Goal: Information Seeking & Learning: Learn about a topic

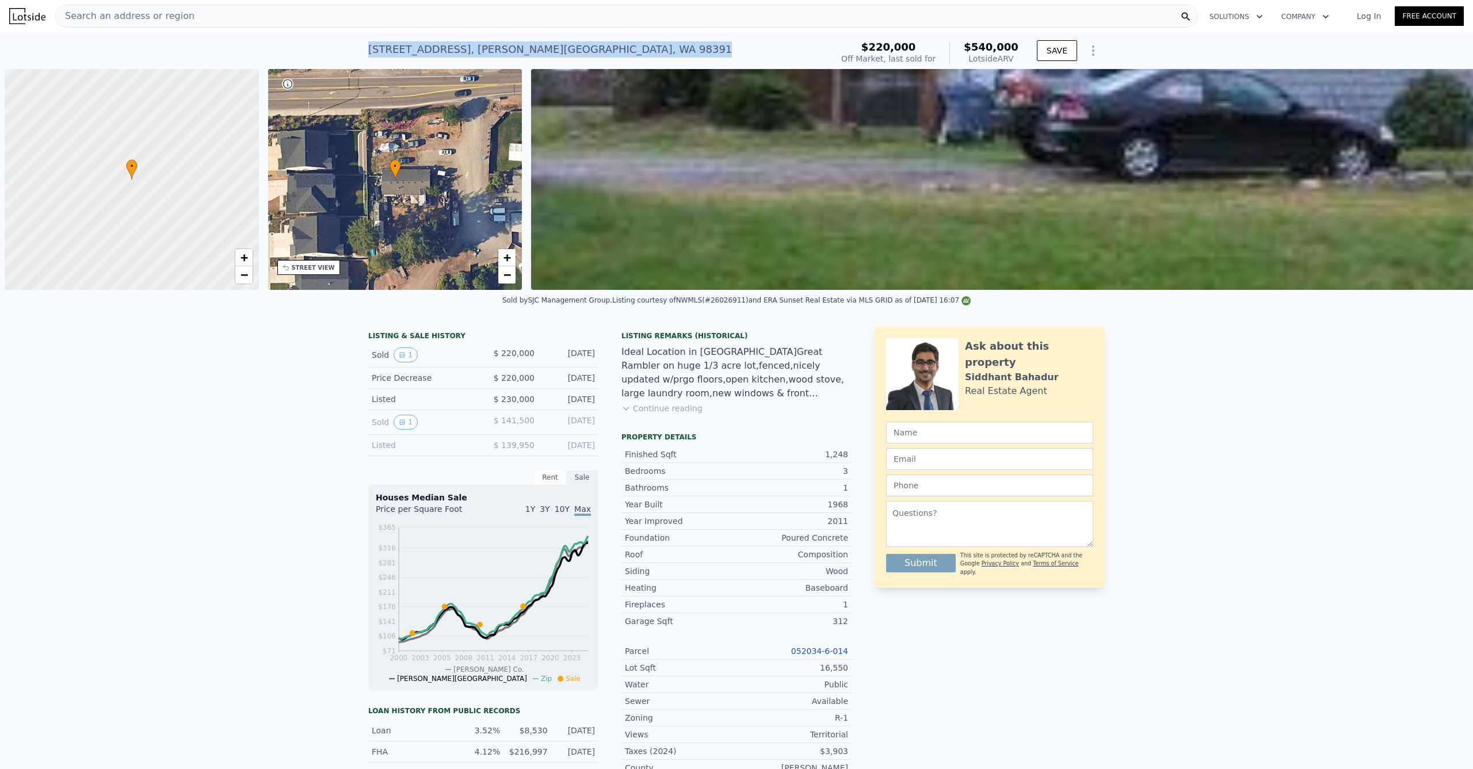
scroll to position [0, 5]
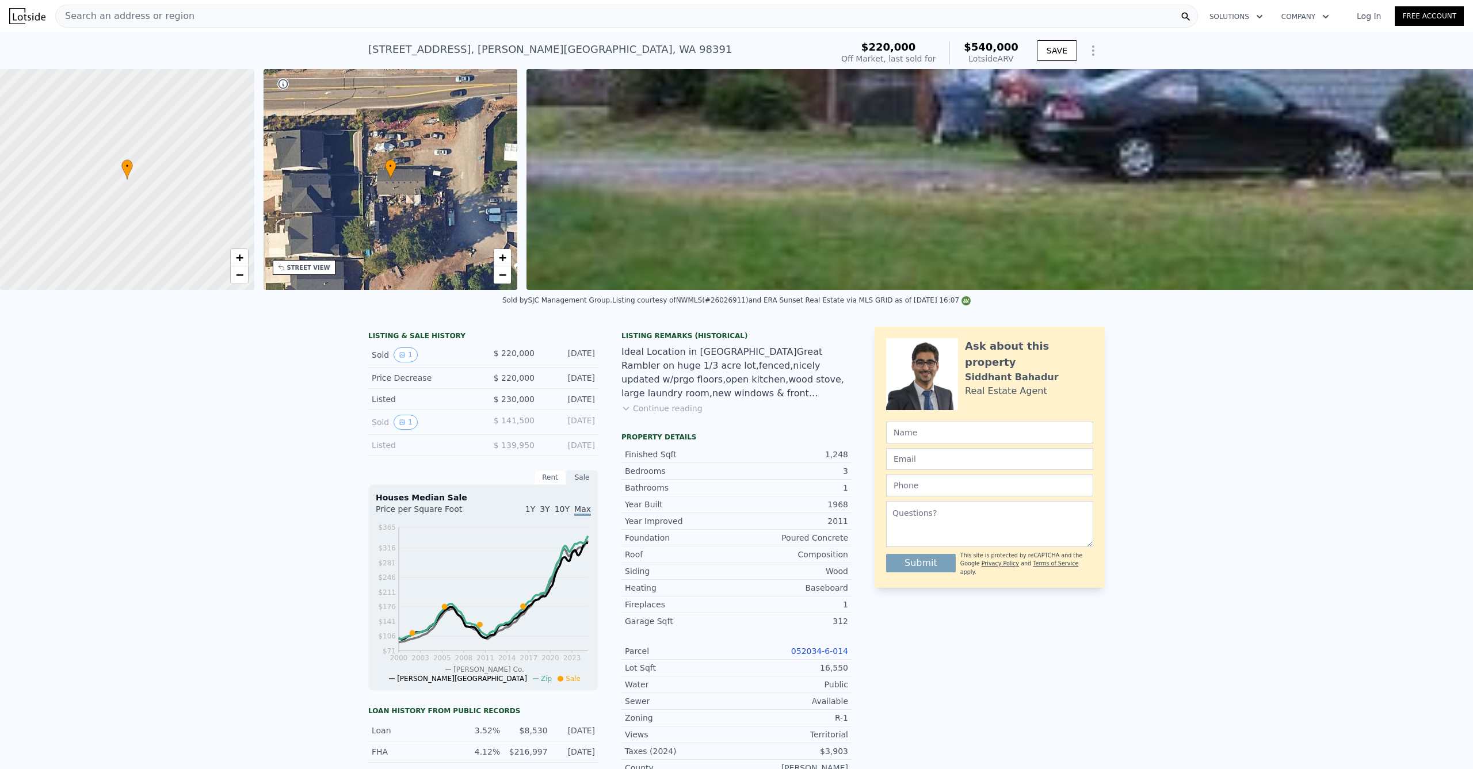
click at [343, 12] on div "Search an address or region" at bounding box center [626, 16] width 1143 height 23
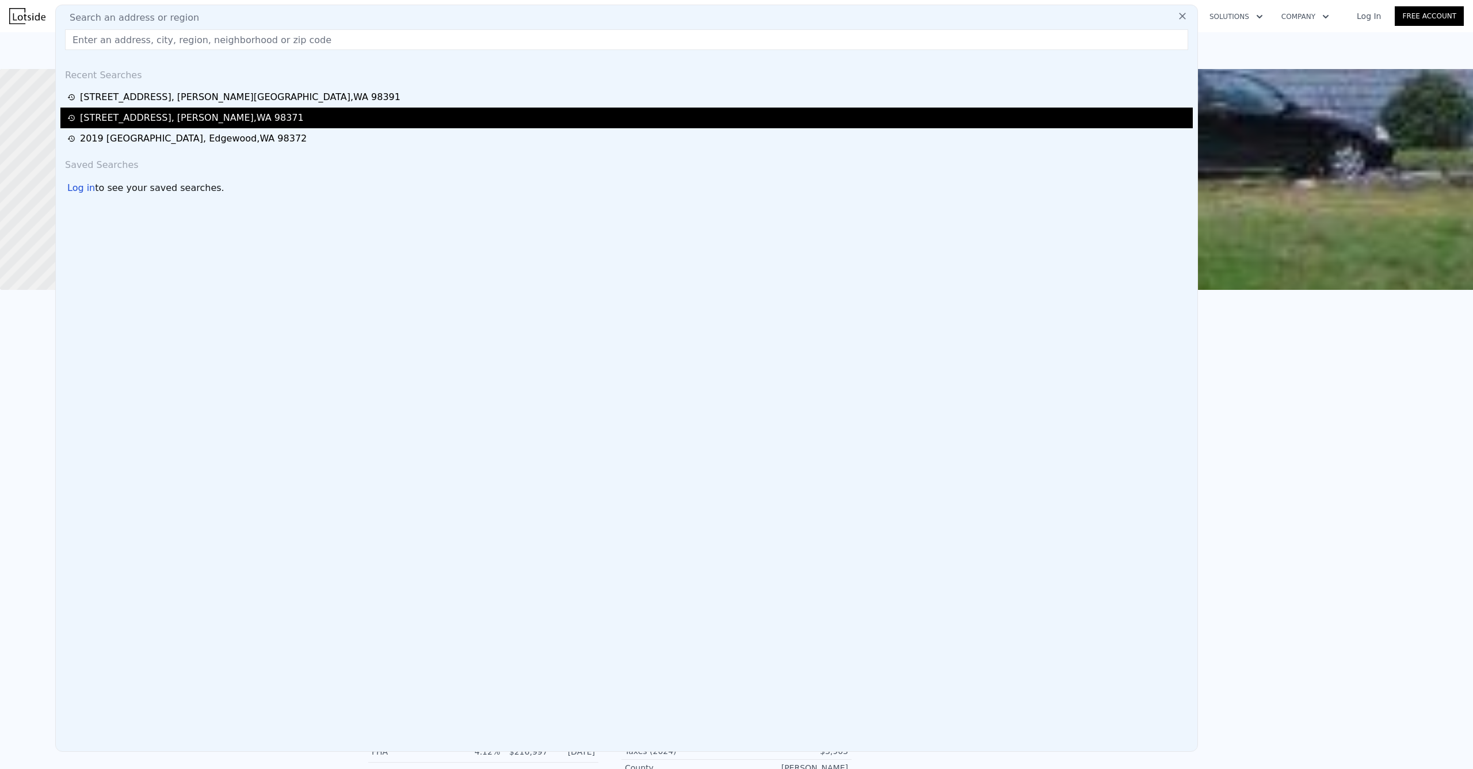
click at [157, 120] on div "4602 62nd Ave E , Waller , WA 98371" at bounding box center [192, 118] width 224 height 14
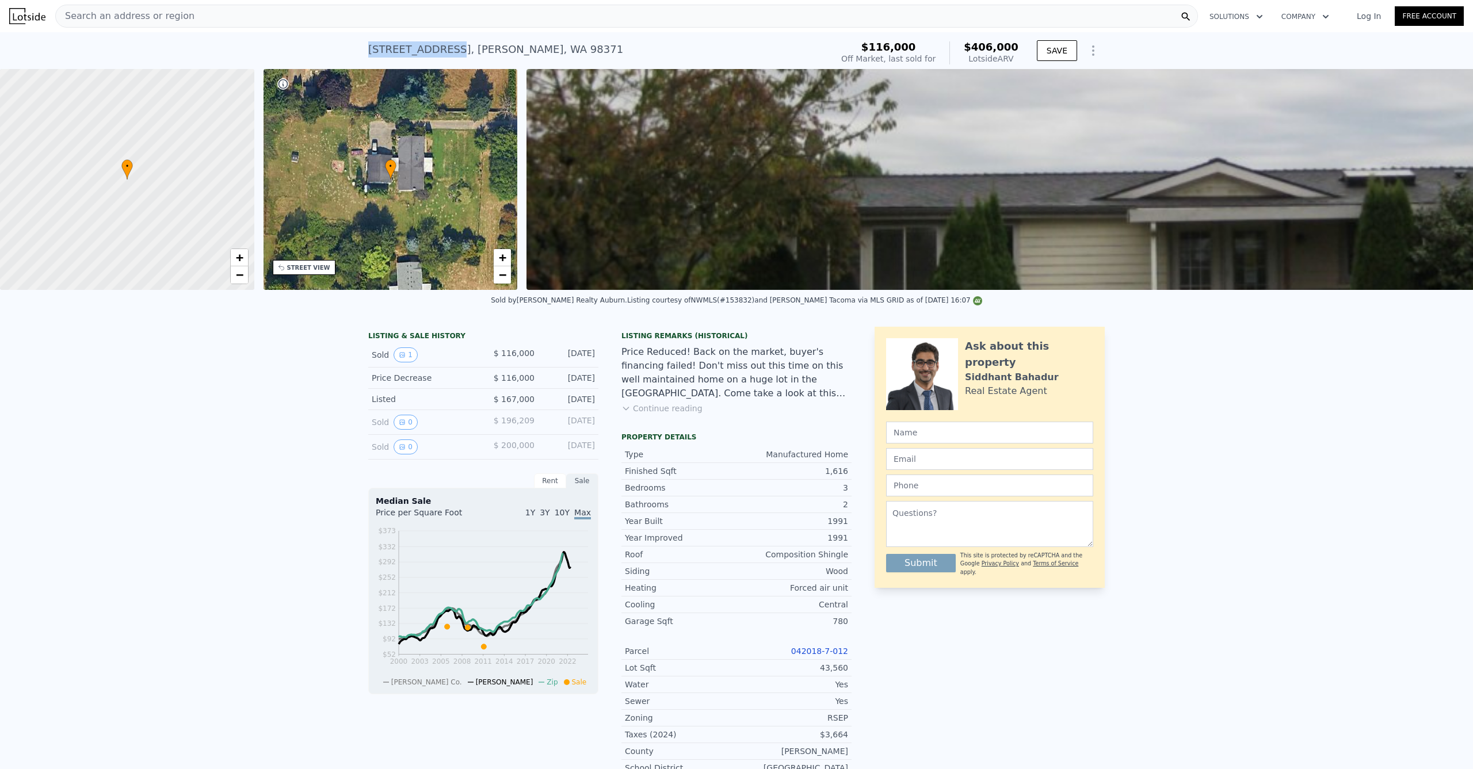
drag, startPoint x: 358, startPoint y: 47, endPoint x: 445, endPoint y: 53, distance: 86.5
click at [445, 53] on div "4602 62nd Ave E , Waller , WA 98371 Sold Aug 2011 for $116k (~ARV $406k ) $116,…" at bounding box center [736, 50] width 1473 height 37
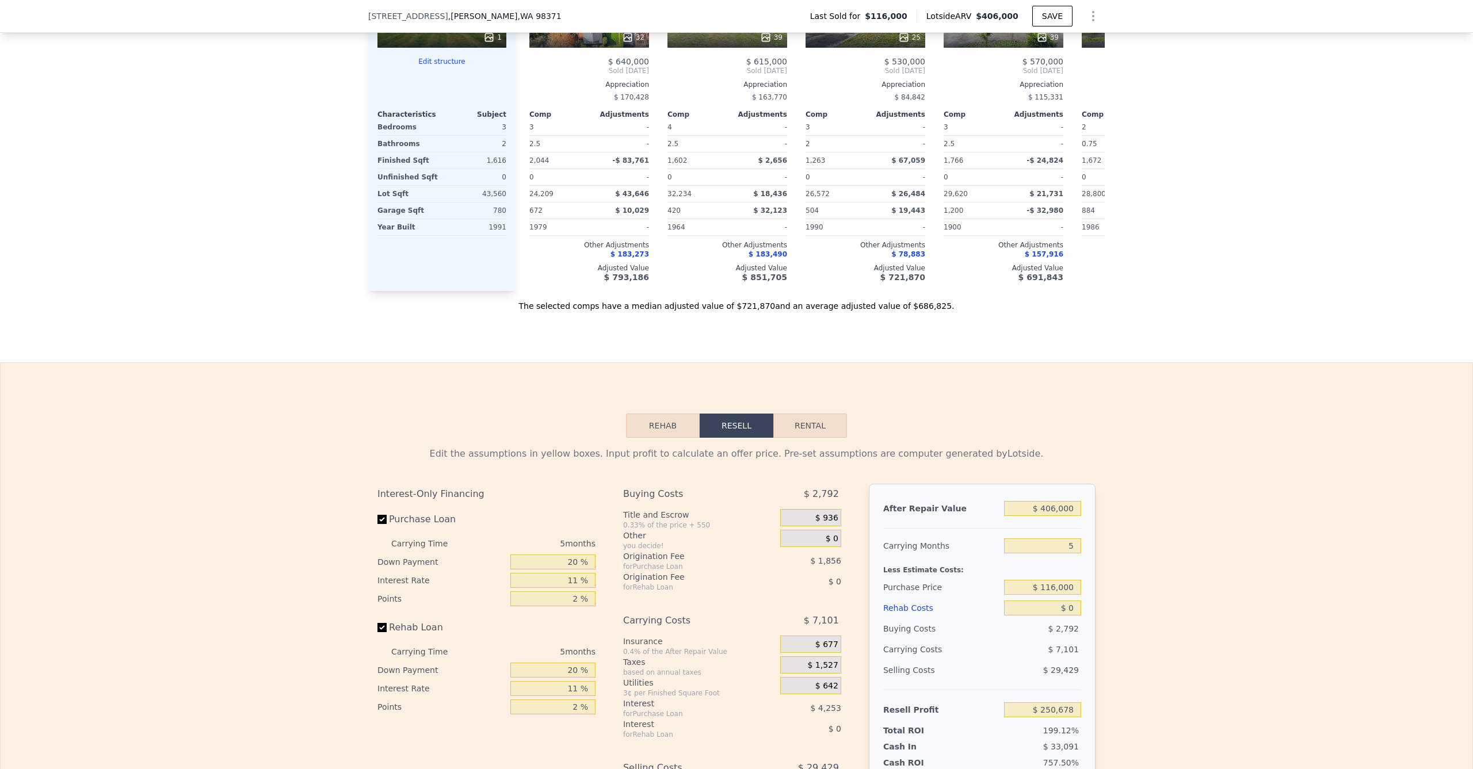
scroll to position [1451, 0]
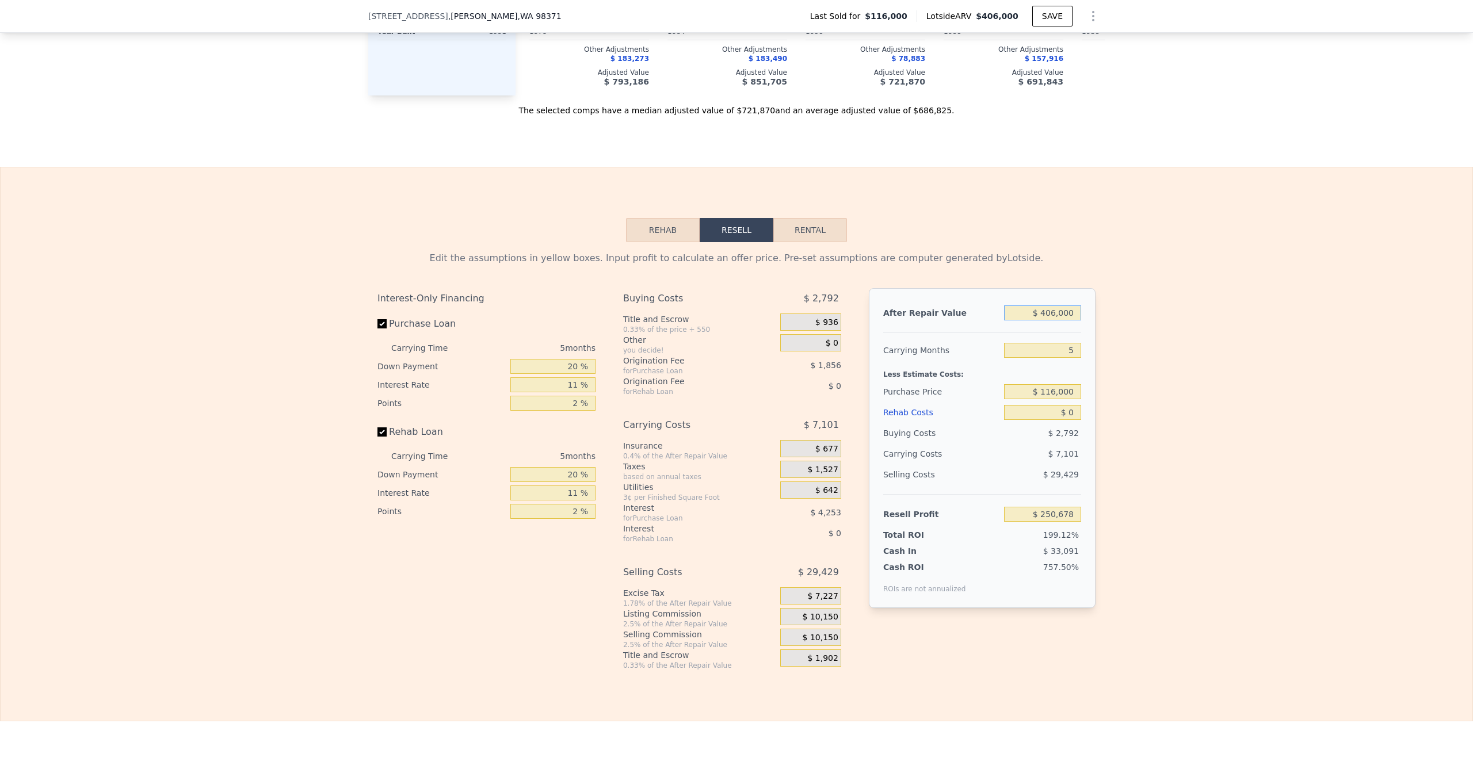
click at [1056, 320] on input "$ 406,000" at bounding box center [1042, 313] width 77 height 15
type input "$ 5"
type input "-$ 125,761"
type input "$ 550"
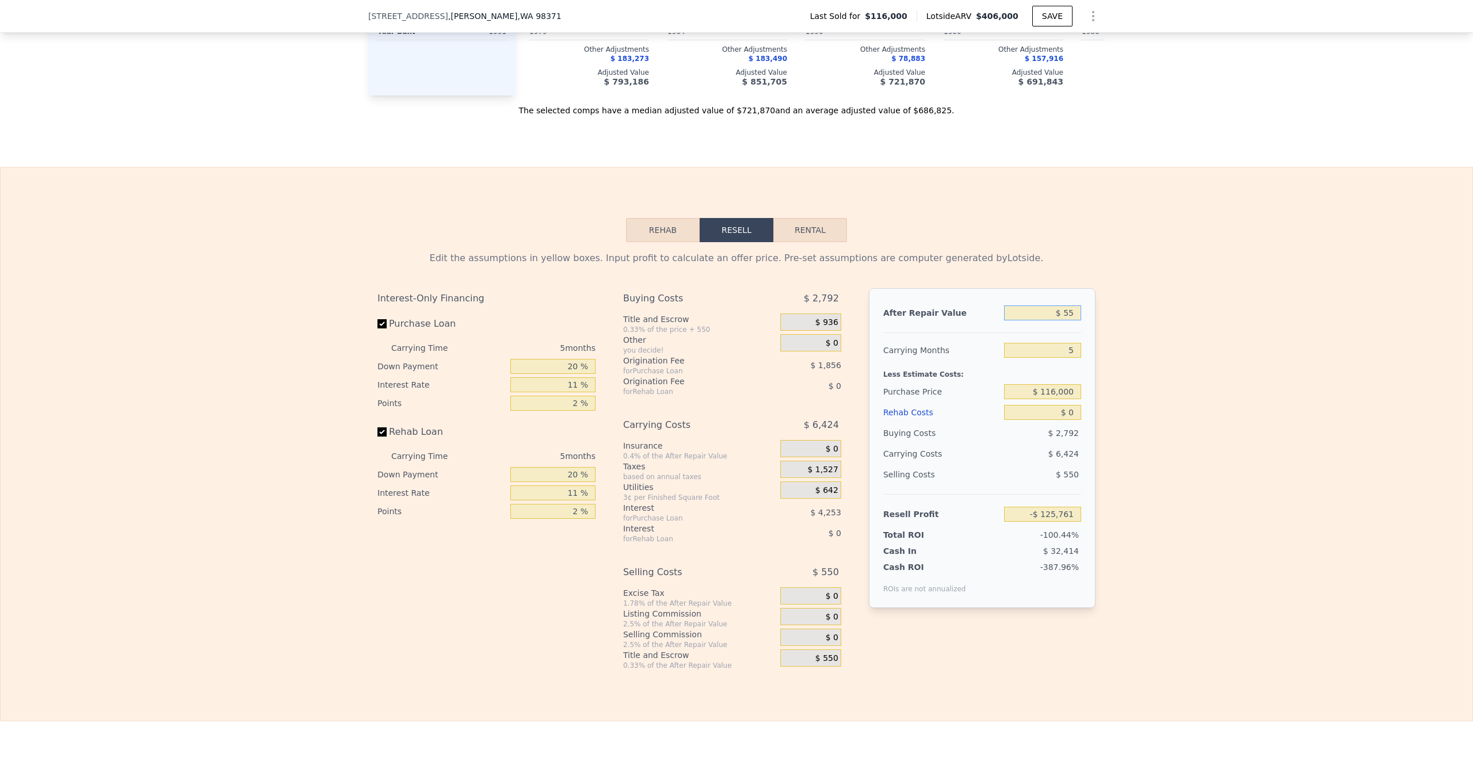
type input "-$ 125,257"
type input "$ 55,000"
type input "-$ 120,667"
type input "$ 550,000"
type input "$ 384,195"
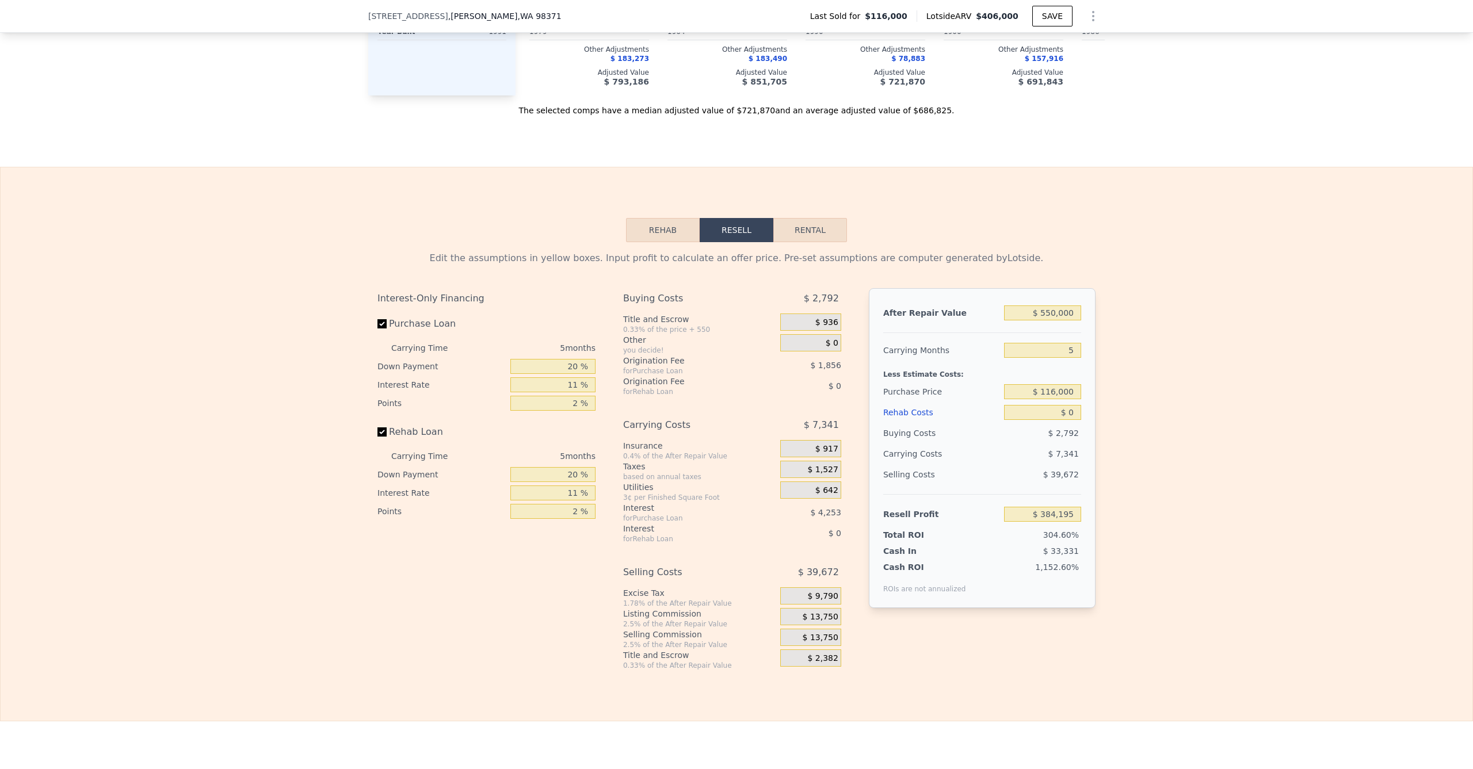
click at [1155, 431] on div "Edit the assumptions in yellow boxes. Input profit to calculate an offer price.…" at bounding box center [737, 456] width 1472 height 428
click at [1044, 399] on input "$ 116,000" at bounding box center [1042, 391] width 77 height 15
type input "$ 360,000"
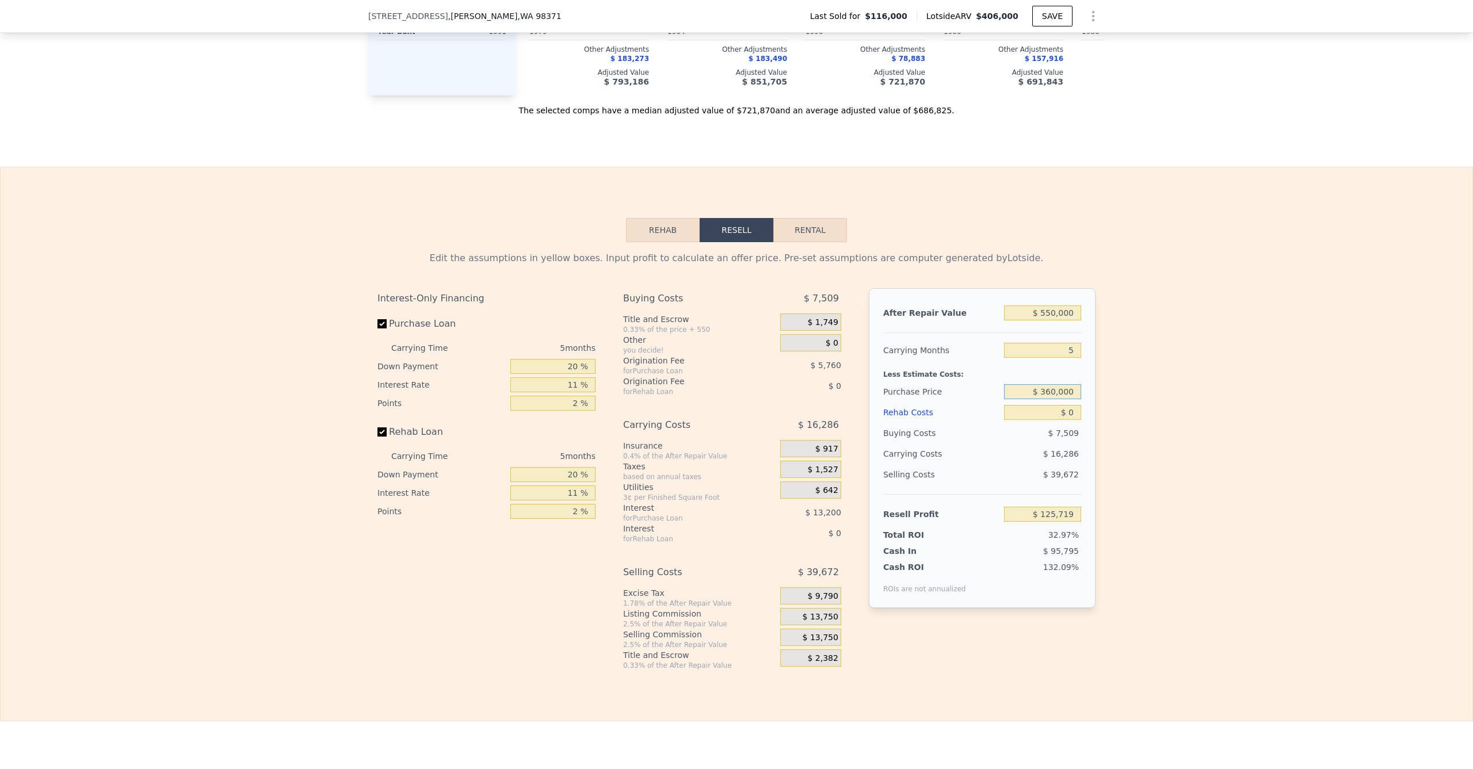
type input "$ 126,533"
click at [1124, 447] on div "Edit the assumptions in yellow boxes. Input profit to calculate an offer price.…" at bounding box center [737, 456] width 1472 height 428
click at [1049, 522] on input "$ 126,533" at bounding box center [1042, 514] width 77 height 15
click at [1050, 522] on input "$ 126,533" at bounding box center [1042, 514] width 77 height 15
click at [1050, 420] on input "$ 0" at bounding box center [1042, 412] width 77 height 15
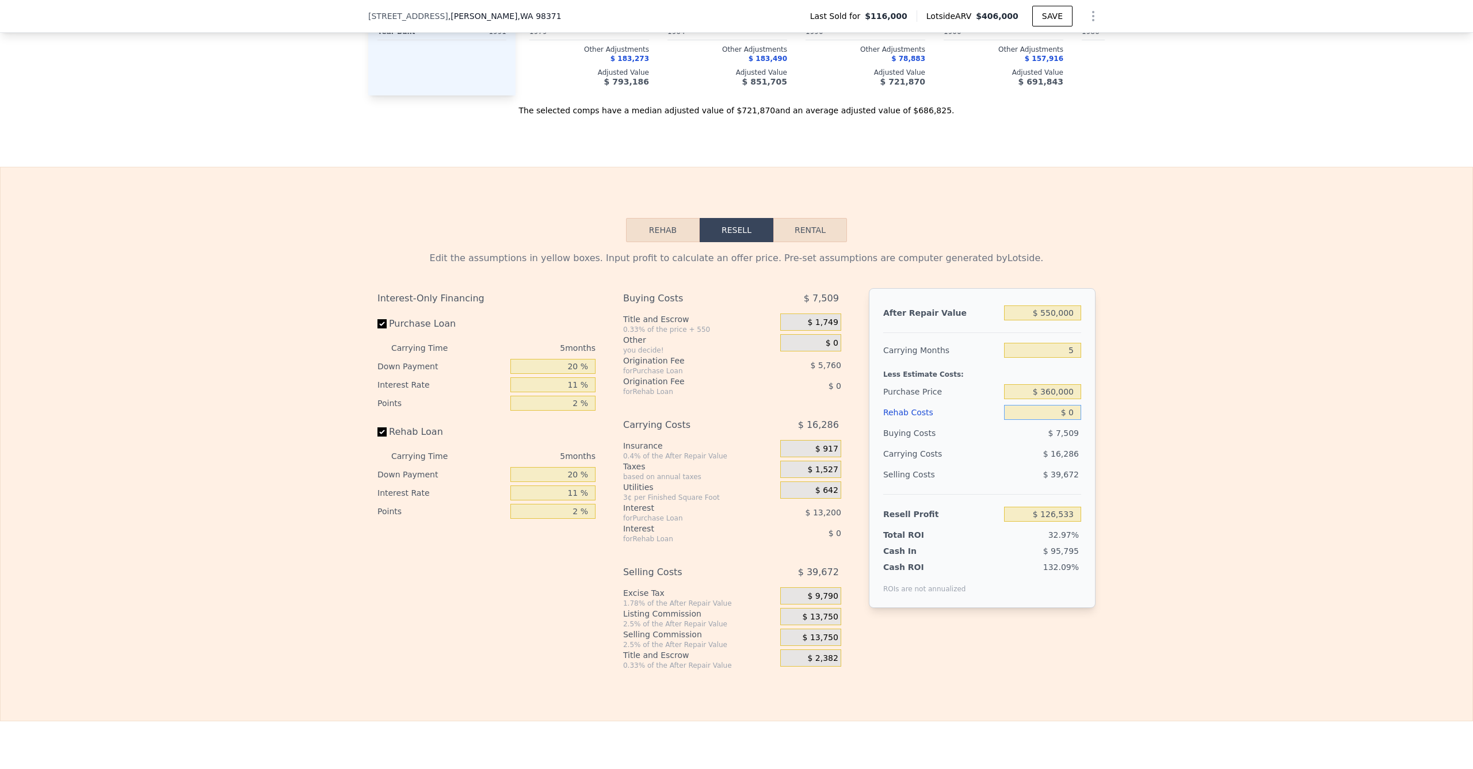
type input "$ 60"
type input "$ 126,472"
type input "$ 6,500"
type input "$ 119,689"
type input "$ 65,000"
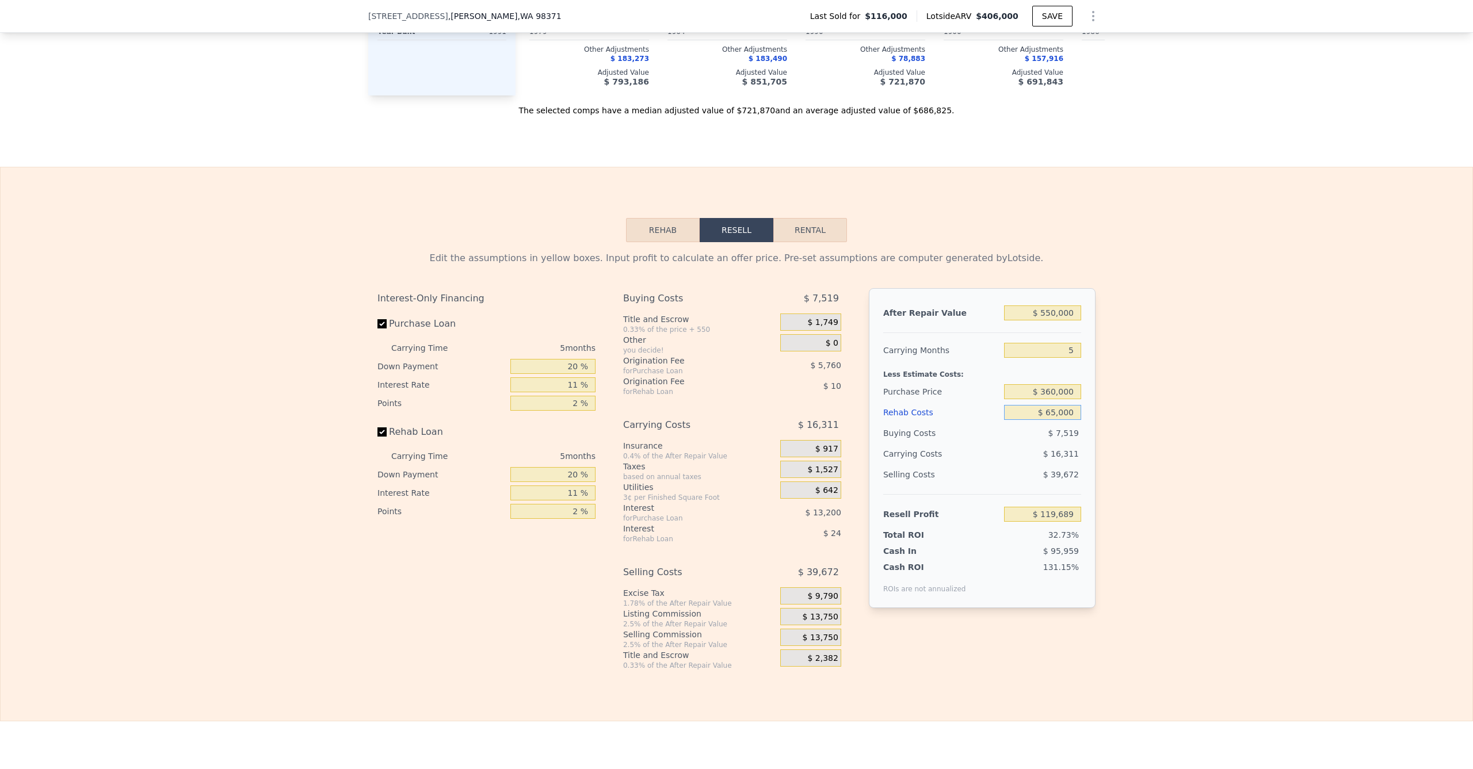
type input "$ 58,108"
type input "$ 650,000"
type input "-$ 557,702"
type input "$ 65,000"
type input "$ 58,108"
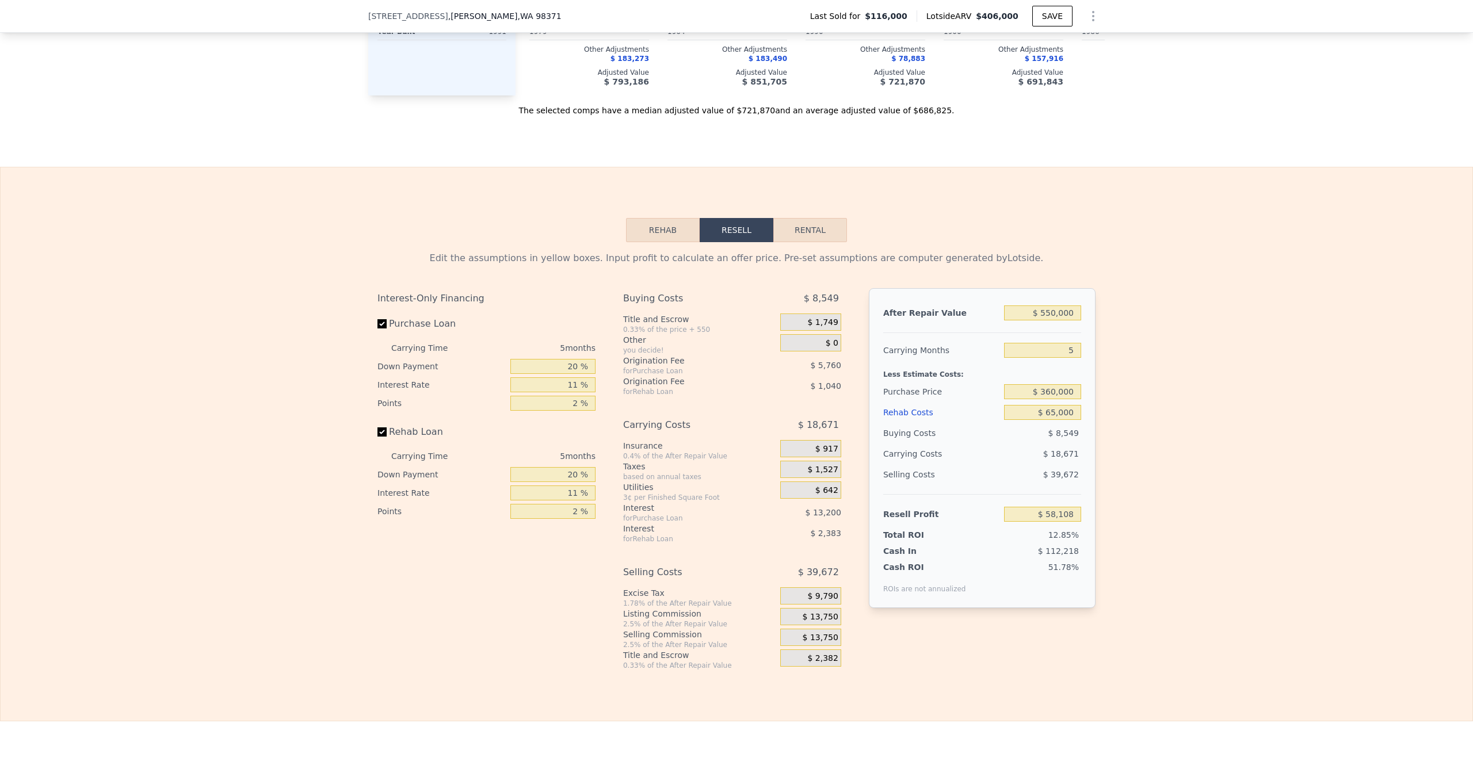
click at [1235, 457] on div "Edit the assumptions in yellow boxes. Input profit to calculate an offer price.…" at bounding box center [737, 456] width 1472 height 428
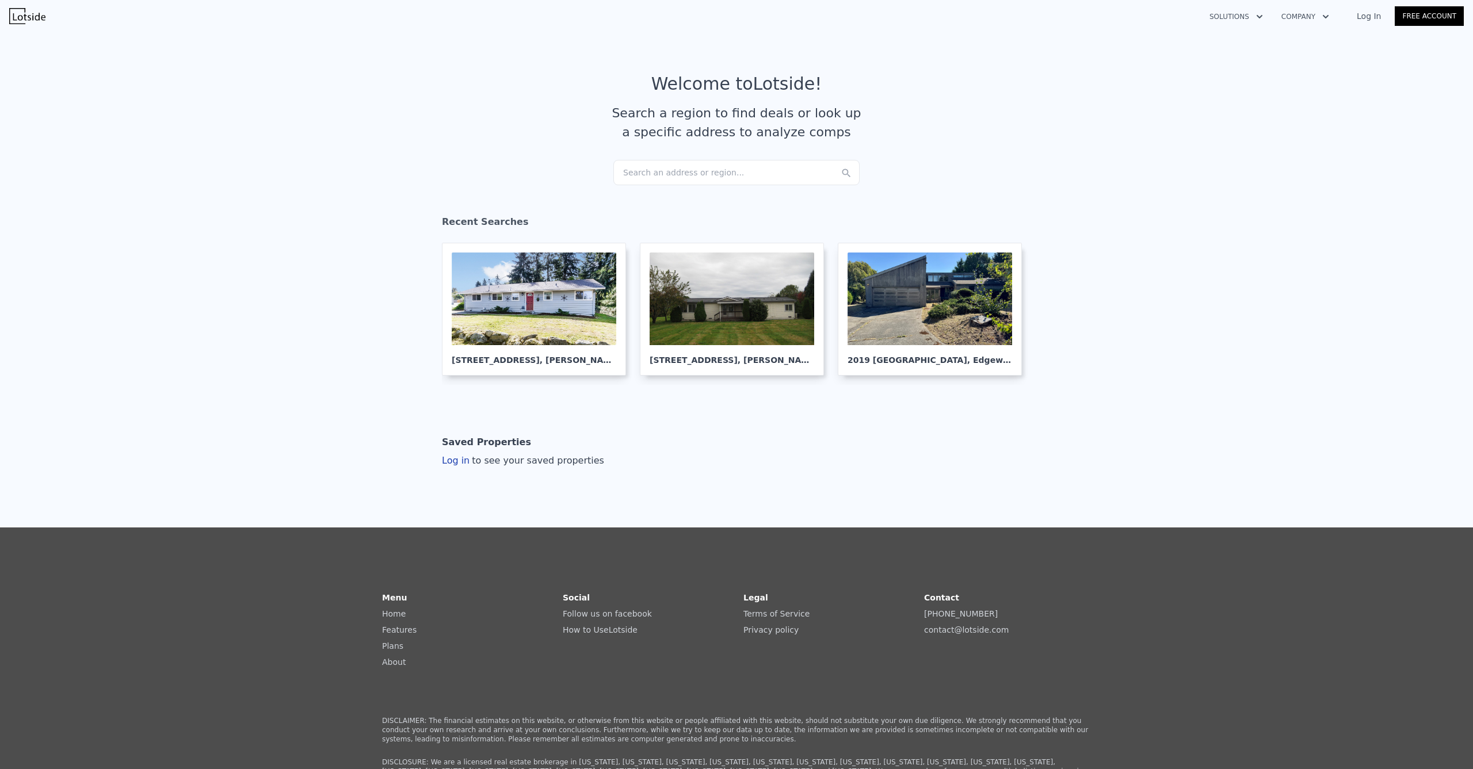
click at [711, 174] on div "Search an address or region..." at bounding box center [736, 172] width 246 height 25
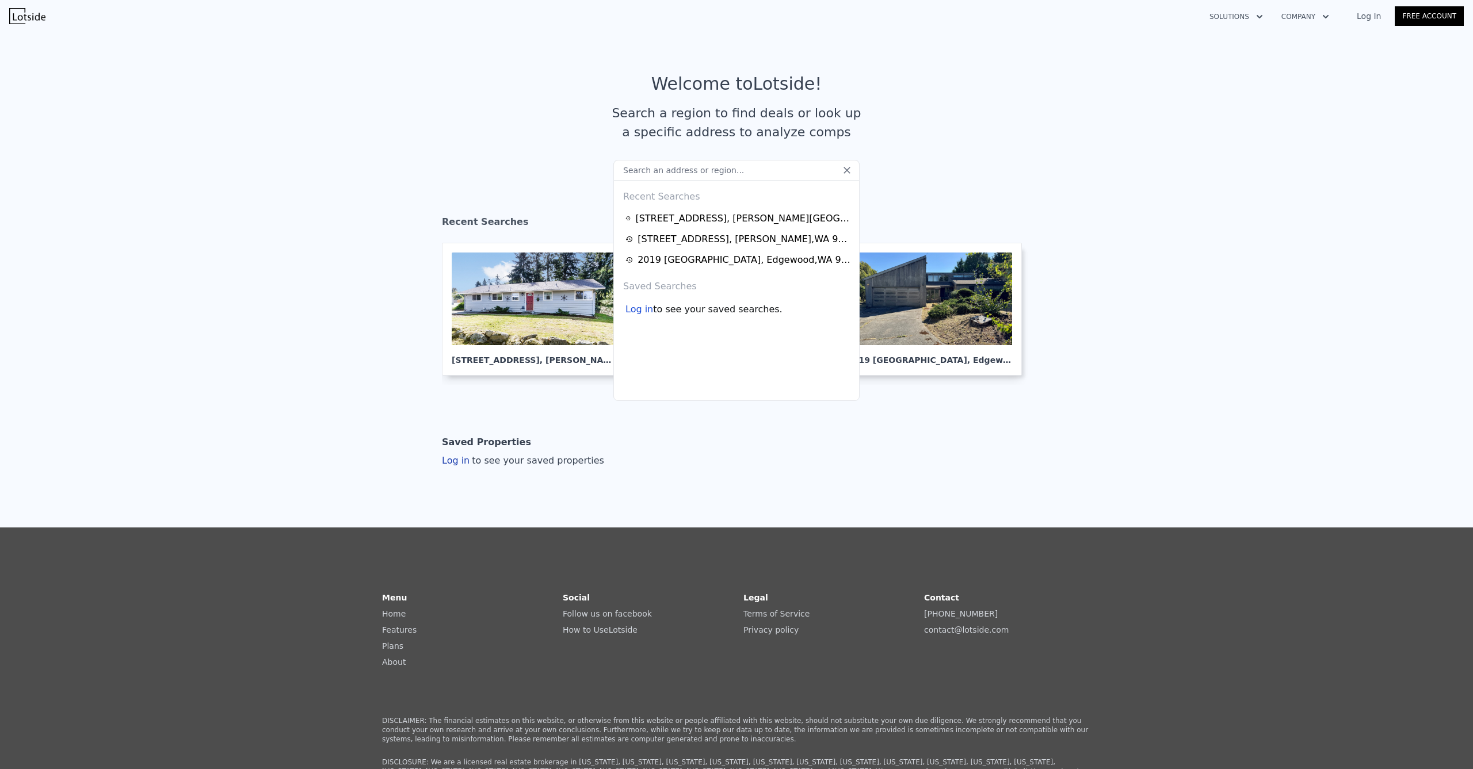
click at [969, 165] on section "Welcome to Lotside ! Search a region to find deals or look up a specific addres…" at bounding box center [736, 117] width 1473 height 178
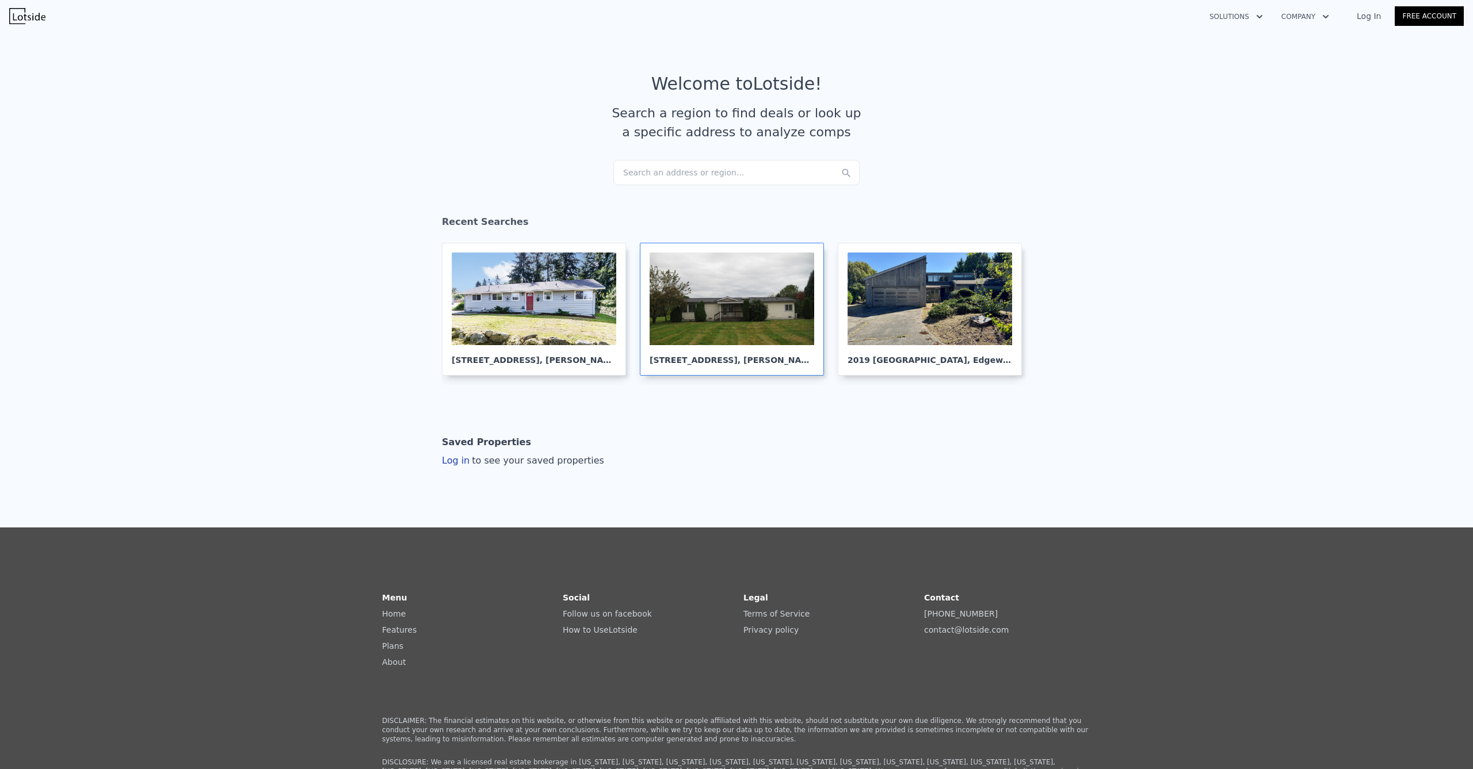
click at [732, 342] on div at bounding box center [732, 299] width 165 height 93
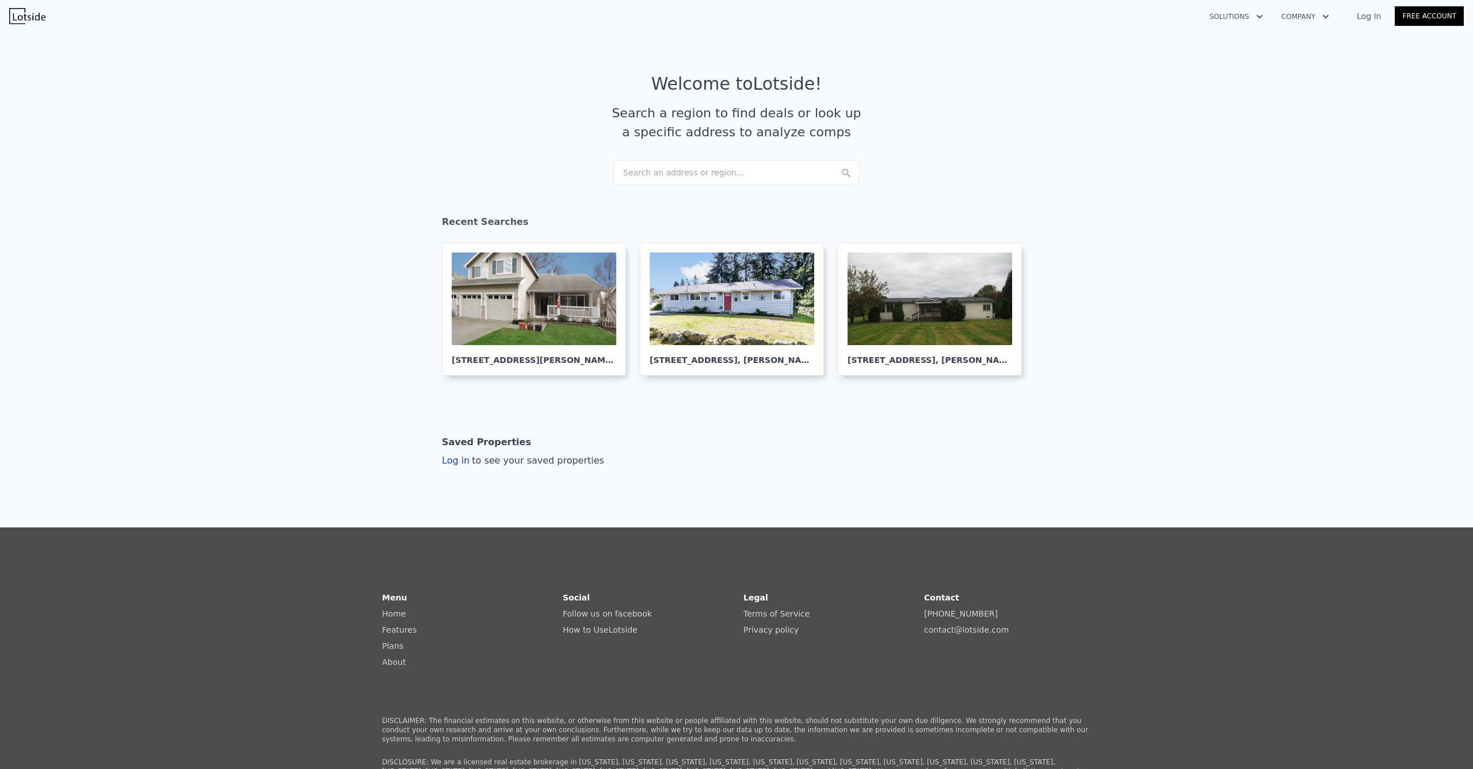
click at [724, 176] on div "Search an address or region..." at bounding box center [736, 172] width 246 height 25
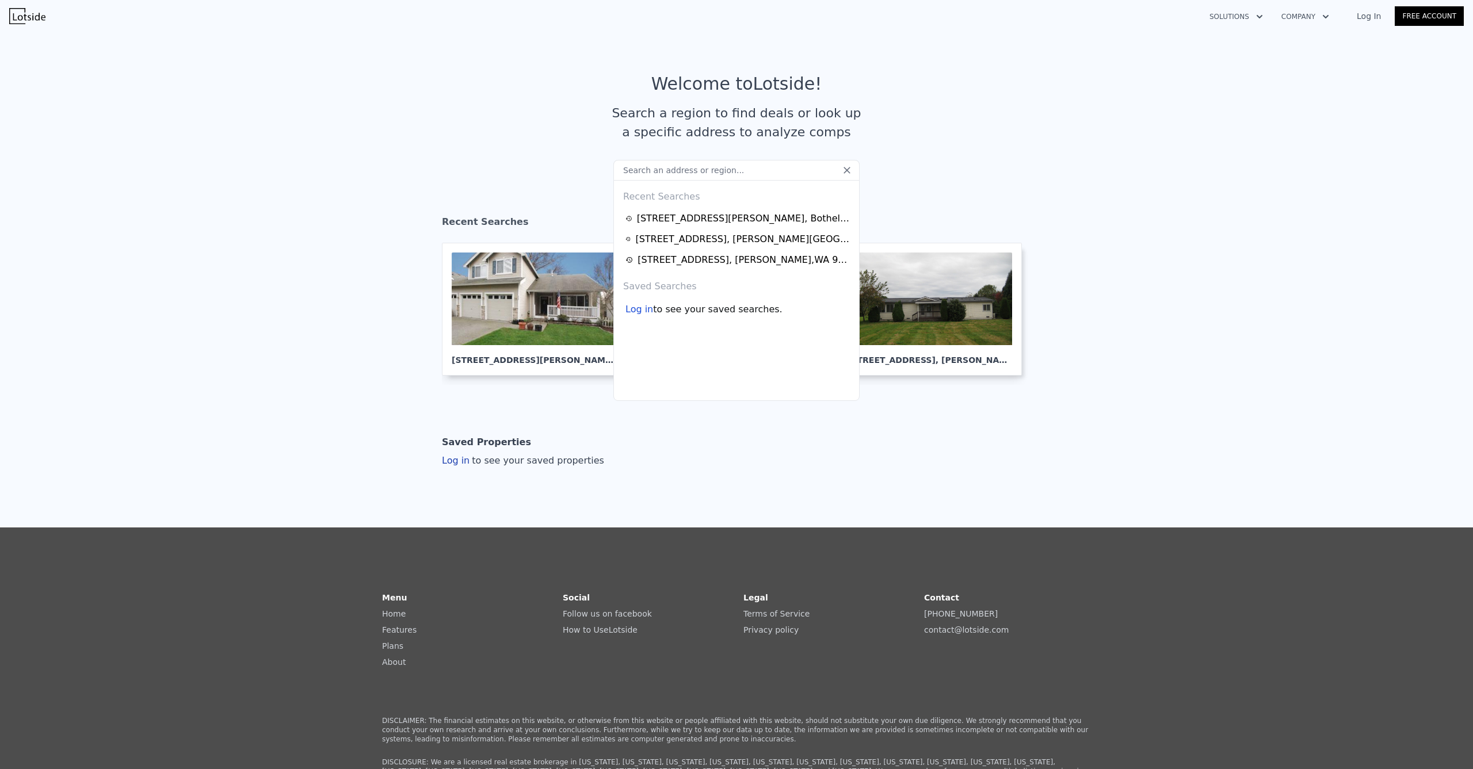
type input "35417 26th Pl SFederal Way, WA 98003"
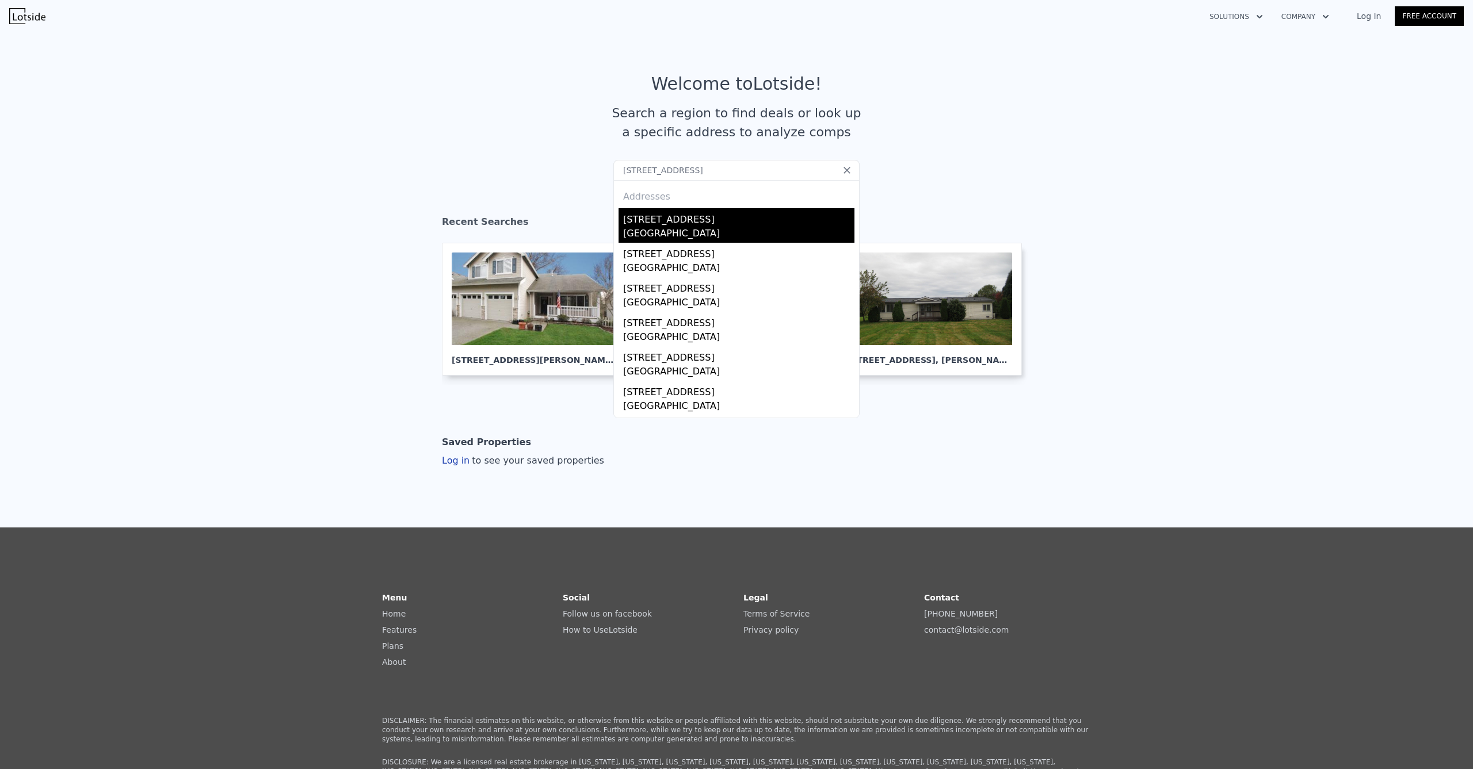
click at [683, 213] on div "35417 26th Pl S" at bounding box center [738, 217] width 231 height 18
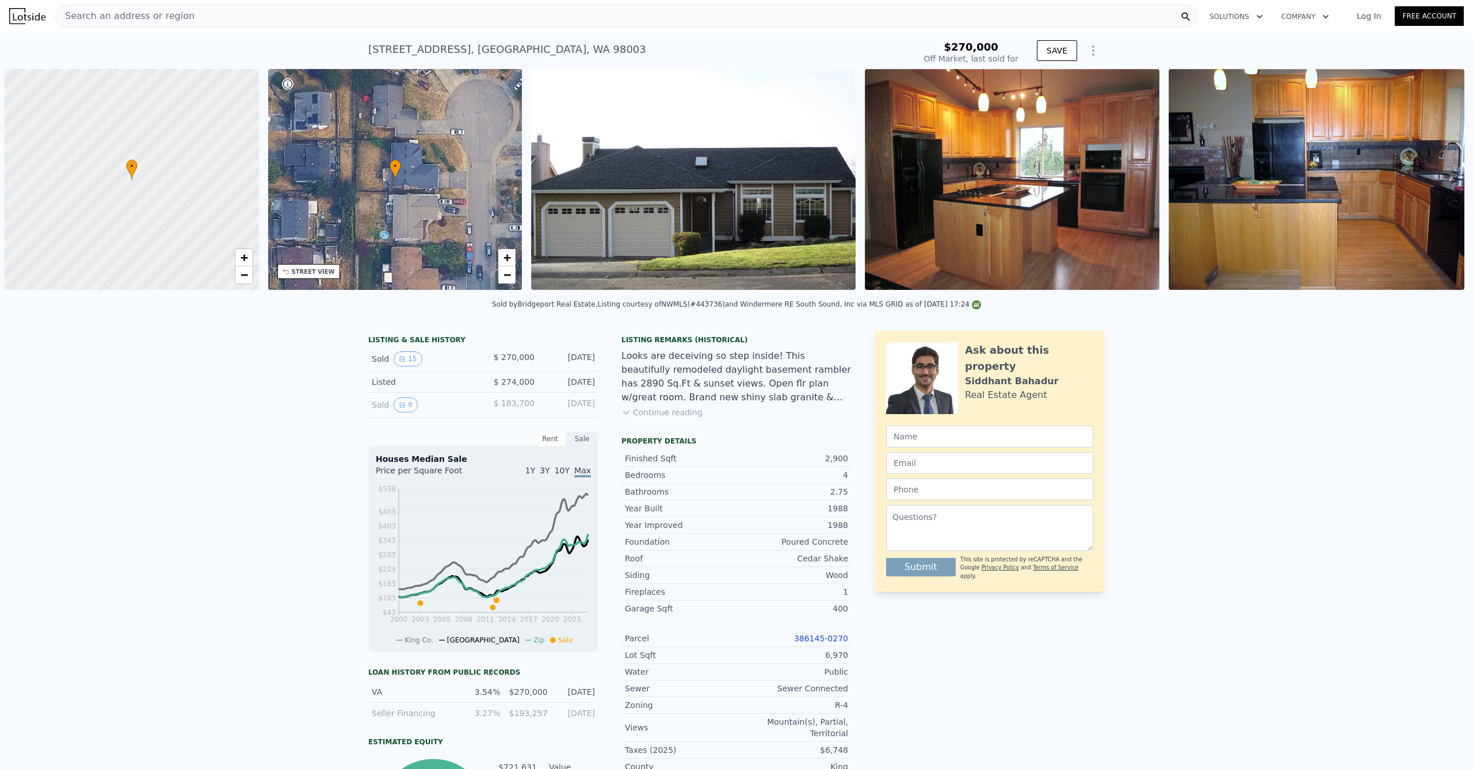
scroll to position [0, 5]
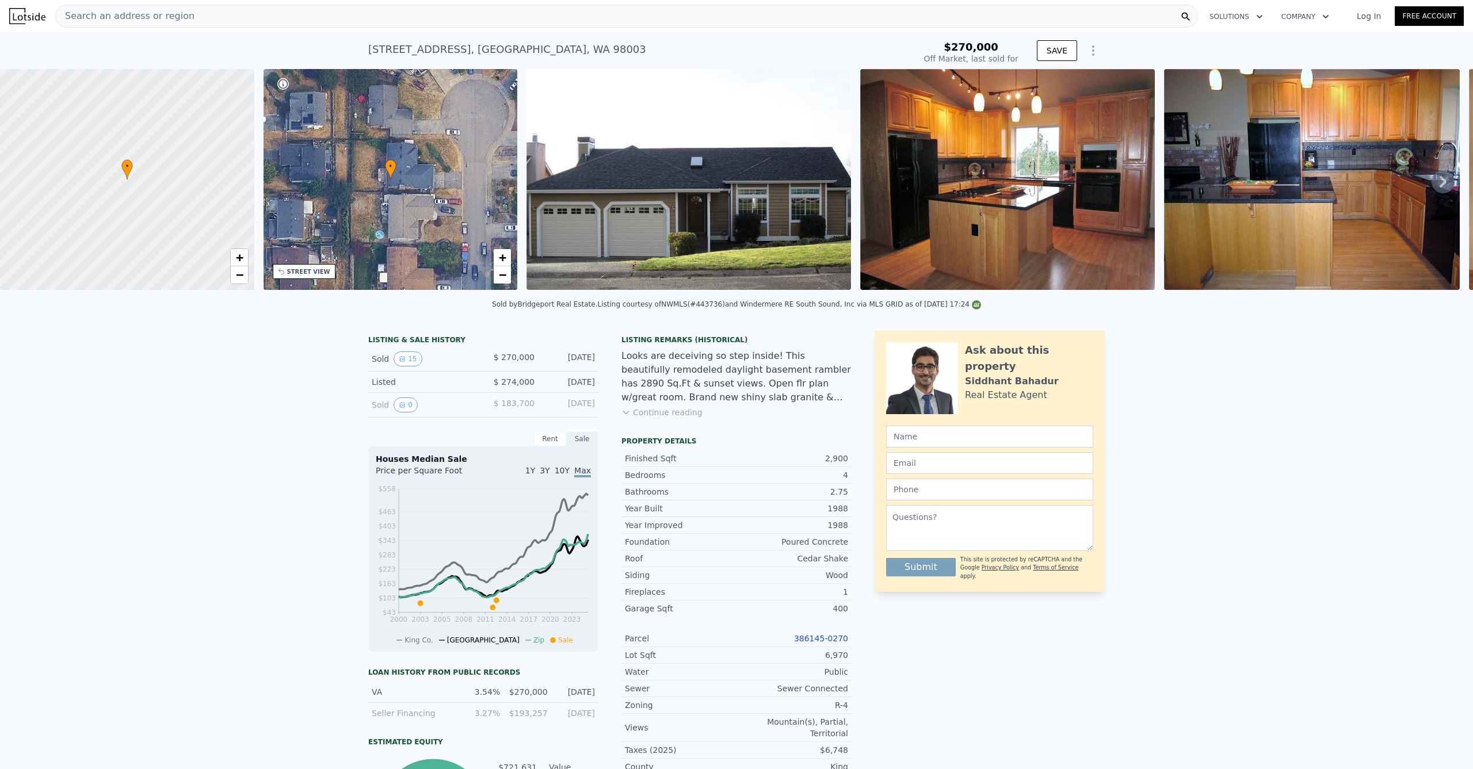
type input "$ 768,000"
type input "$ 422,227"
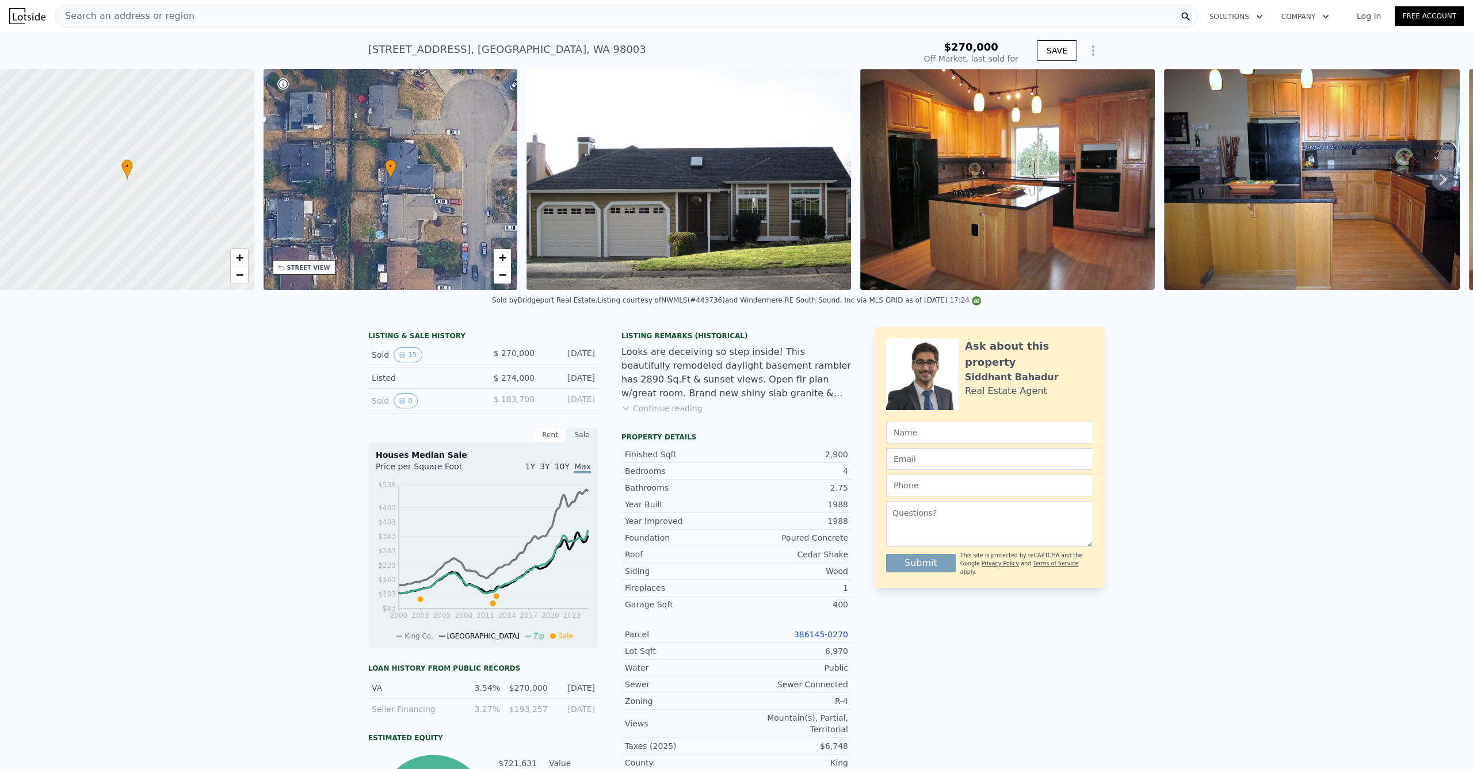
click at [307, 17] on div "Search an address or region" at bounding box center [626, 16] width 1143 height 23
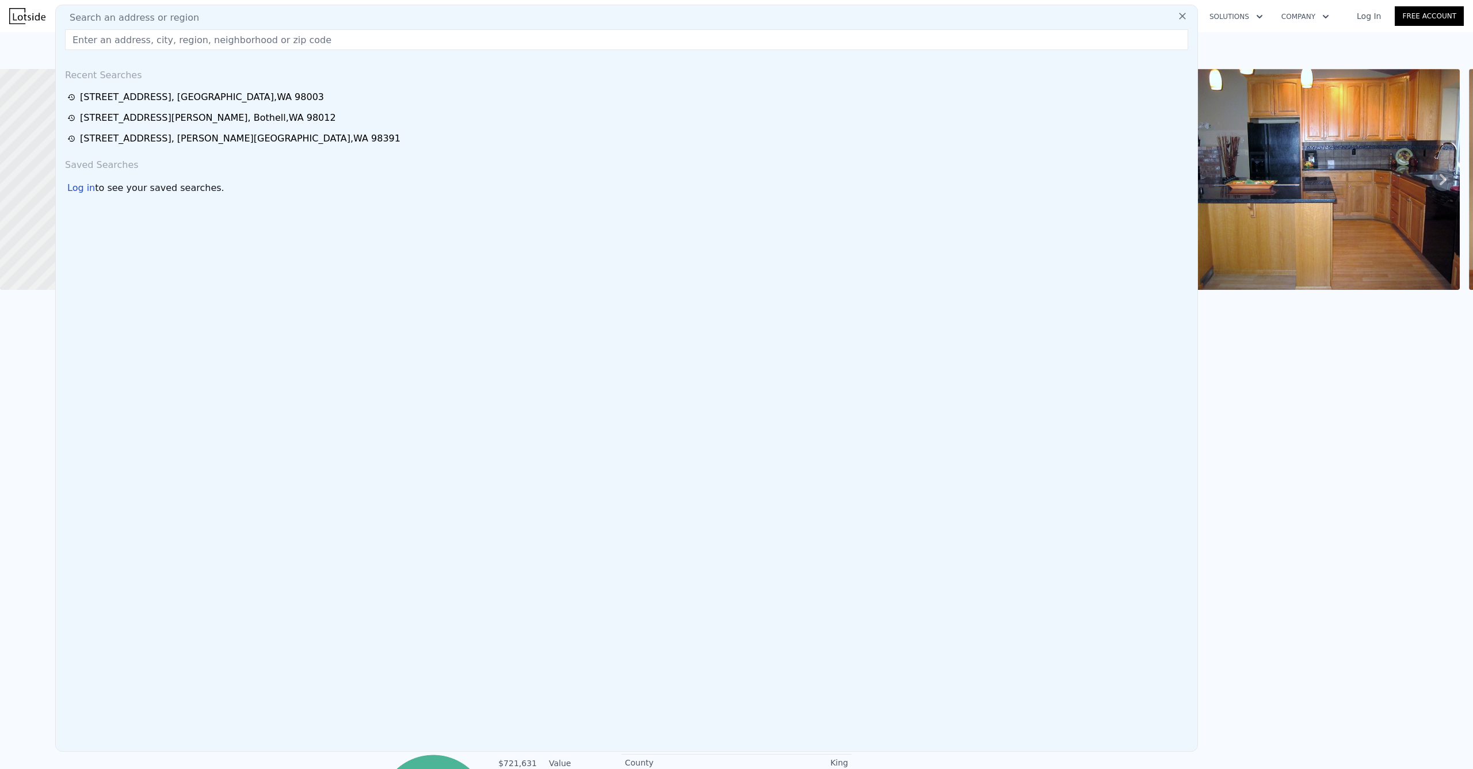
type input "17204 Northup WayBellevue, WA 98008"
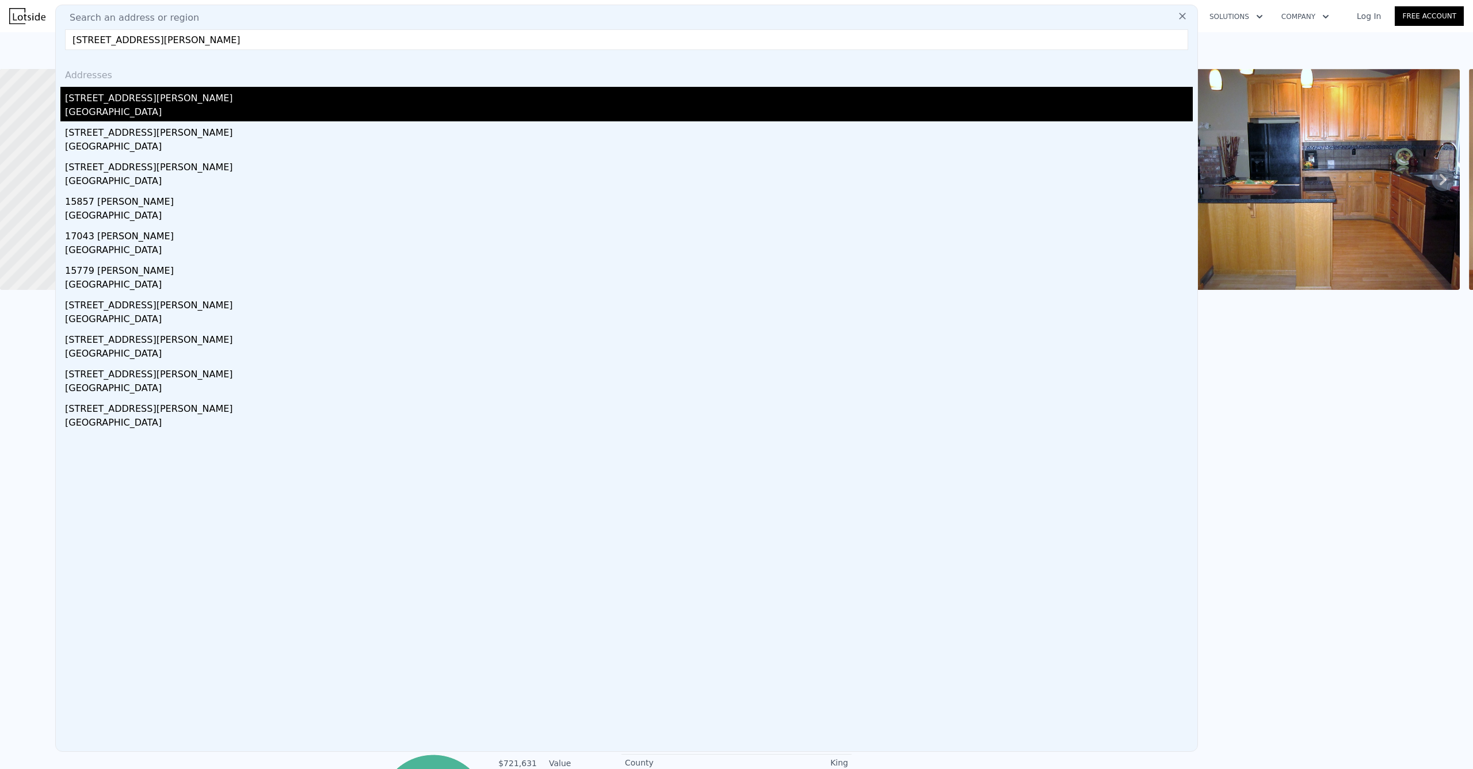
click at [127, 118] on div "Bellevue, WA 98008" at bounding box center [629, 113] width 1128 height 16
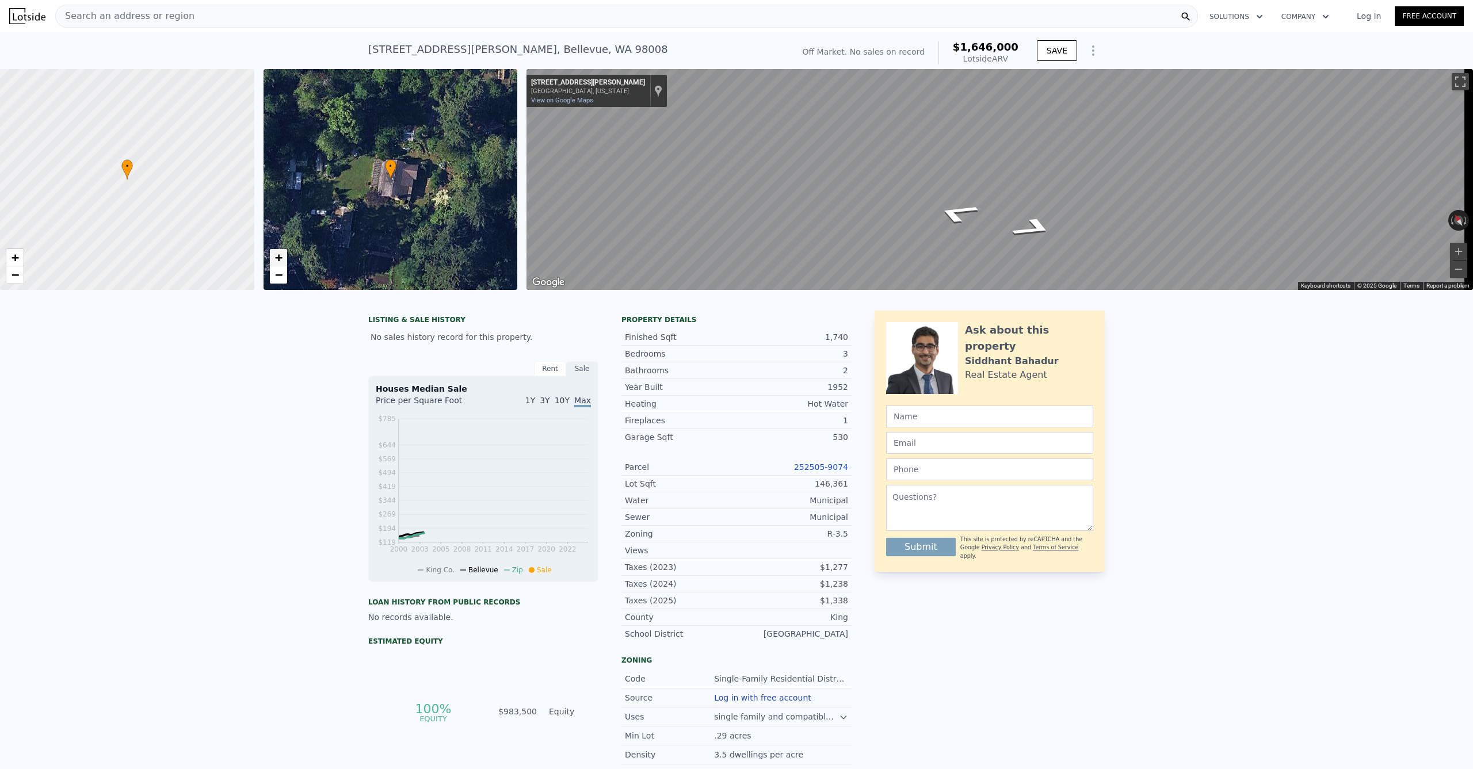
click at [274, 259] on link "+" at bounding box center [278, 257] width 17 height 17
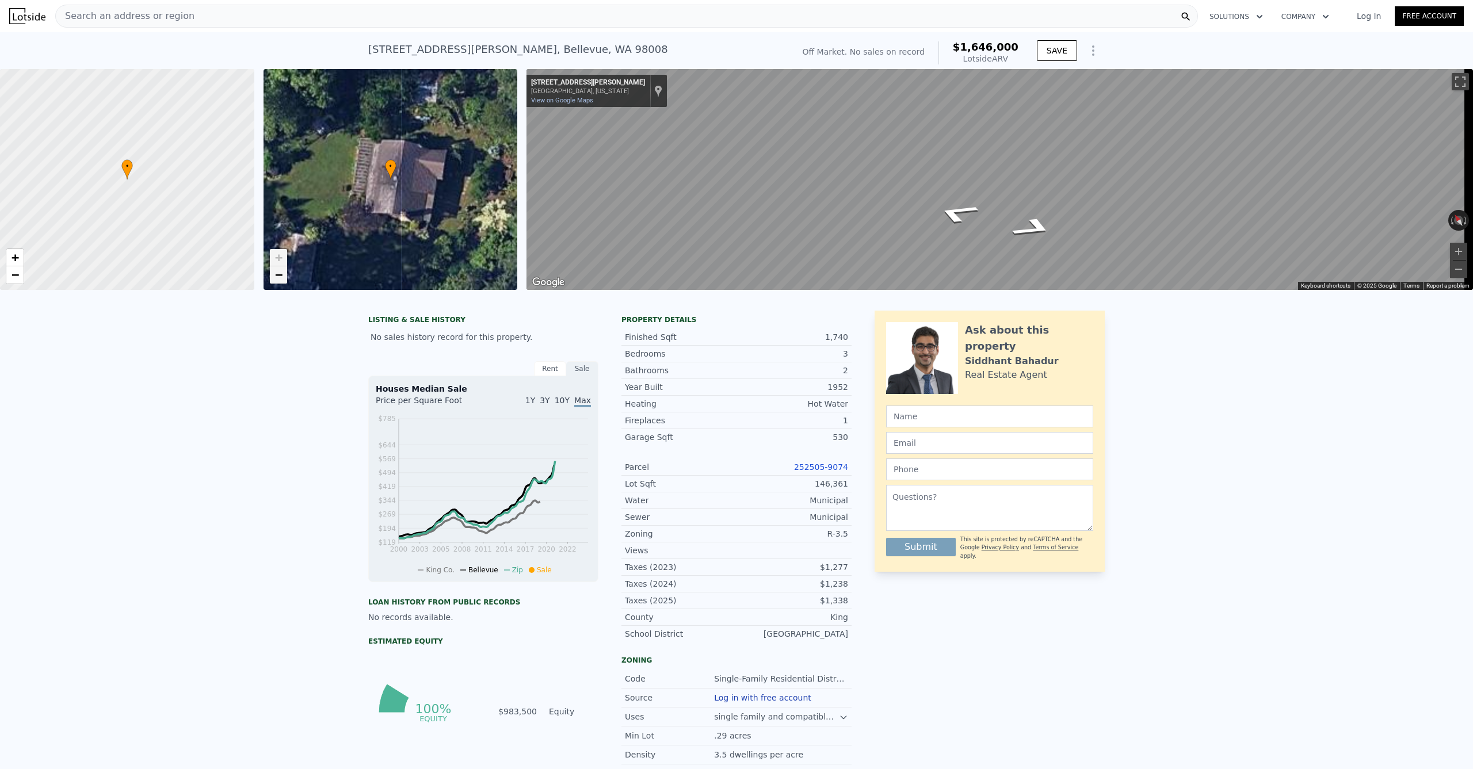
click at [277, 275] on span "−" at bounding box center [277, 275] width 7 height 14
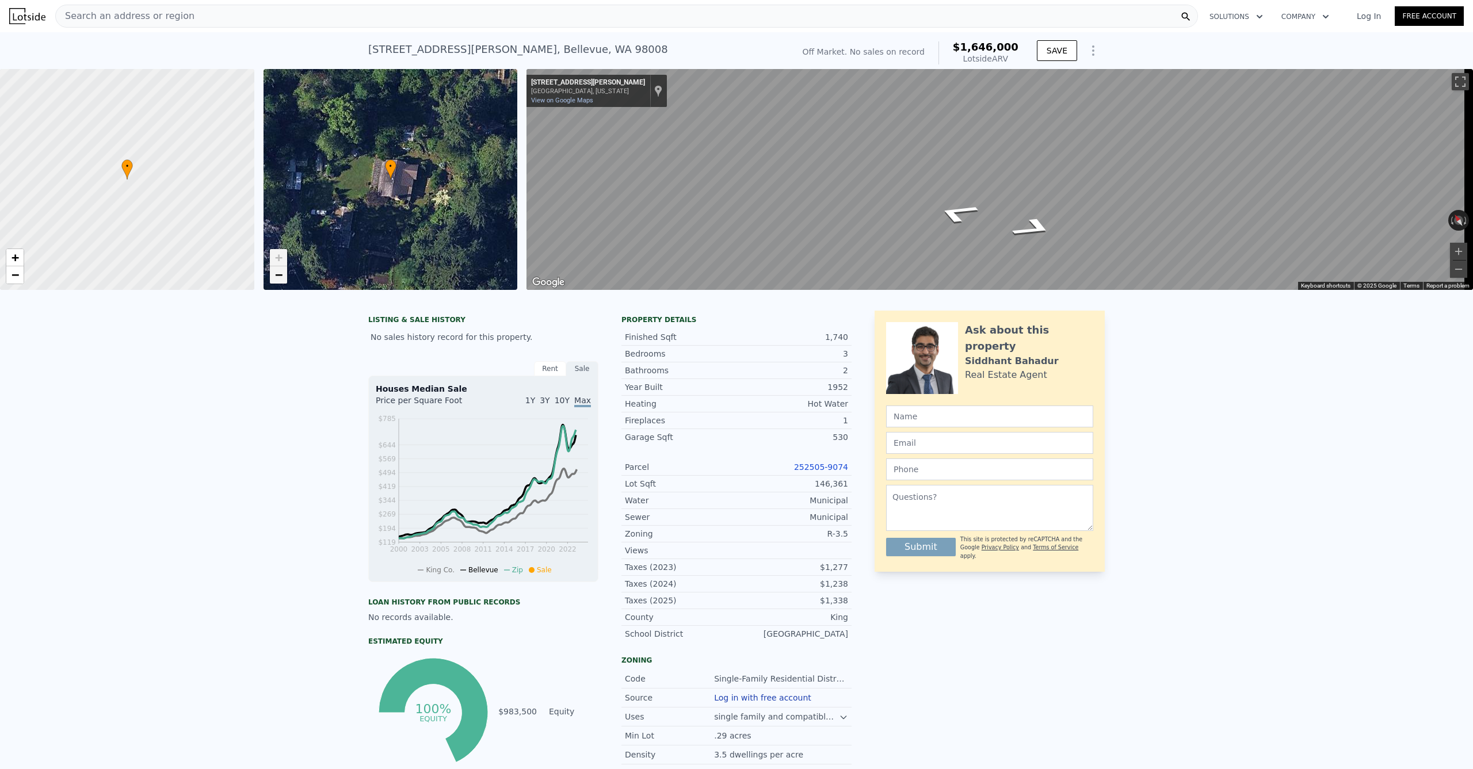
click at [277, 275] on span "−" at bounding box center [277, 275] width 7 height 14
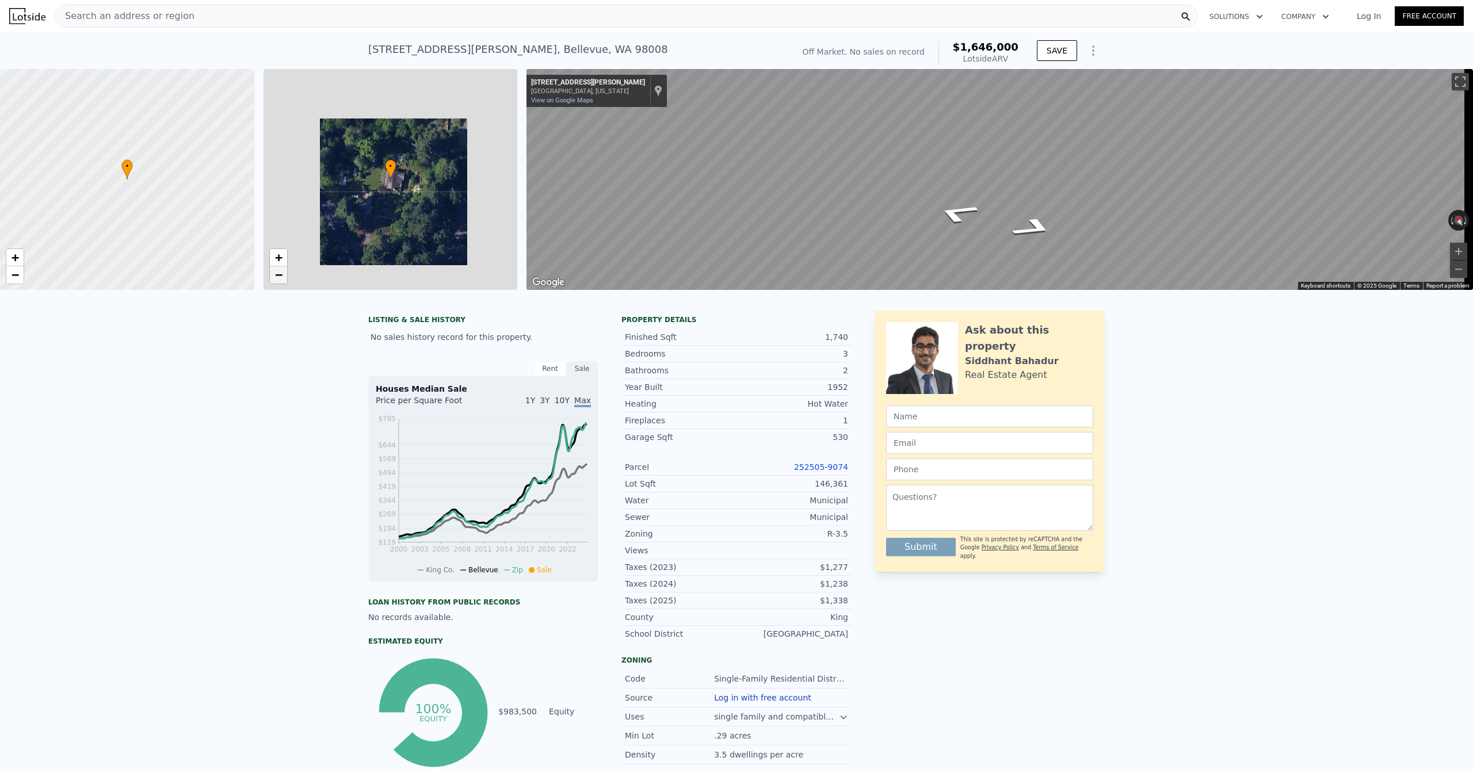
click at [277, 275] on span "−" at bounding box center [277, 275] width 7 height 14
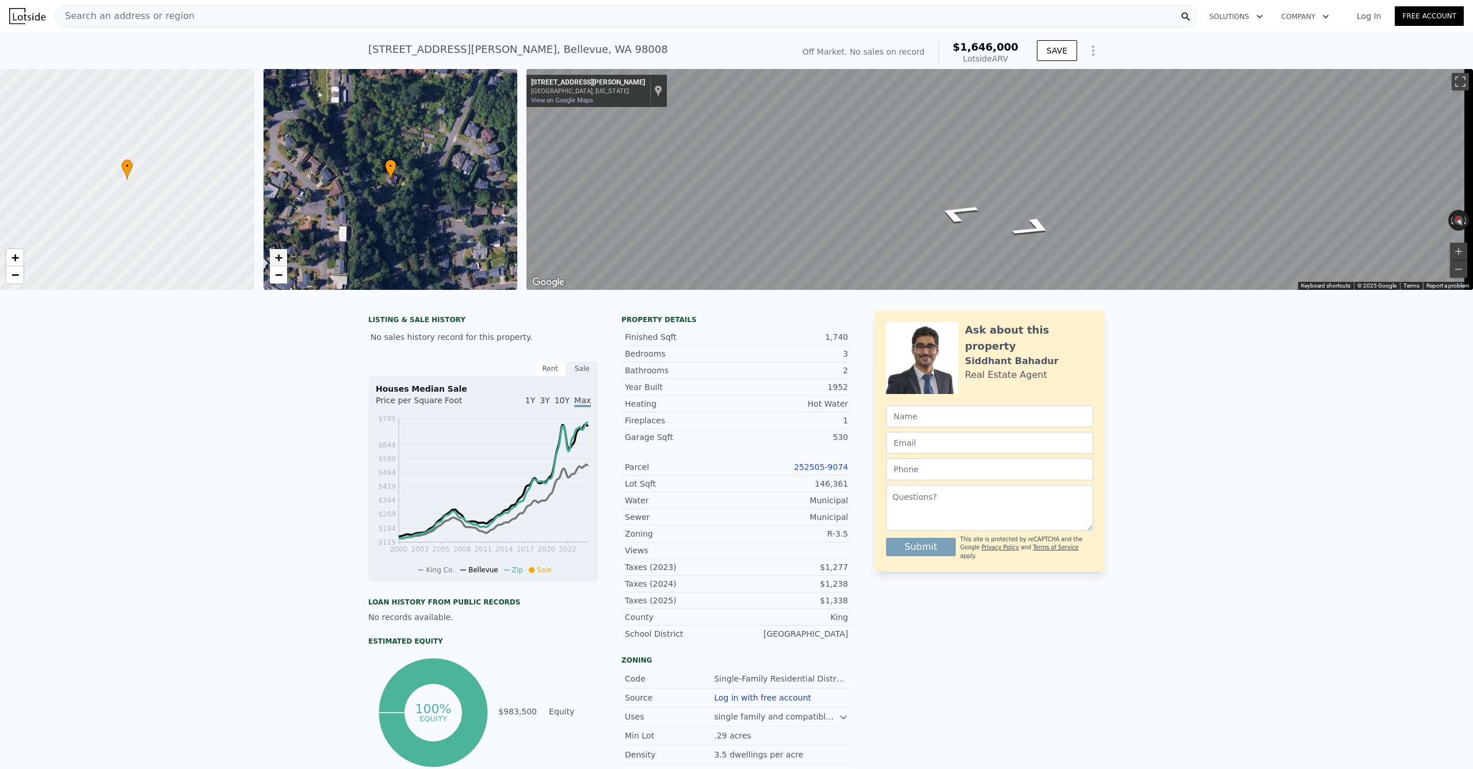
click at [282, 259] on span "+" at bounding box center [277, 257] width 7 height 14
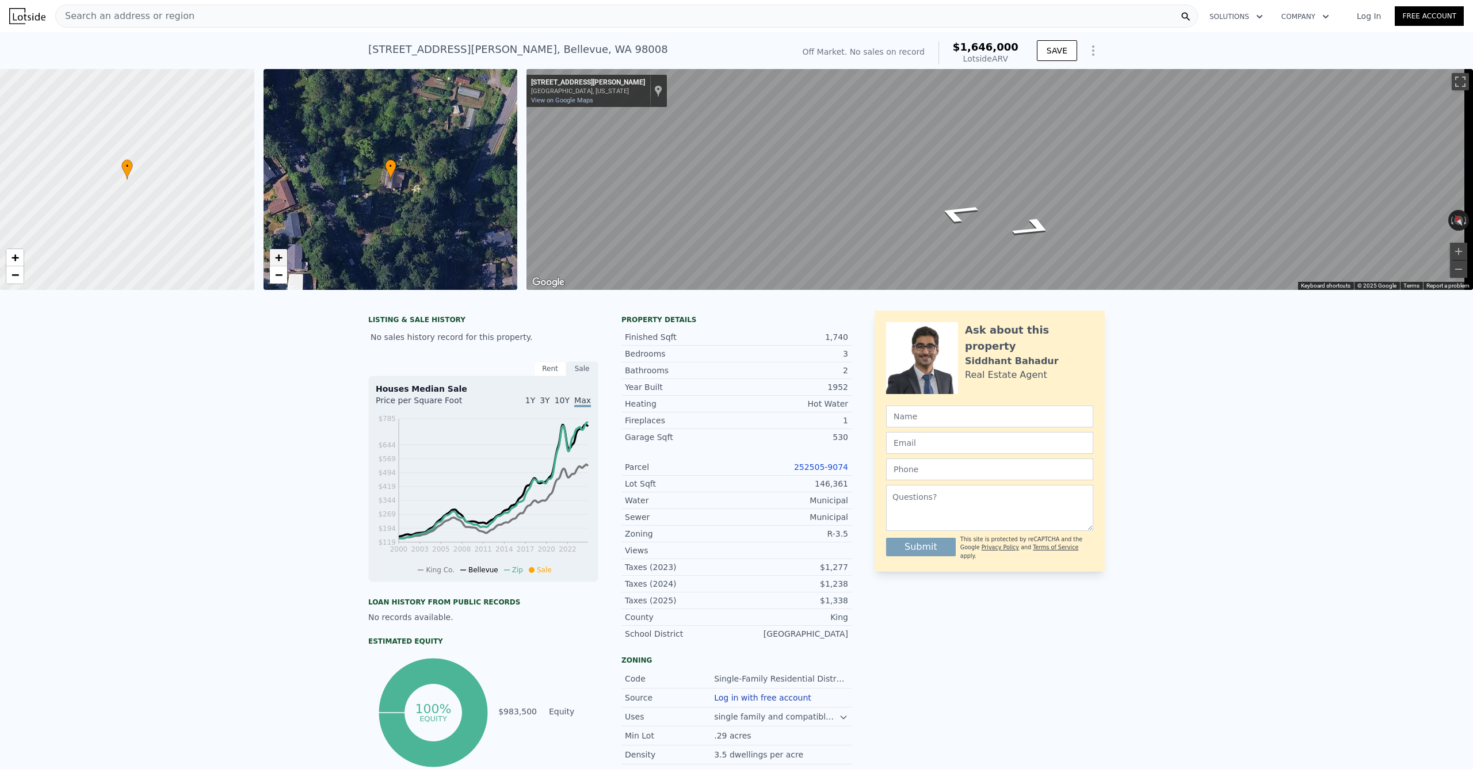
click at [277, 252] on span "+" at bounding box center [277, 257] width 7 height 14
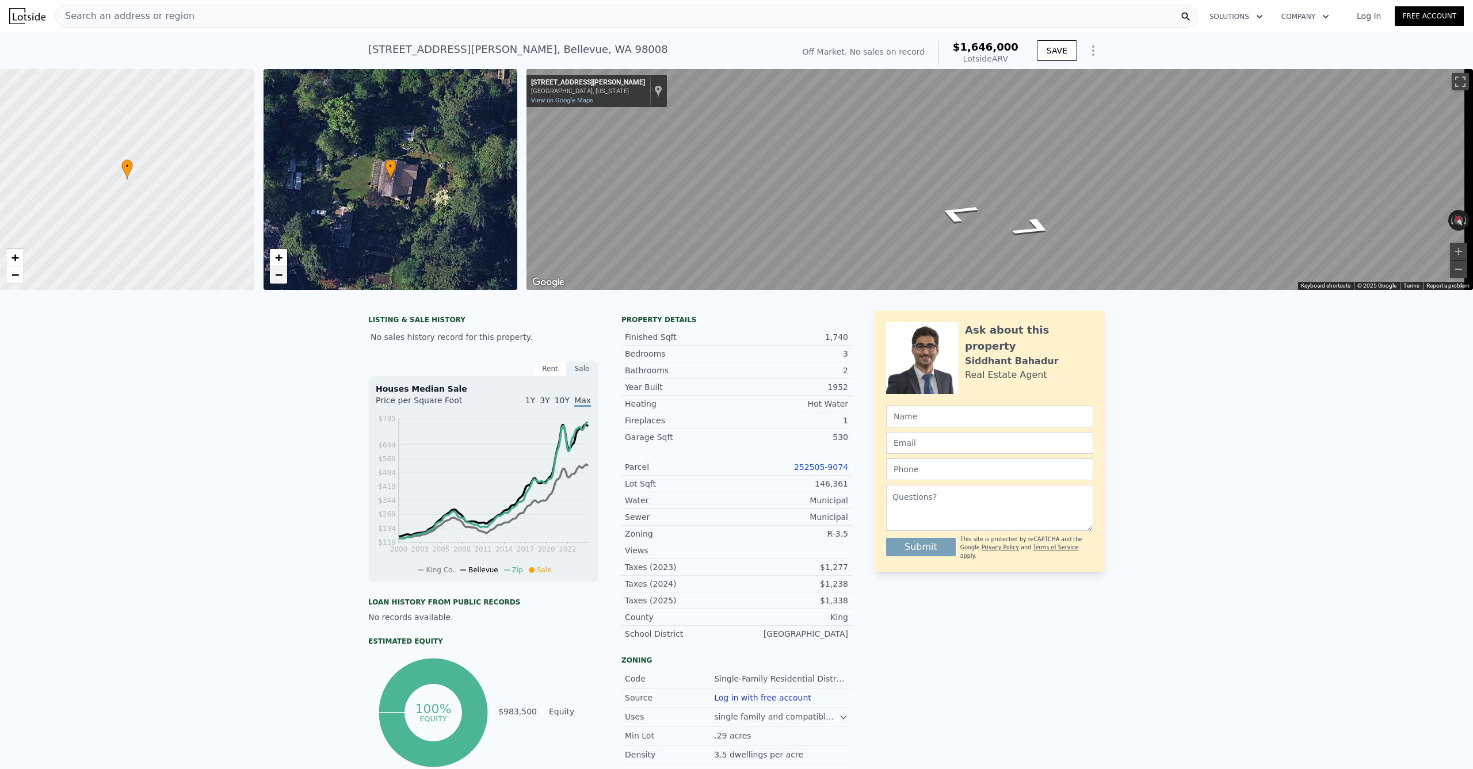
click at [281, 273] on span "−" at bounding box center [277, 275] width 7 height 14
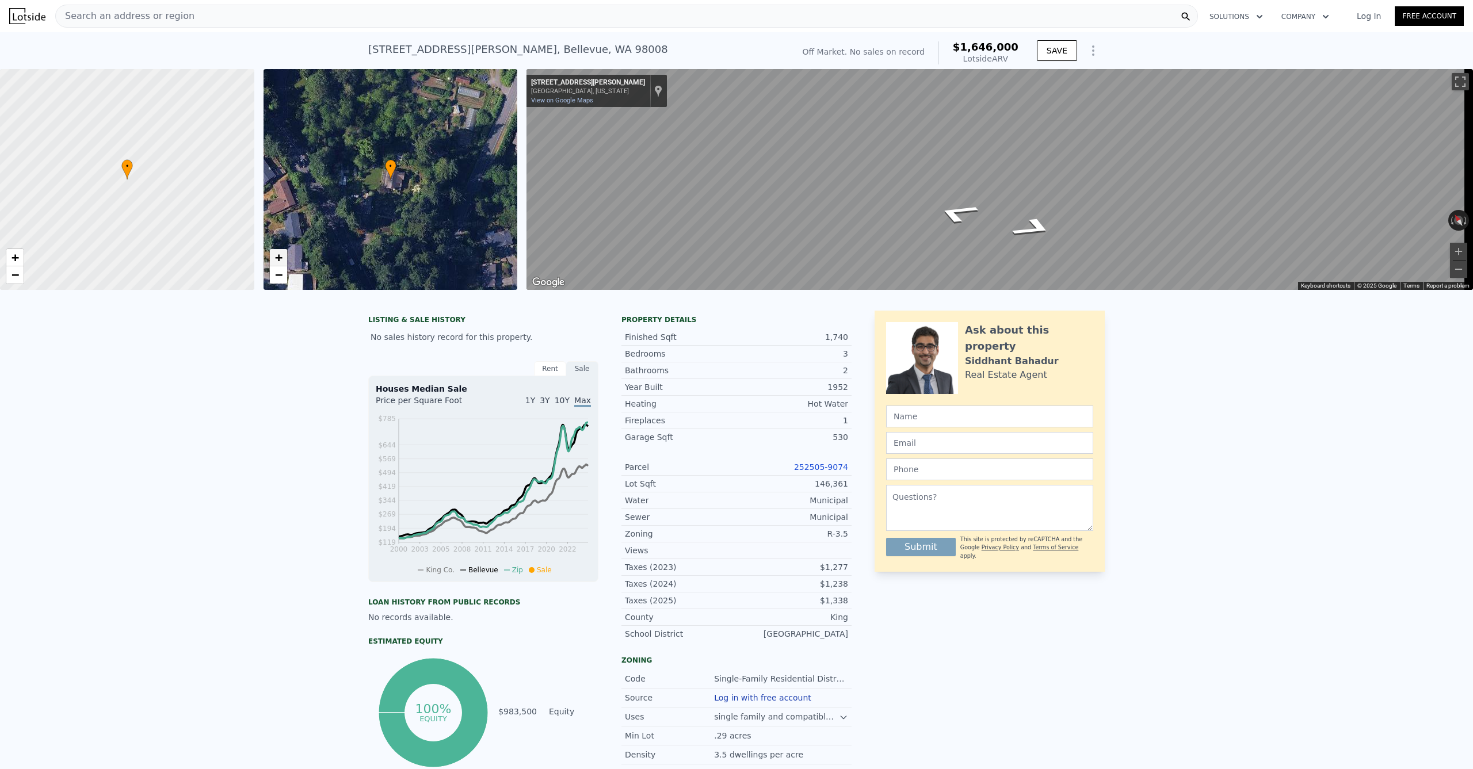
click at [277, 261] on span "+" at bounding box center [277, 257] width 7 height 14
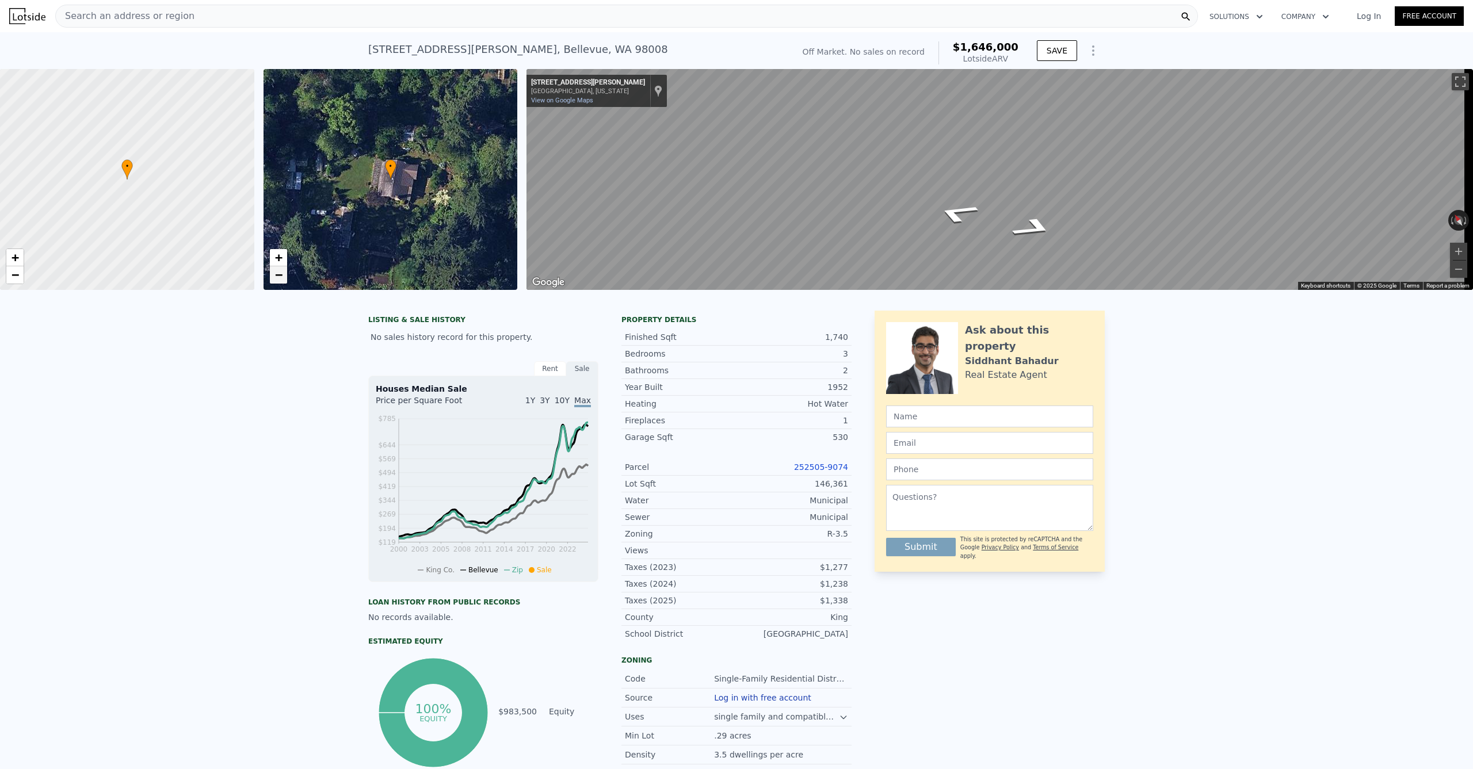
click at [281, 278] on span "−" at bounding box center [277, 275] width 7 height 14
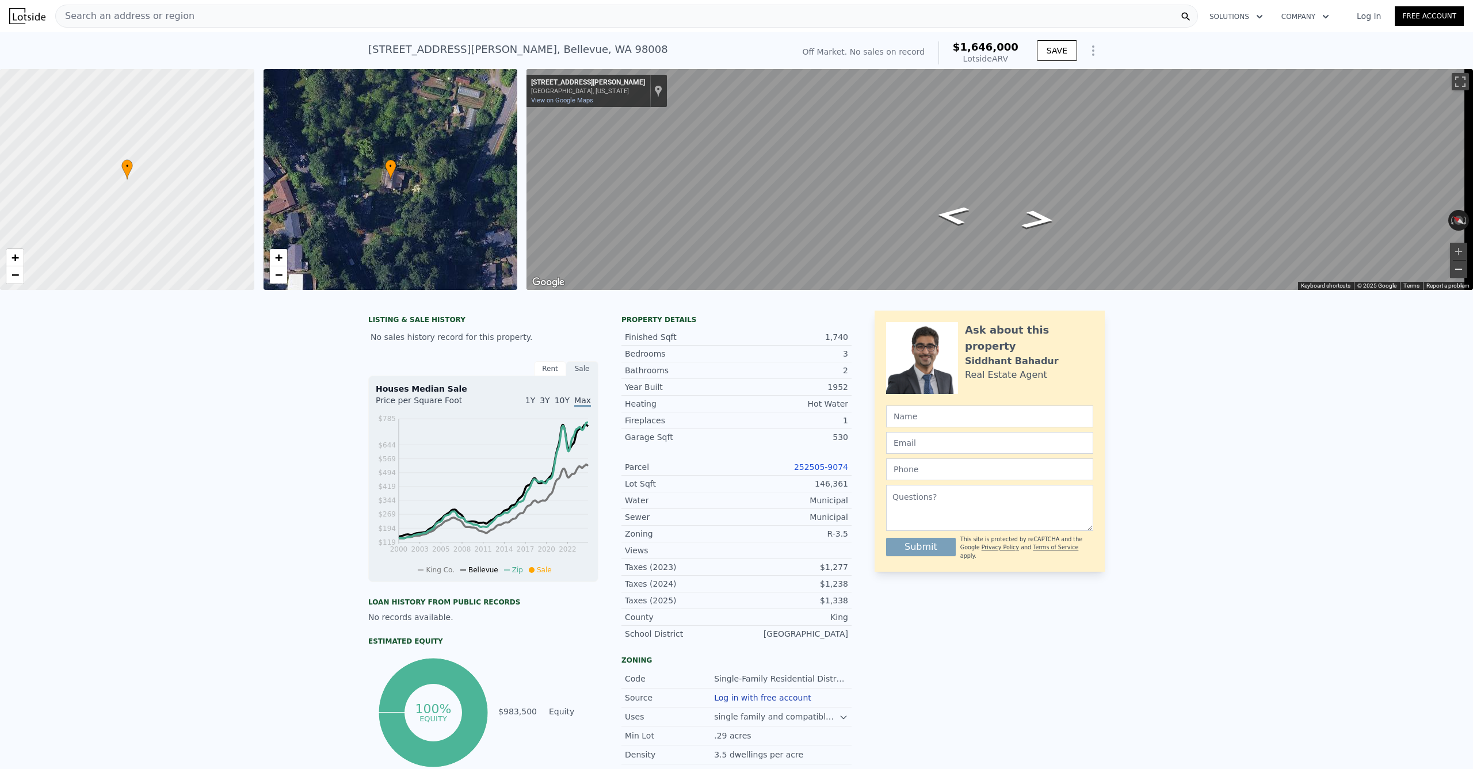
click at [1450, 266] on button "Zoom out" at bounding box center [1458, 269] width 17 height 17
click at [1450, 255] on button "Zoom in" at bounding box center [1458, 251] width 17 height 17
click at [1450, 273] on button "Zoom out" at bounding box center [1458, 269] width 17 height 17
drag, startPoint x: 543, startPoint y: 49, endPoint x: 331, endPoint y: 51, distance: 212.3
click at [333, 49] on div "17204 Northup Way , Bellevue , WA 98008 No sales on record (~ARV $1.646m ) Off …" at bounding box center [736, 50] width 1473 height 37
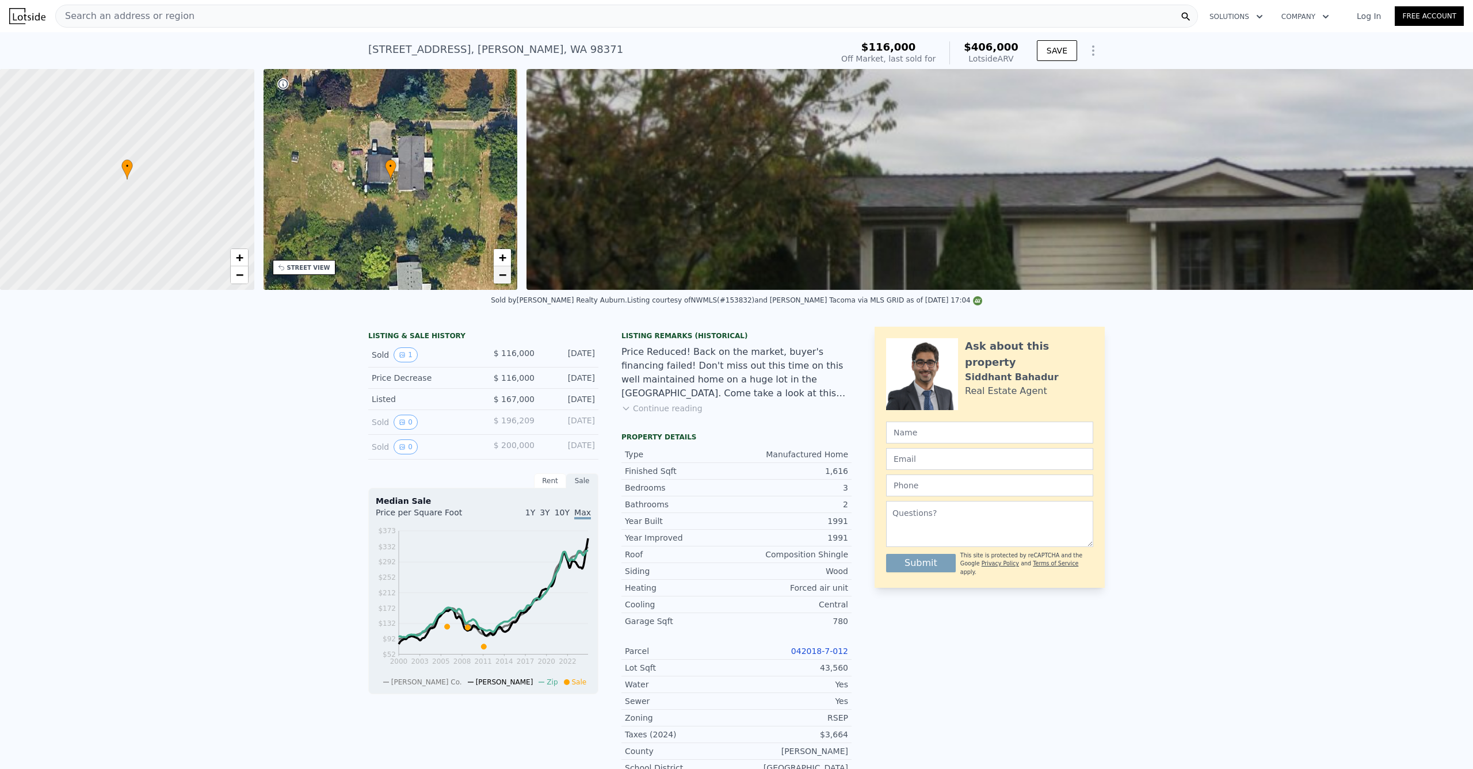
click at [507, 275] on link "−" at bounding box center [502, 274] width 17 height 17
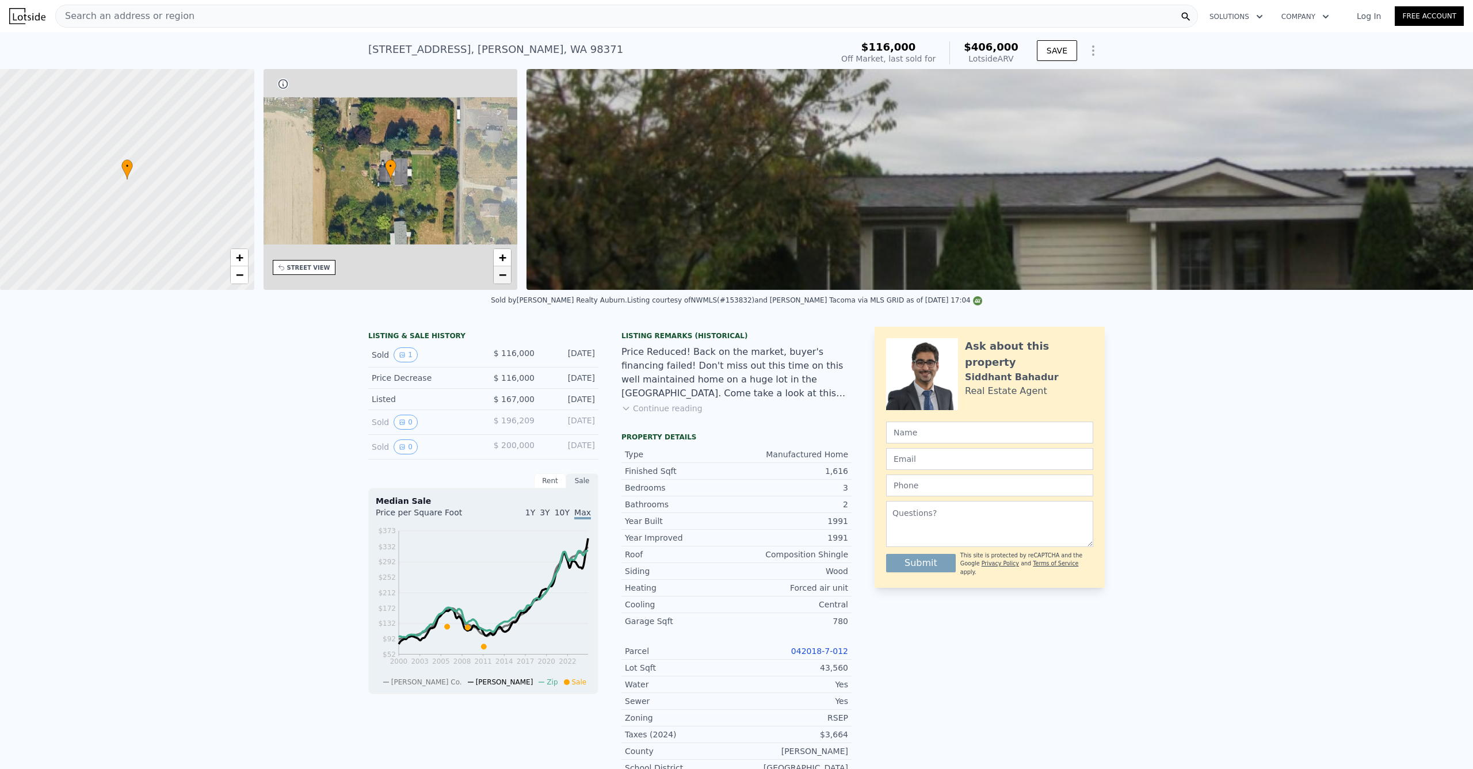
click at [507, 278] on link "−" at bounding box center [502, 274] width 17 height 17
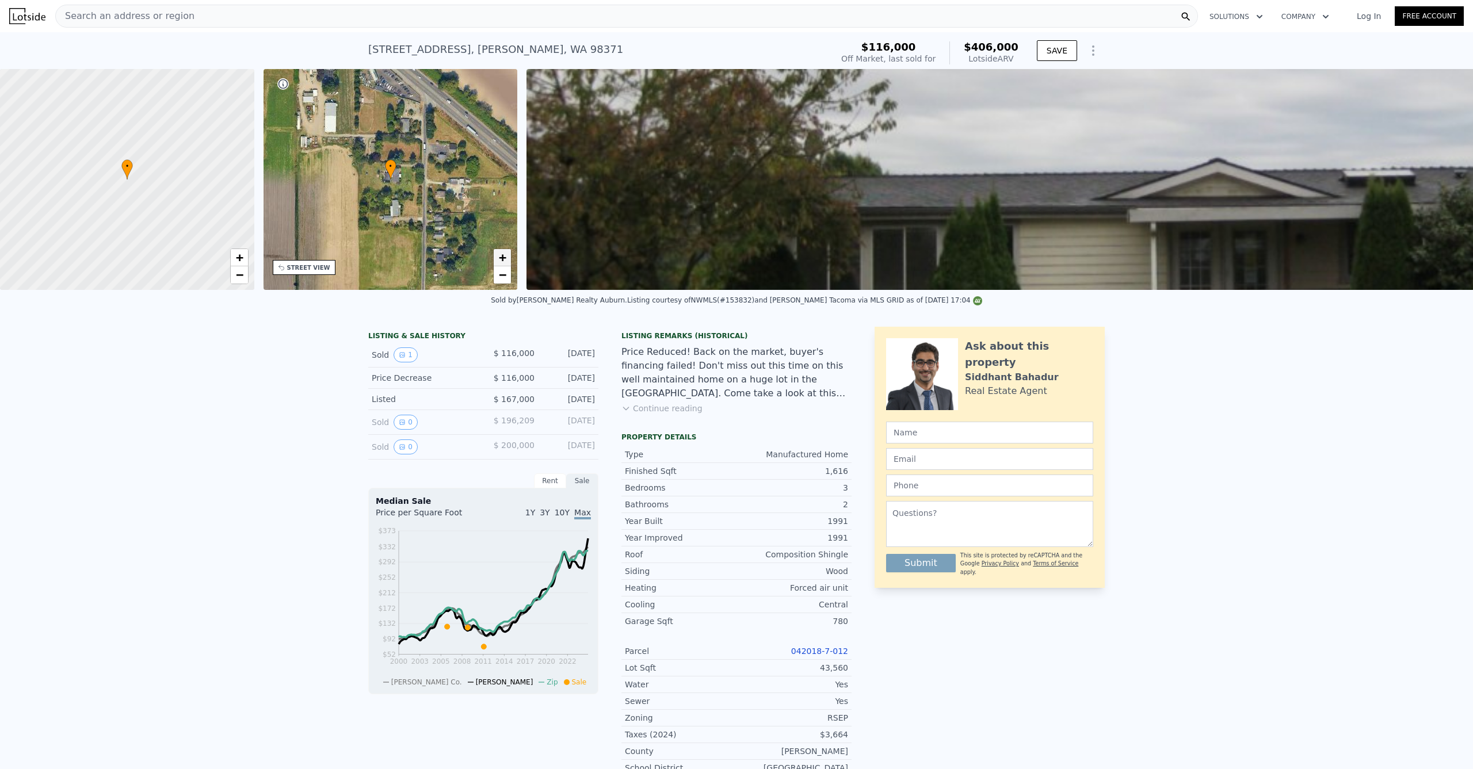
click at [502, 255] on span "+" at bounding box center [502, 257] width 7 height 14
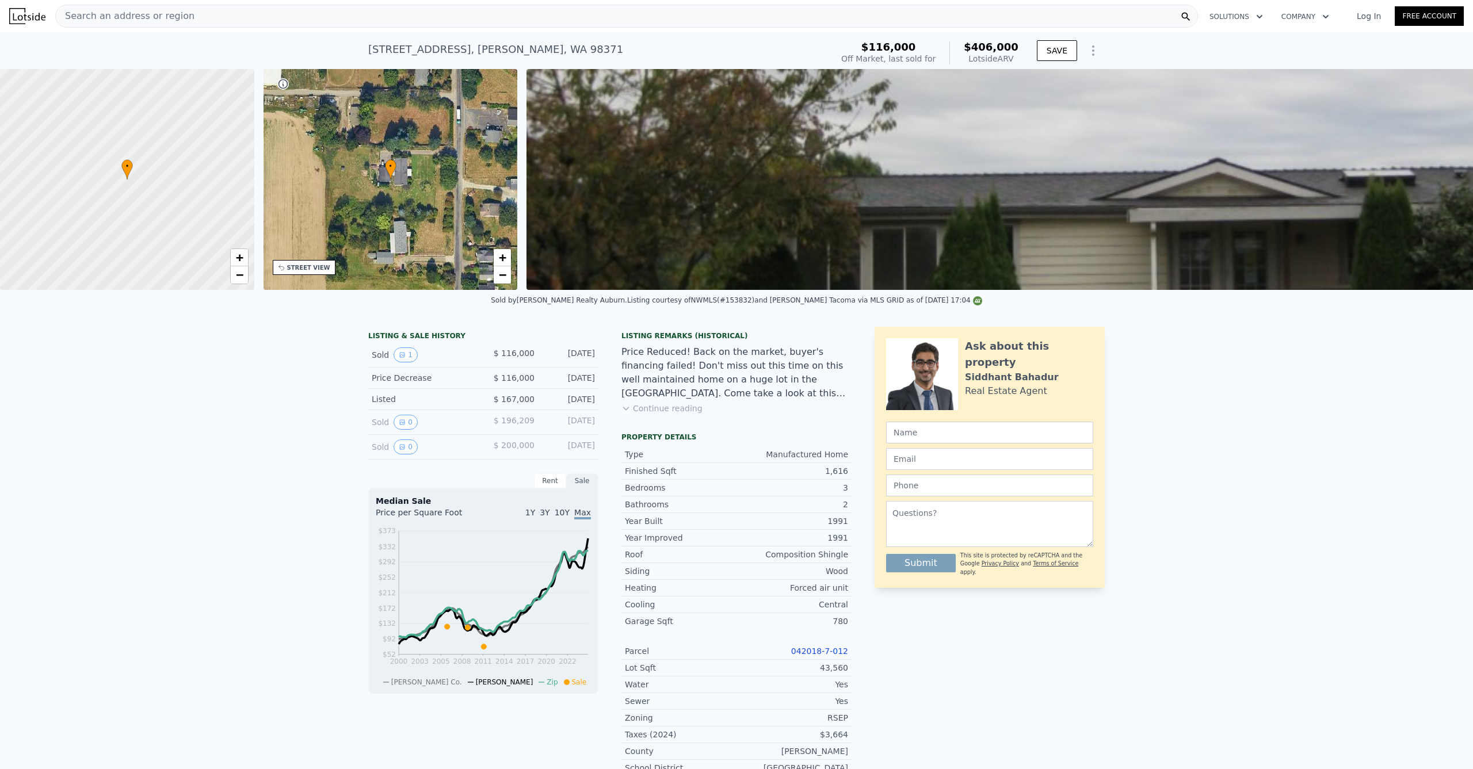
click at [510, 284] on div "• + −" at bounding box center [391, 179] width 254 height 221
click at [498, 273] on link "−" at bounding box center [502, 274] width 17 height 17
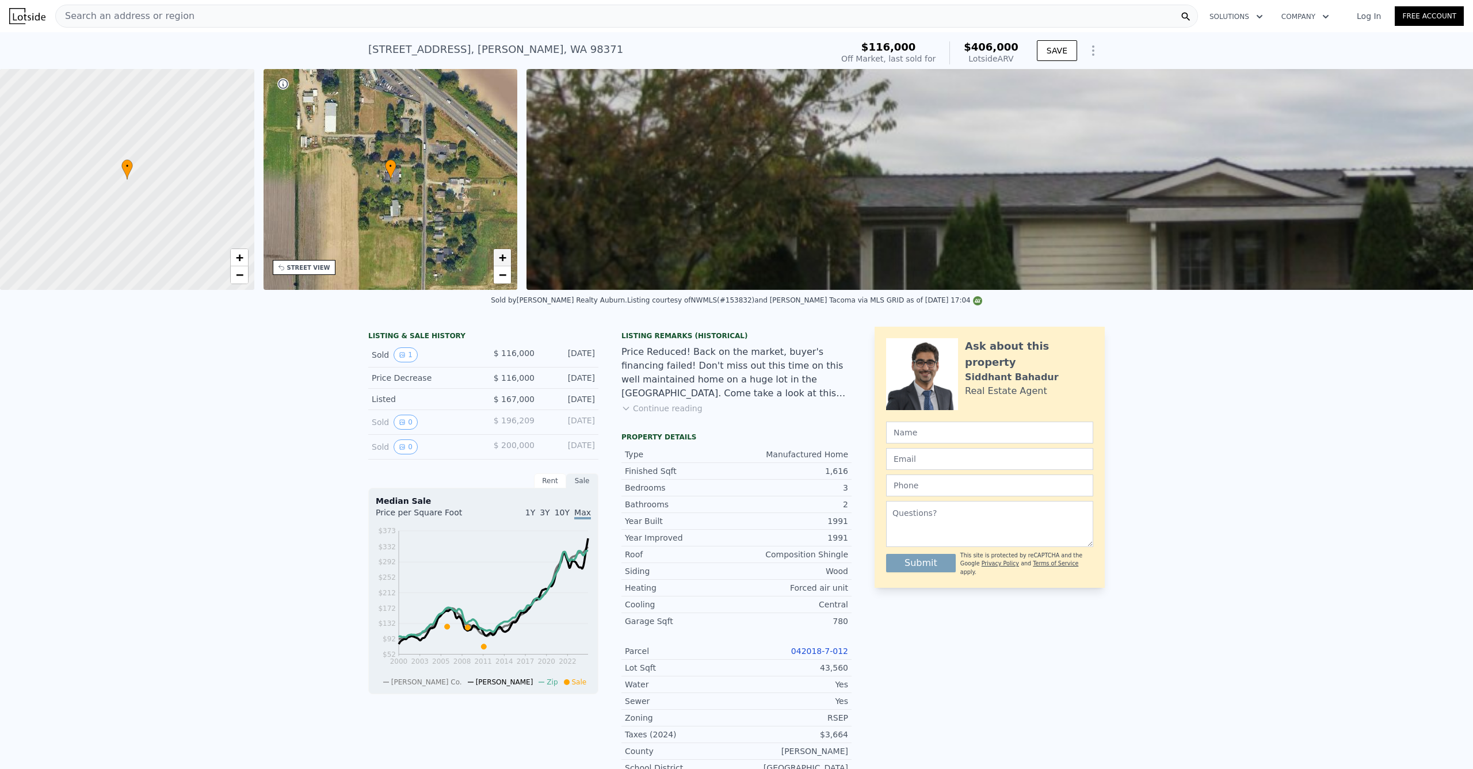
click at [505, 255] on span "+" at bounding box center [502, 257] width 7 height 14
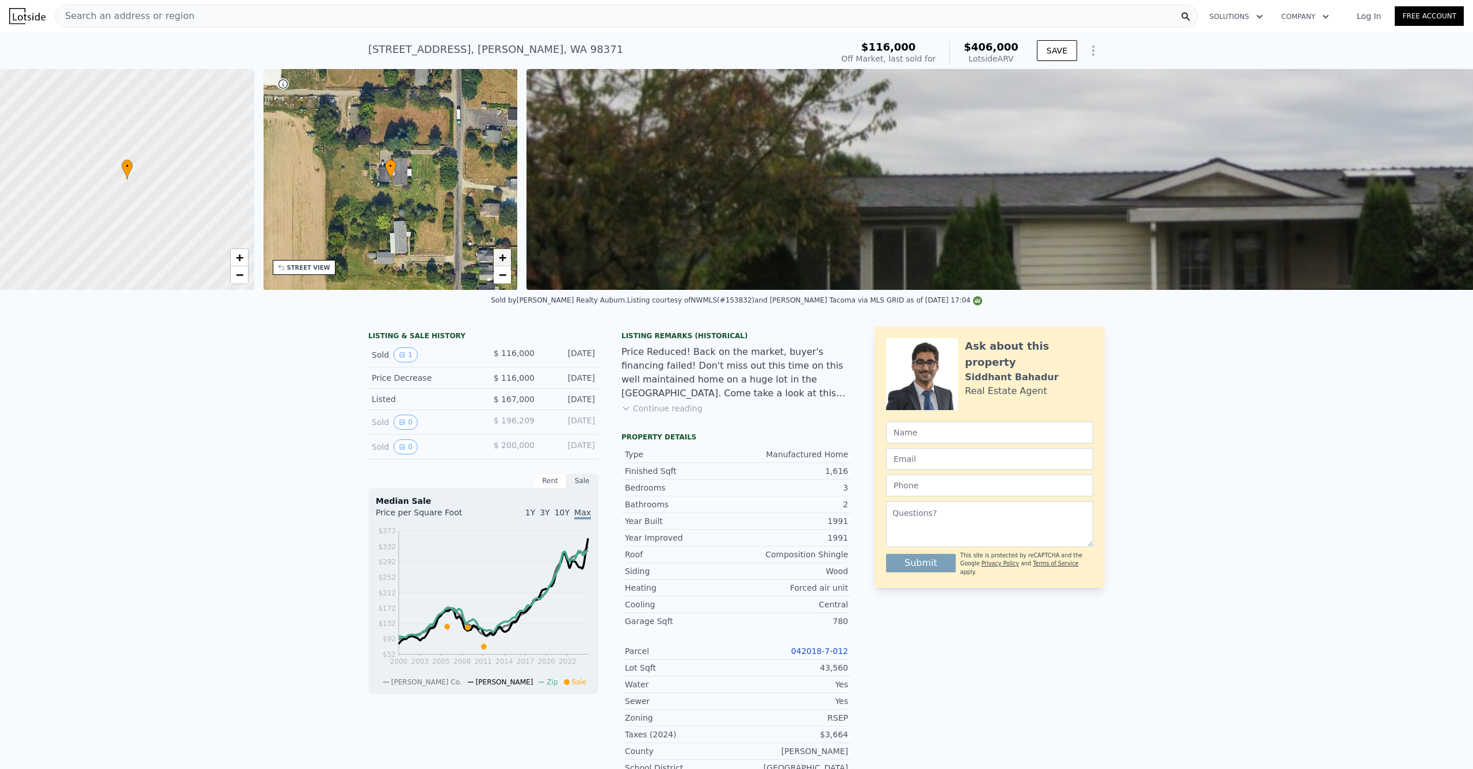
click at [505, 255] on span "+" at bounding box center [502, 257] width 7 height 14
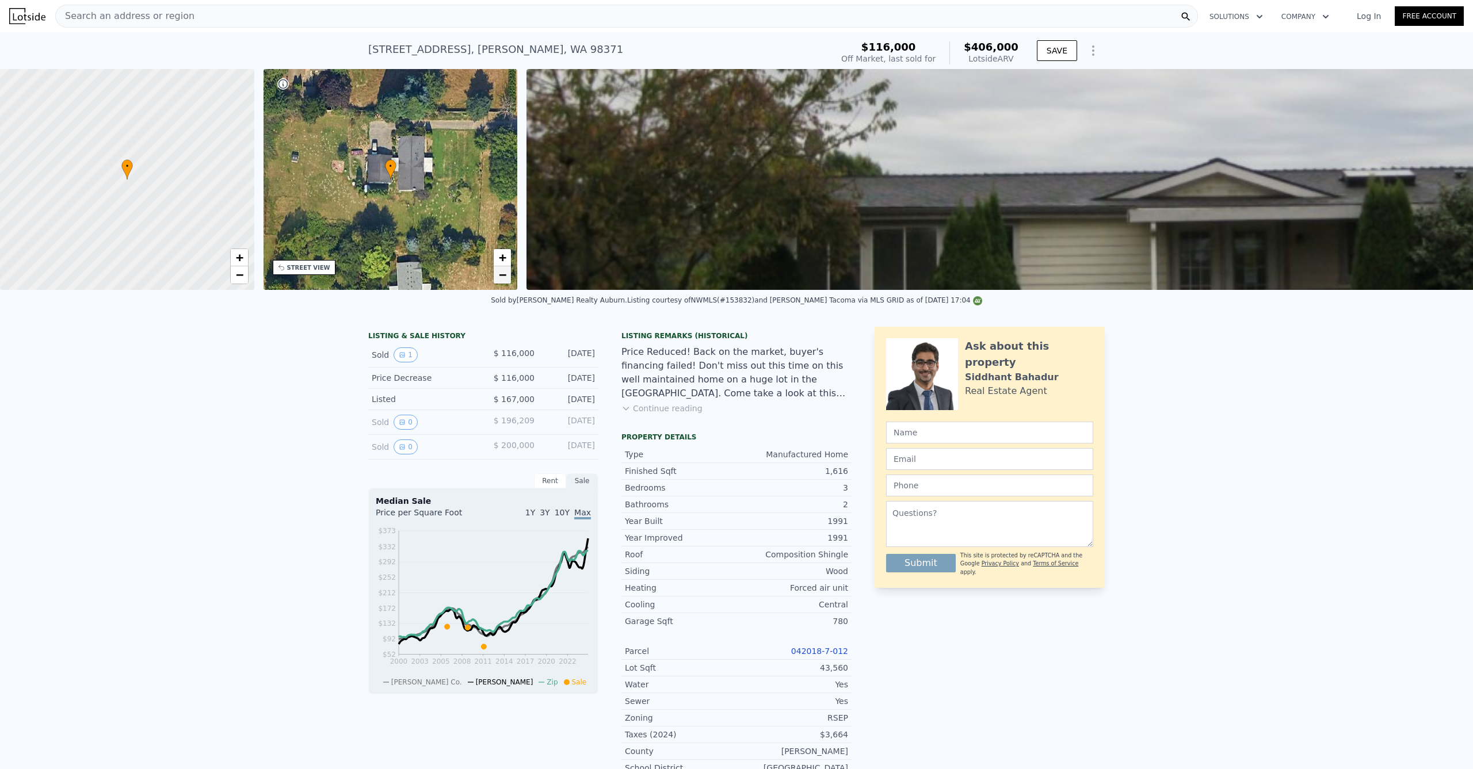
click at [503, 272] on span "−" at bounding box center [502, 275] width 7 height 14
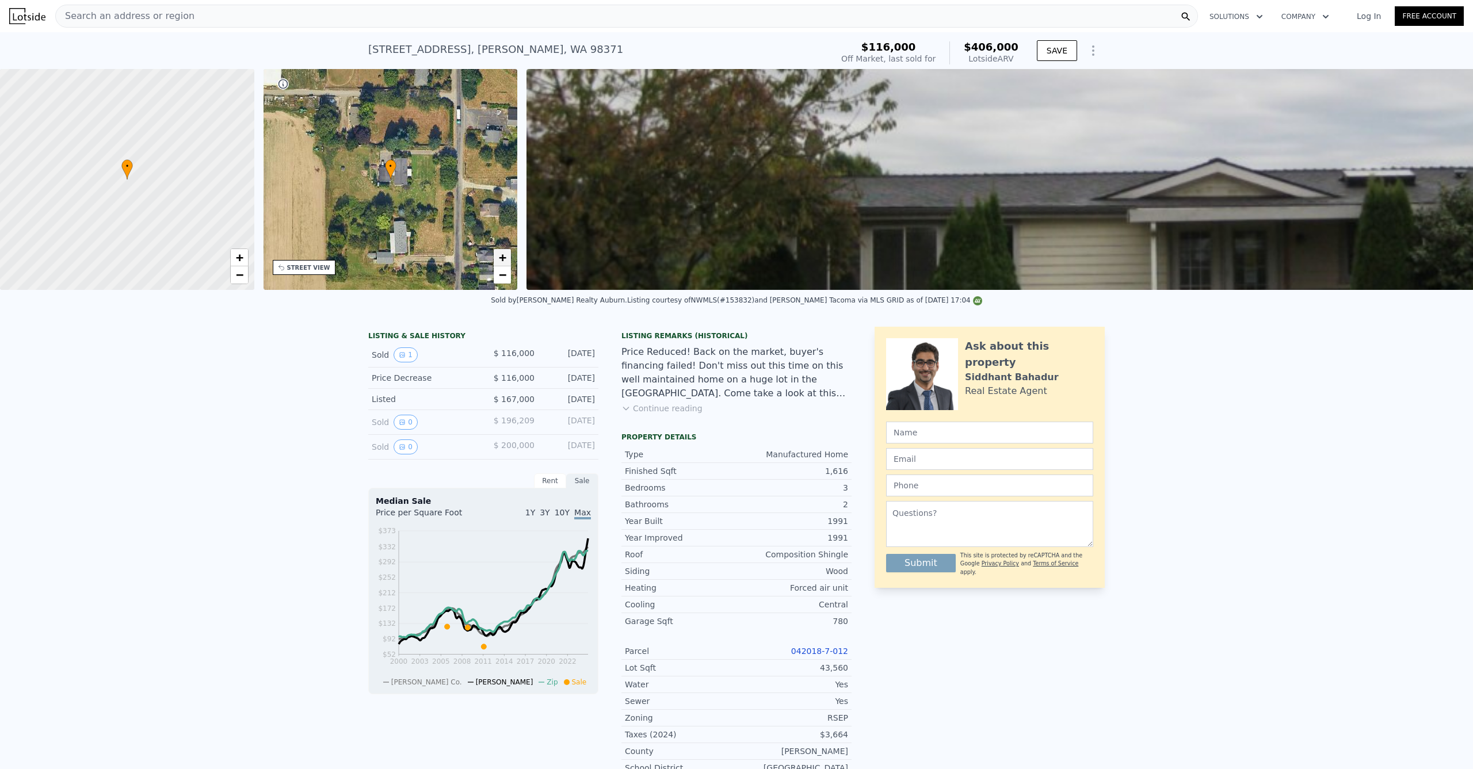
click at [501, 257] on span "+" at bounding box center [502, 257] width 7 height 14
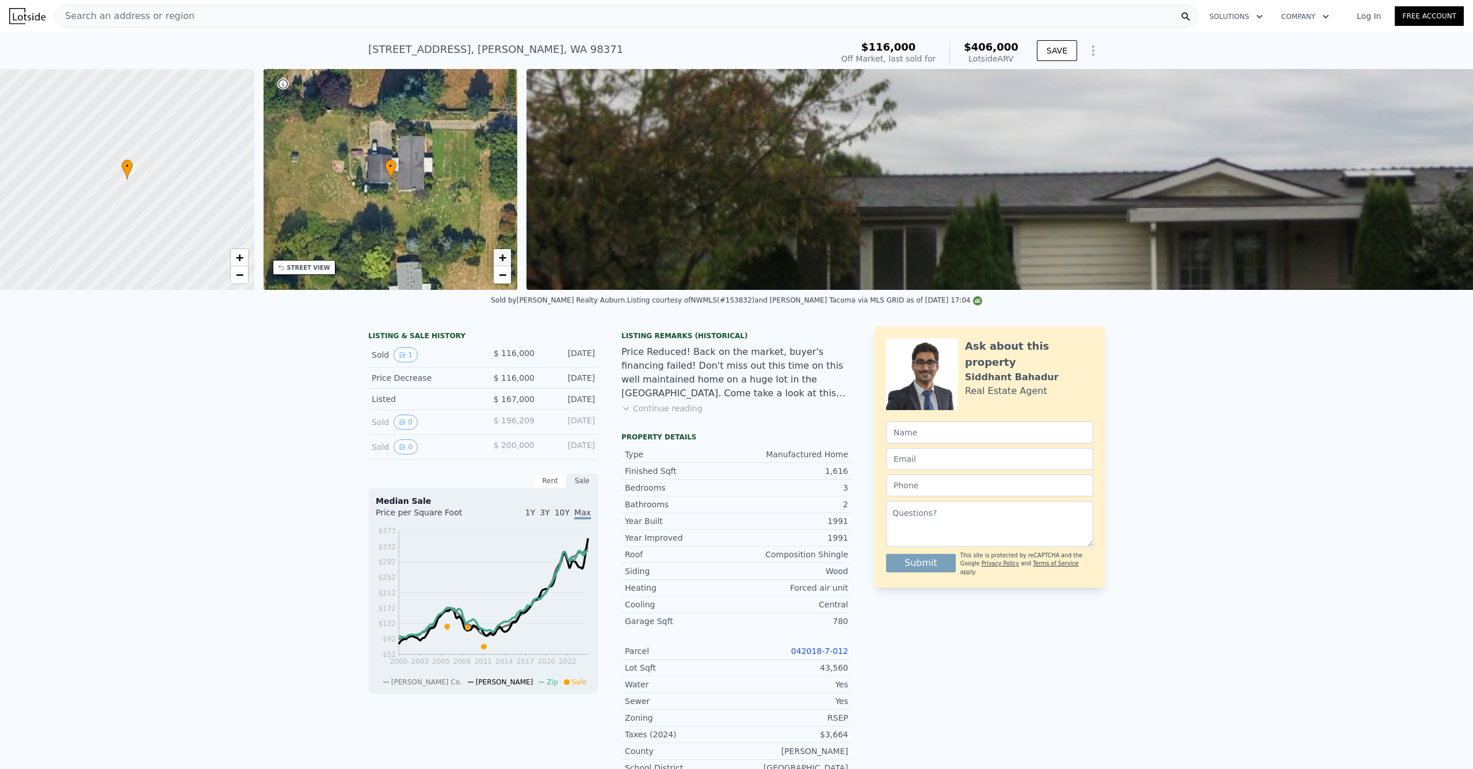
click at [505, 260] on span "+" at bounding box center [502, 257] width 7 height 14
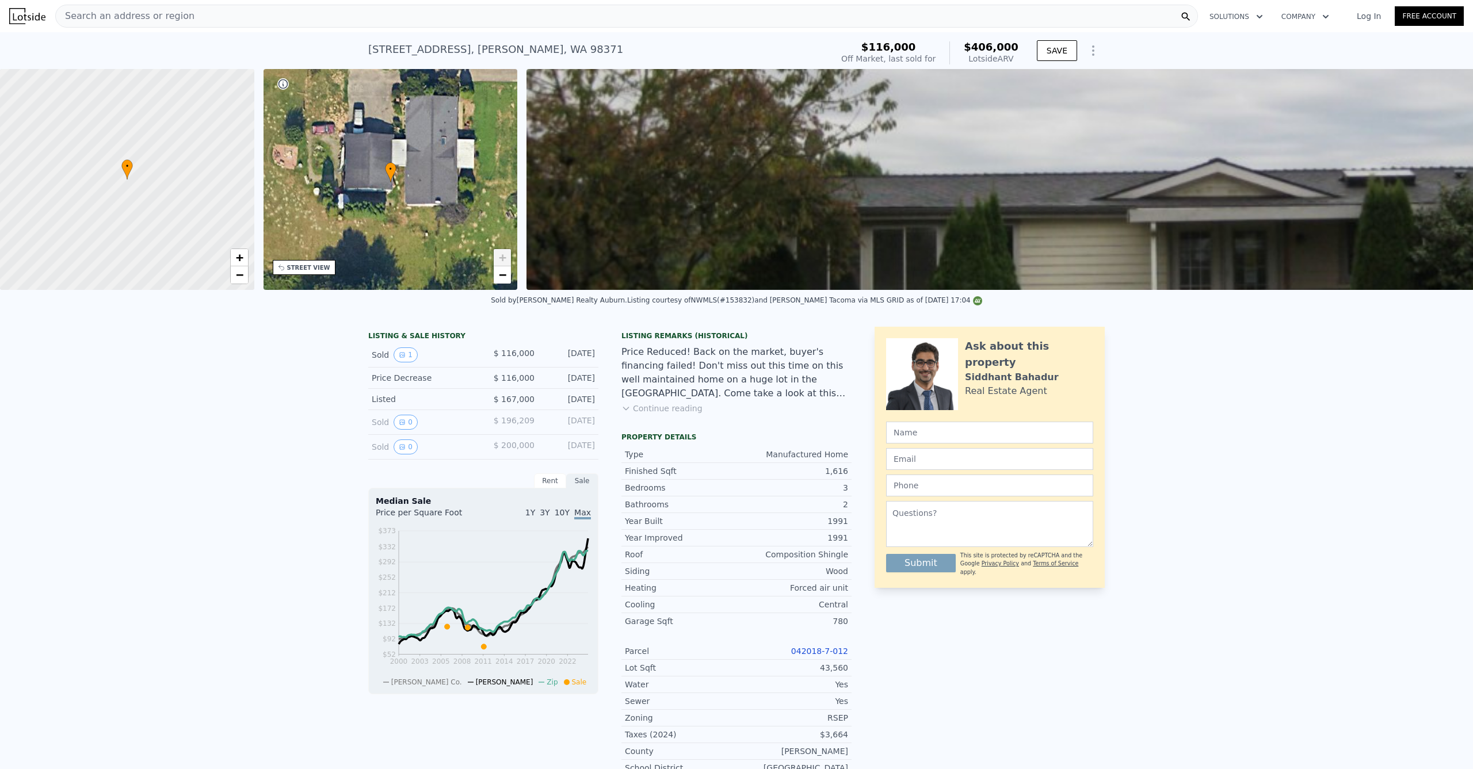
drag, startPoint x: 424, startPoint y: 193, endPoint x: 426, endPoint y: 232, distance: 38.6
click at [426, 232] on div "• + −" at bounding box center [391, 179] width 254 height 221
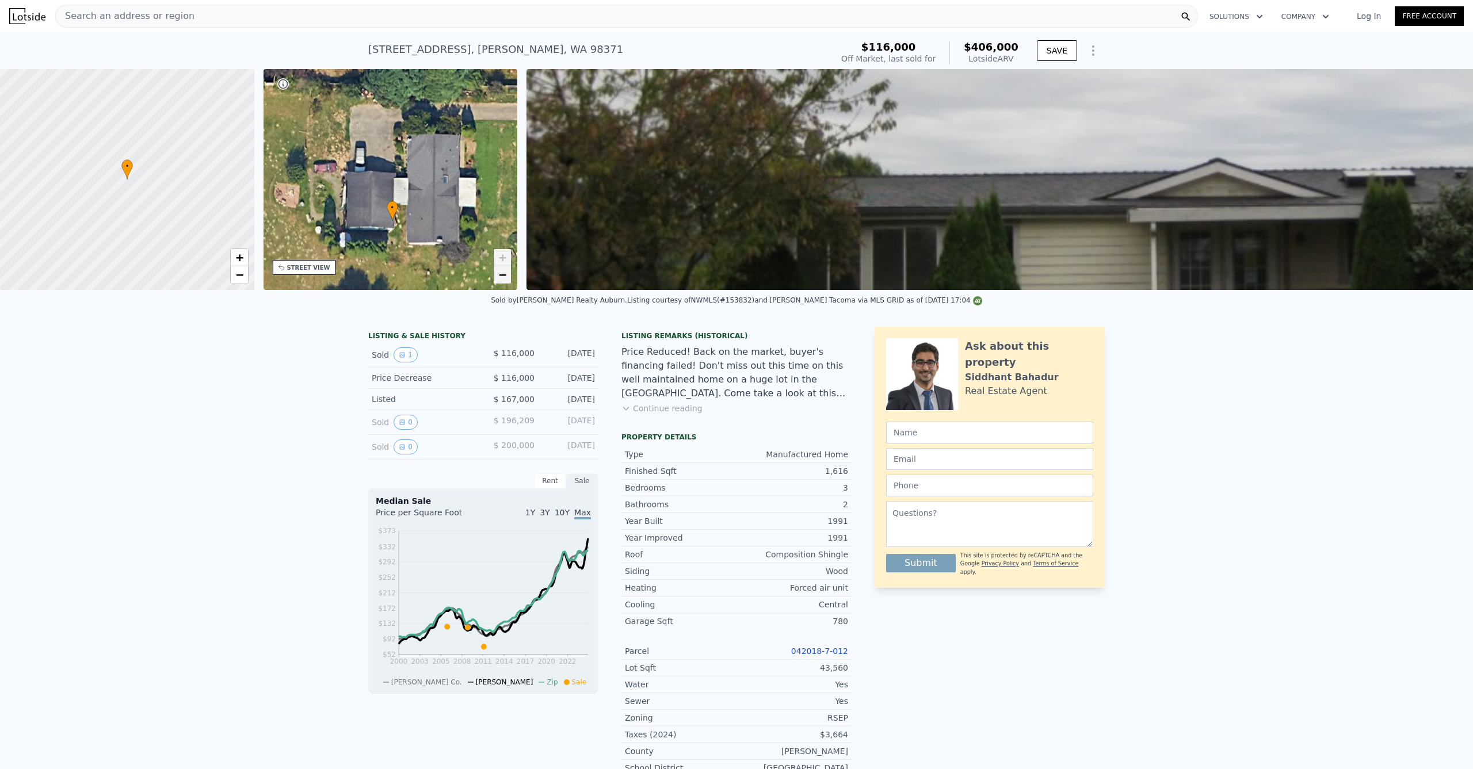
click at [504, 279] on span "−" at bounding box center [502, 275] width 7 height 14
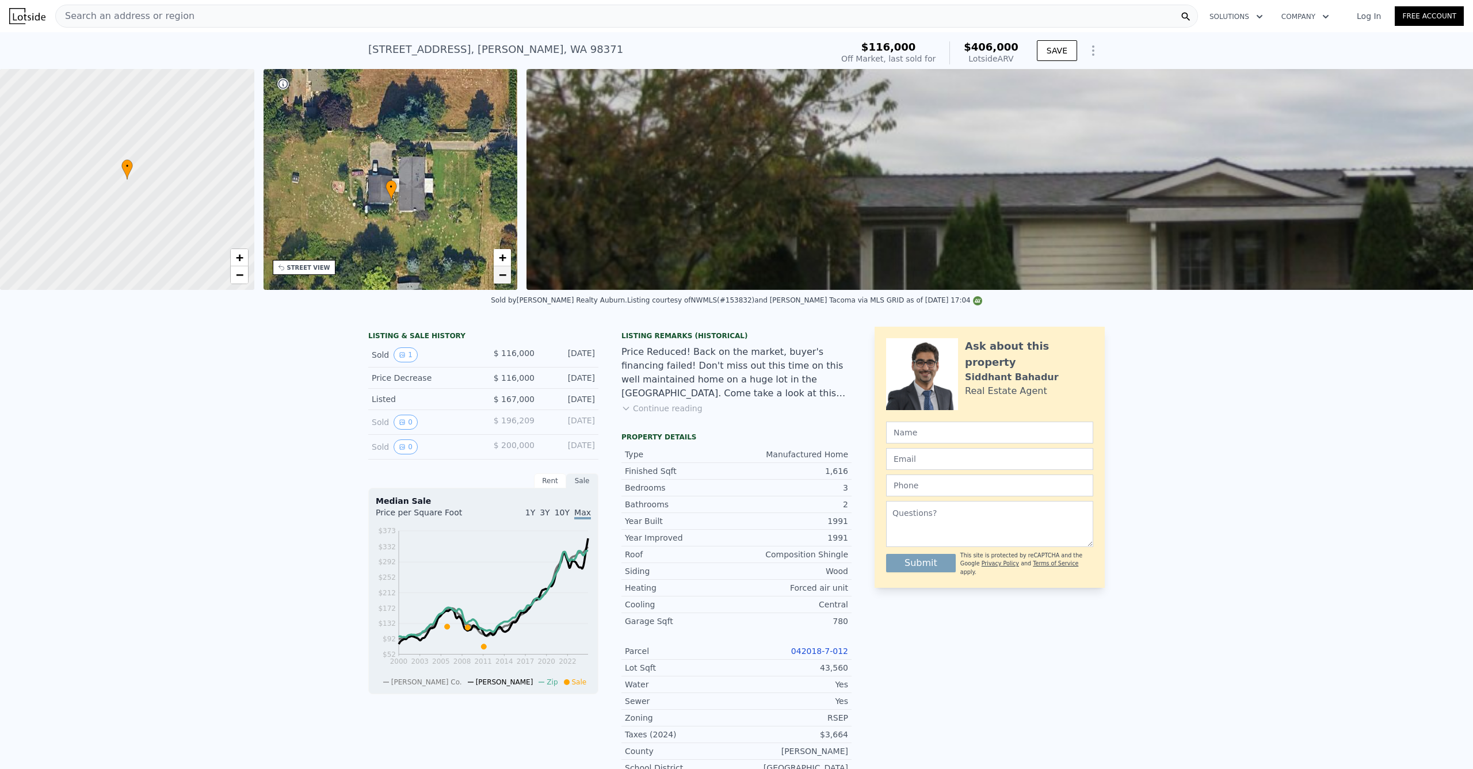
click at [503, 279] on span "−" at bounding box center [502, 275] width 7 height 14
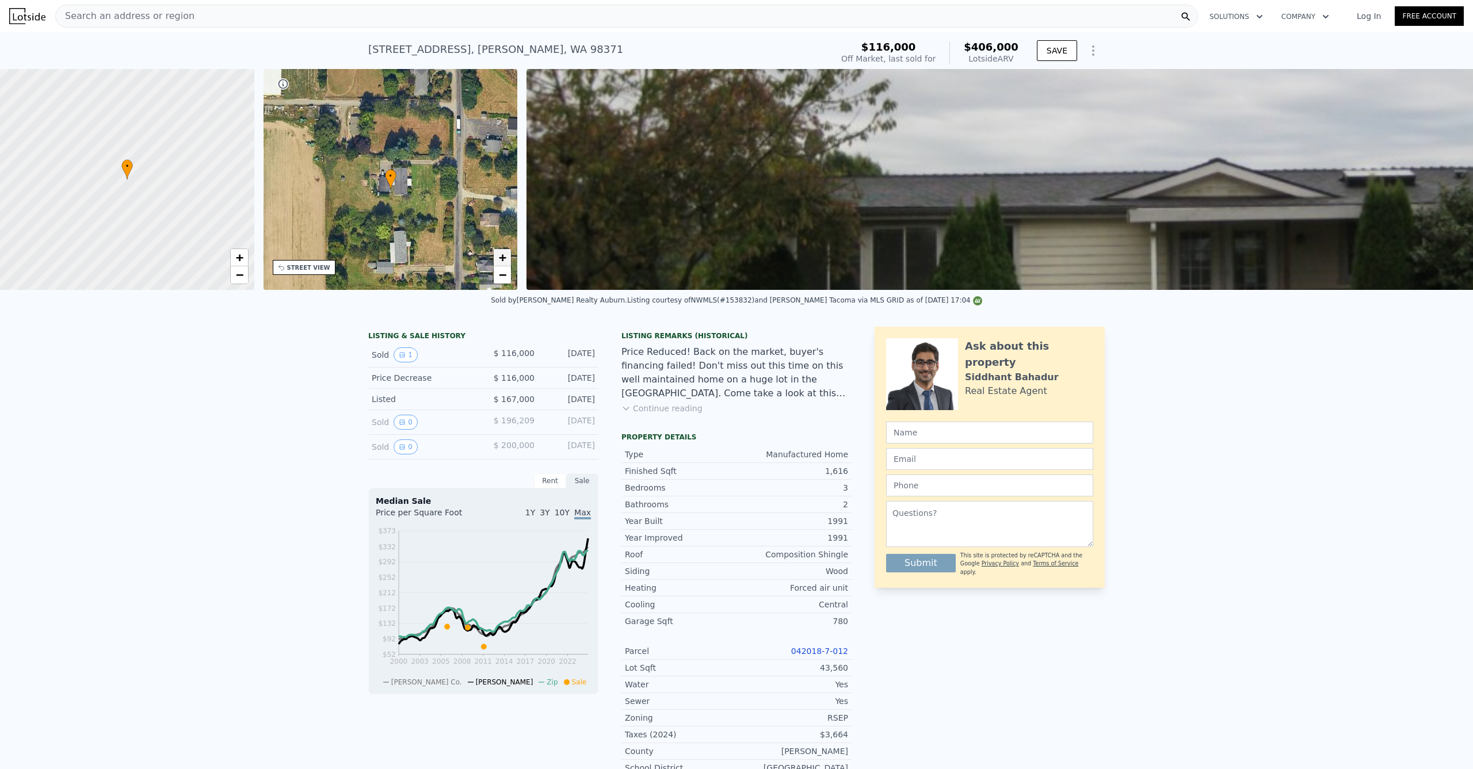
click at [502, 261] on span "+" at bounding box center [502, 257] width 7 height 14
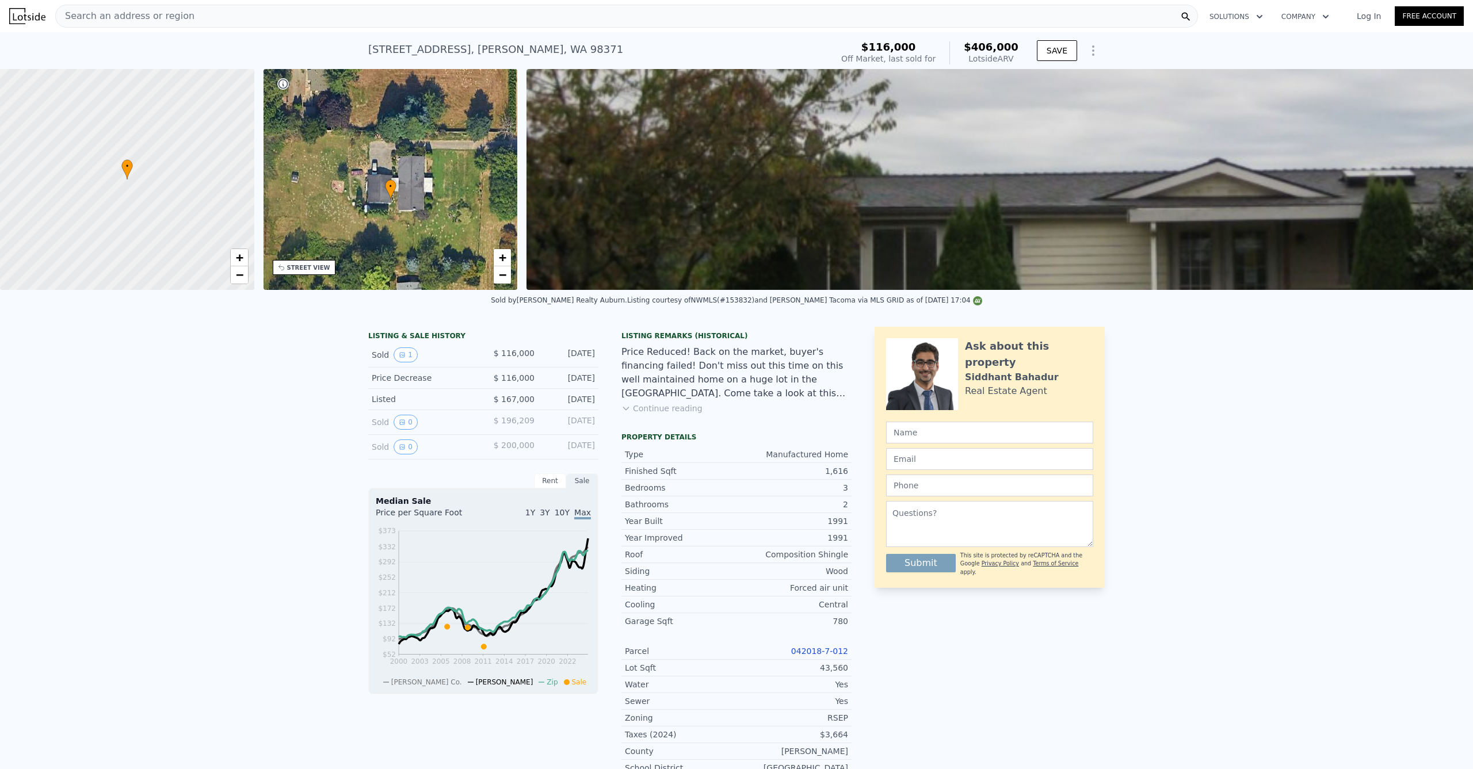
drag, startPoint x: 415, startPoint y: 228, endPoint x: 425, endPoint y: 234, distance: 11.8
click at [421, 232] on div "• + −" at bounding box center [391, 179] width 254 height 221
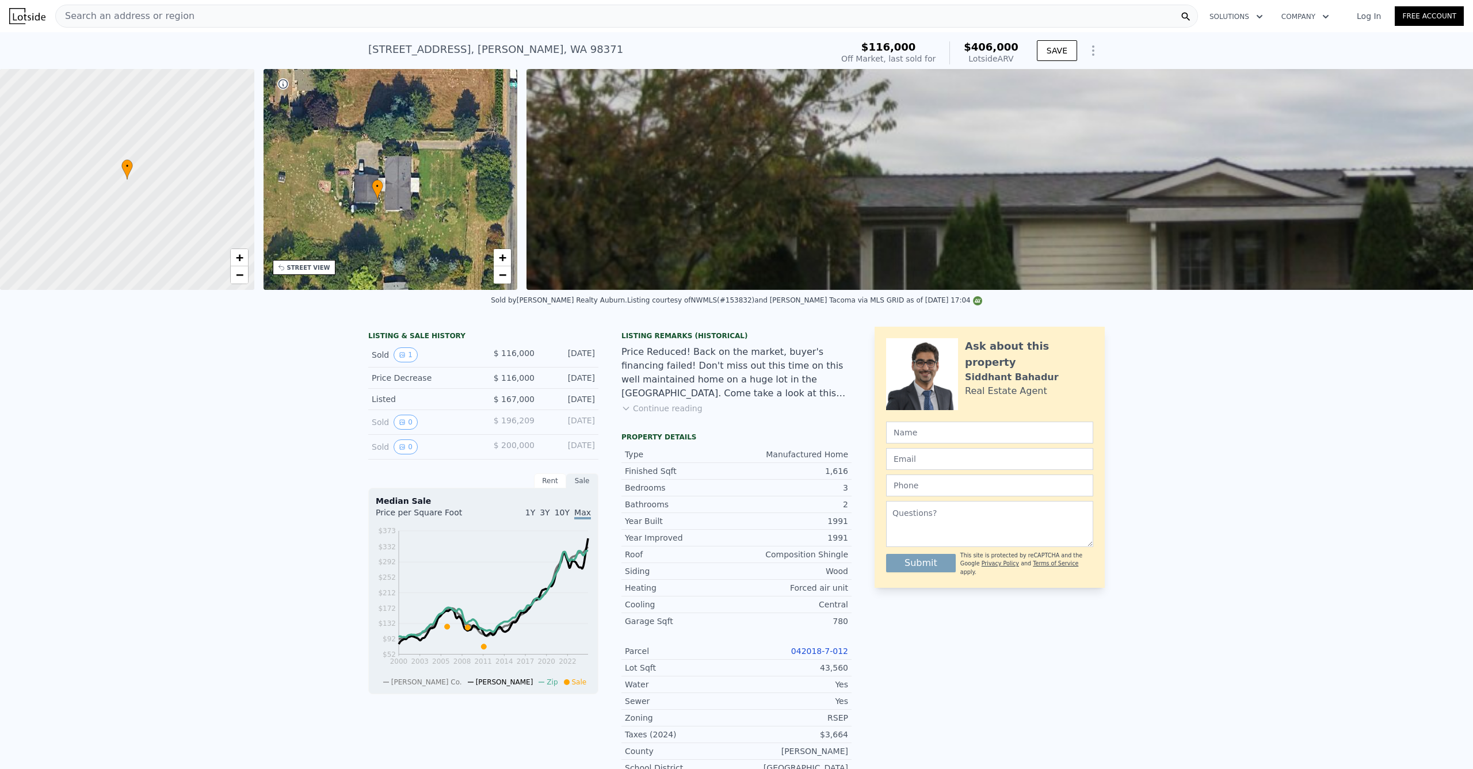
click at [512, 259] on div "• + −" at bounding box center [391, 179] width 254 height 221
click at [499, 265] on span "+" at bounding box center [502, 257] width 7 height 14
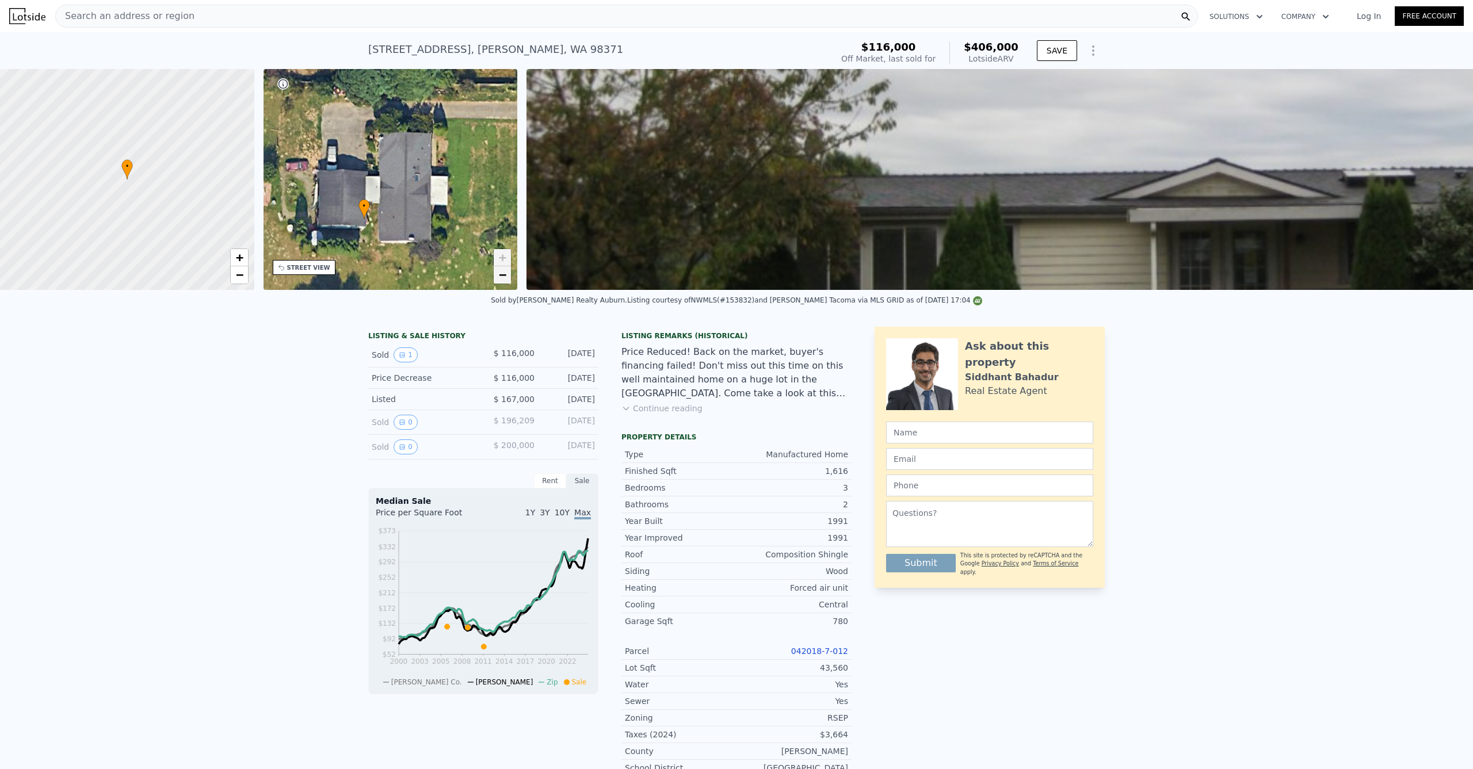
click at [503, 280] on span "−" at bounding box center [502, 275] width 7 height 14
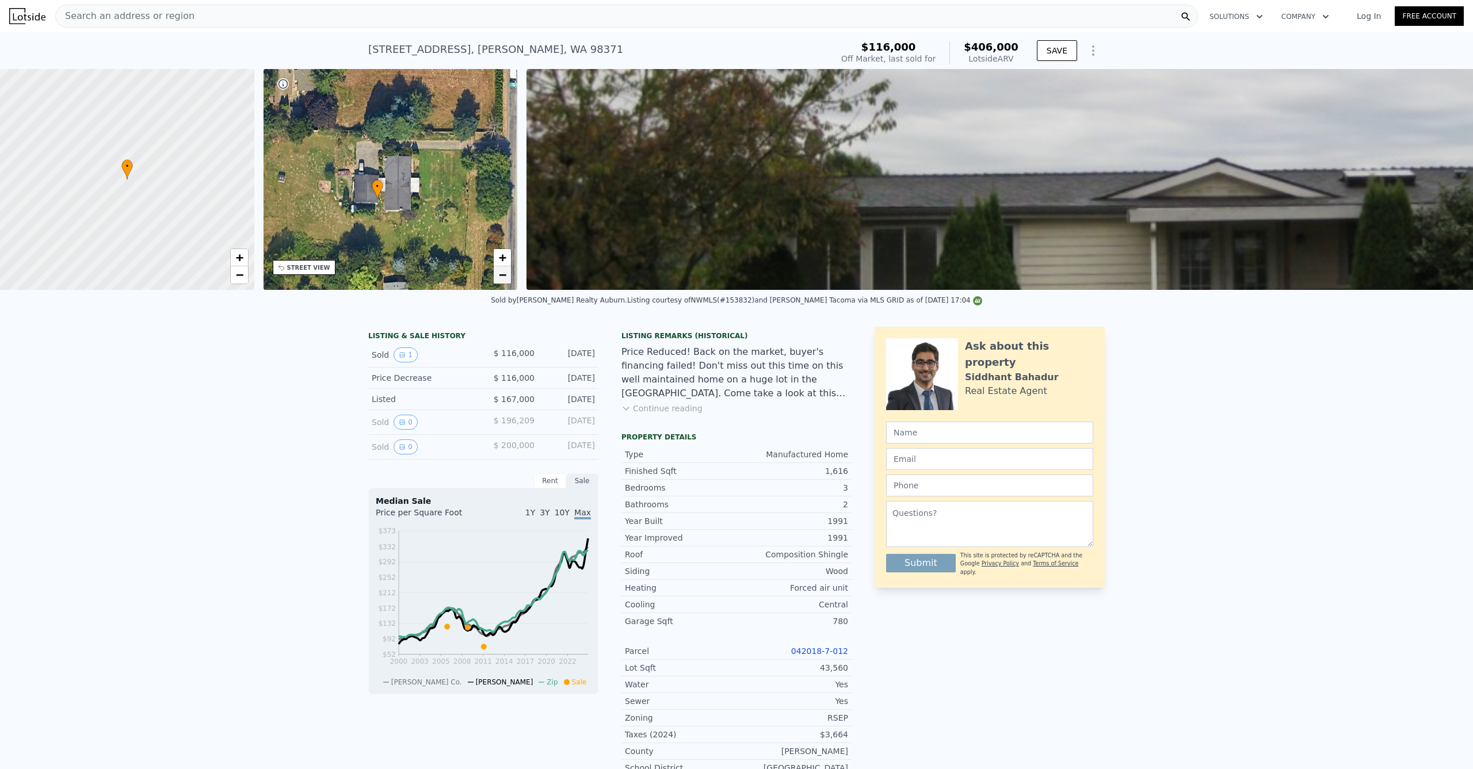
click at [504, 276] on span "−" at bounding box center [502, 275] width 7 height 14
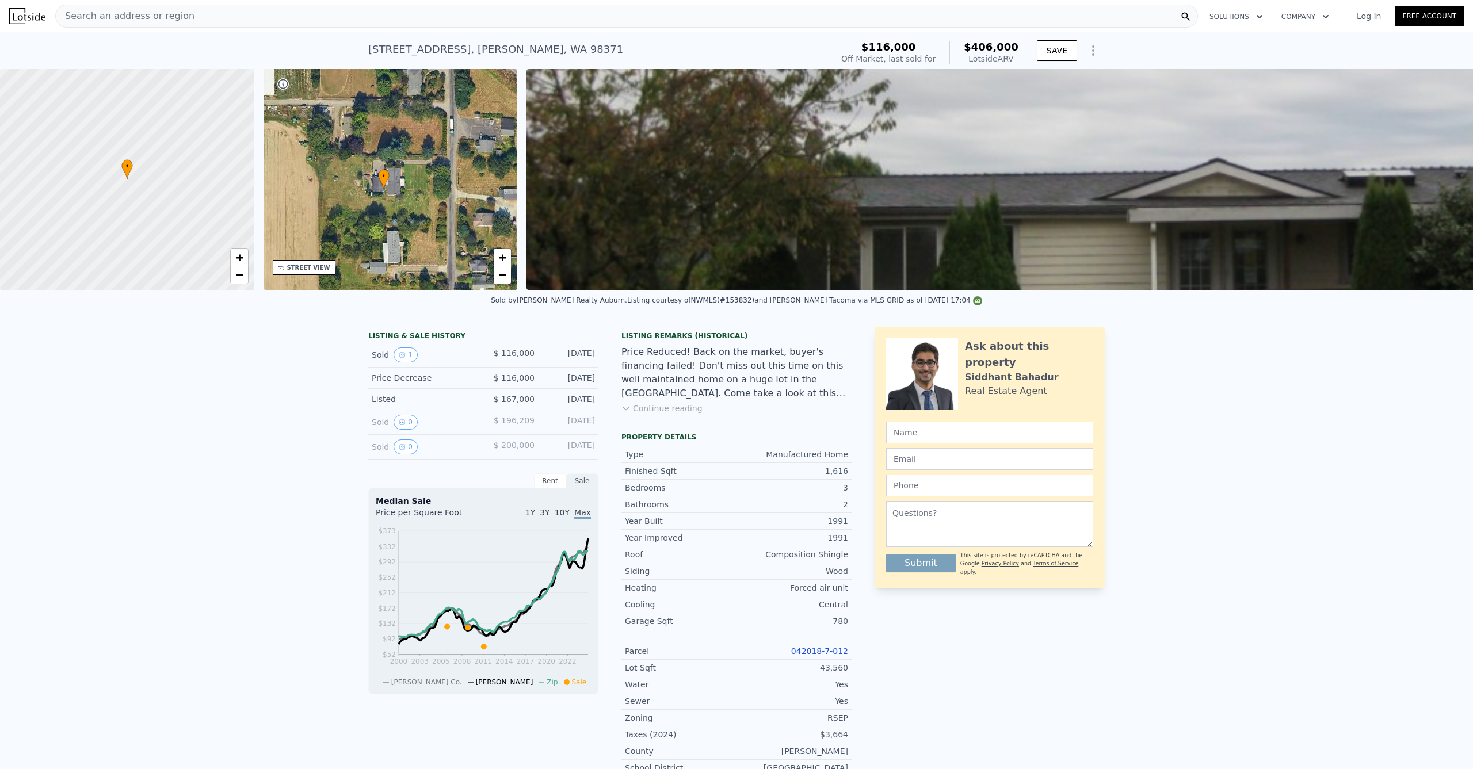
click at [516, 16] on div "Search an address or region" at bounding box center [626, 16] width 1143 height 23
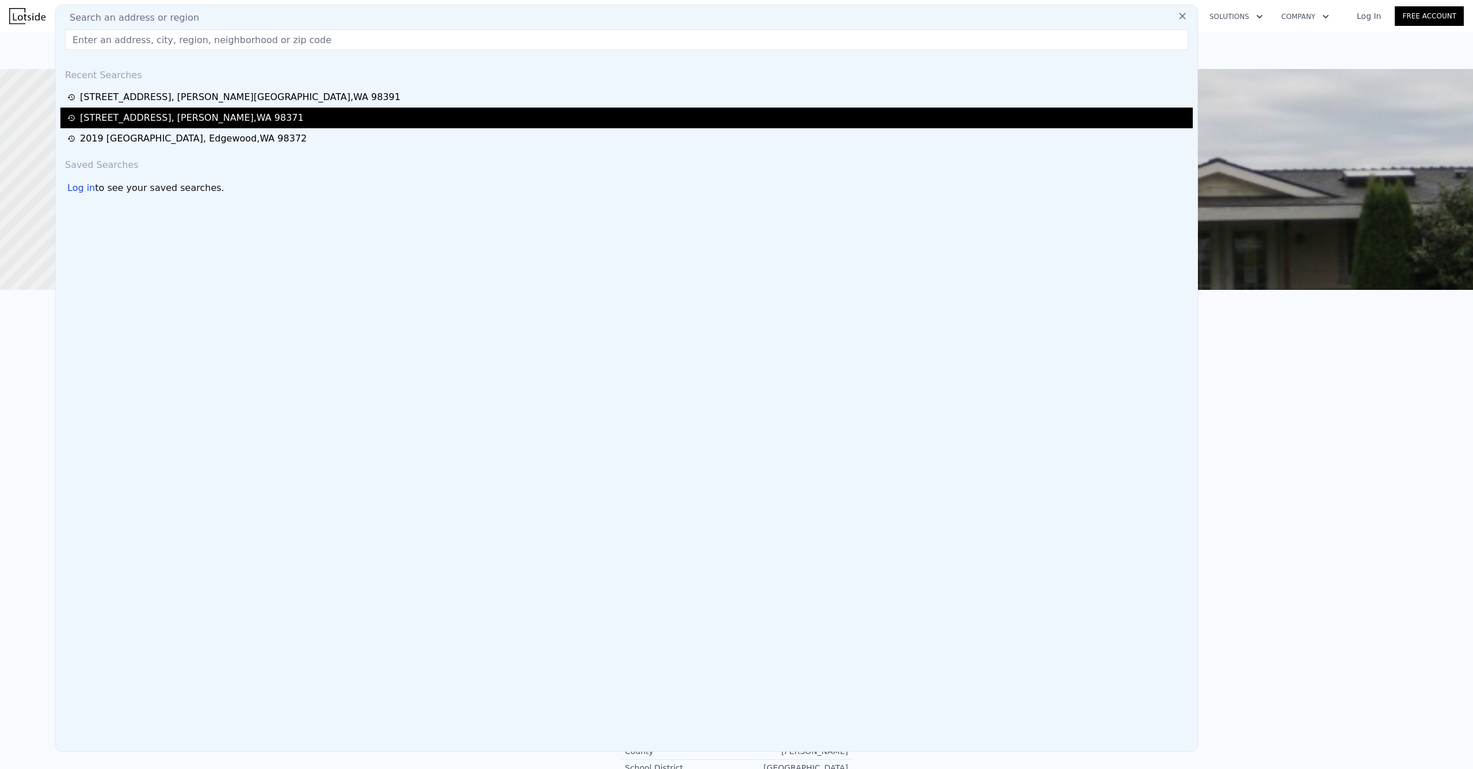
type input "[STREET_ADDRESS][PERSON_NAME][US_STATE]"
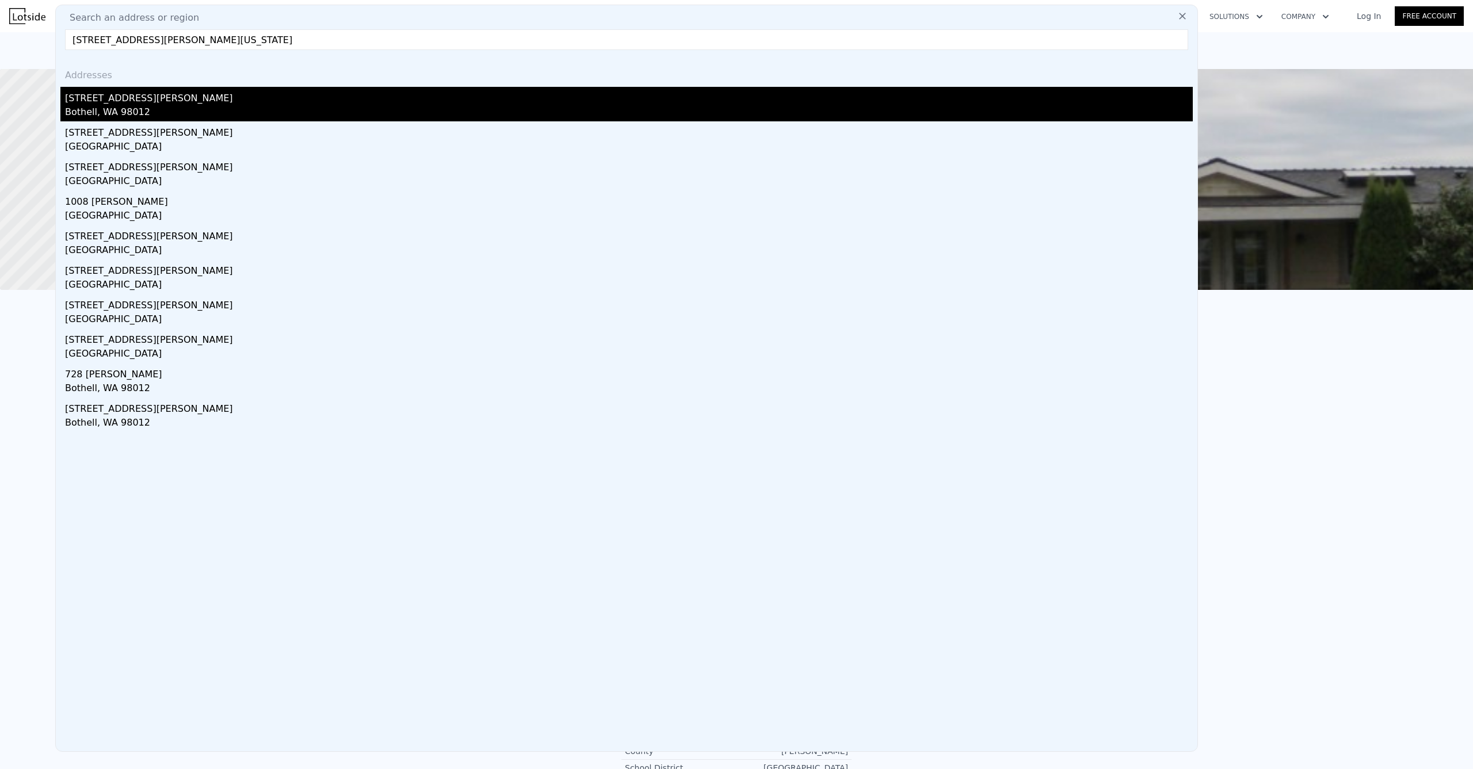
click at [235, 114] on div "Bothell, WA 98012" at bounding box center [629, 113] width 1128 height 16
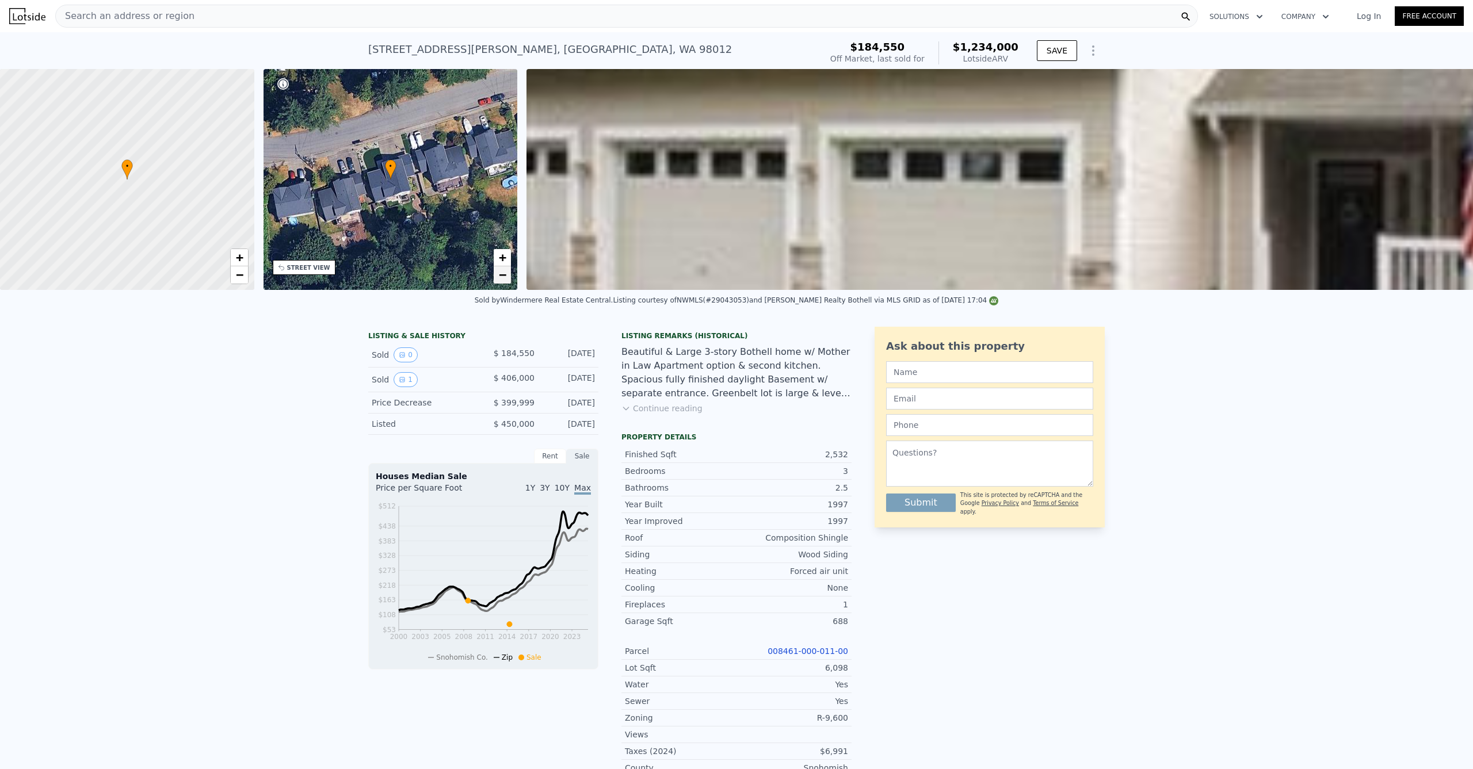
click at [499, 275] on span "−" at bounding box center [502, 275] width 7 height 14
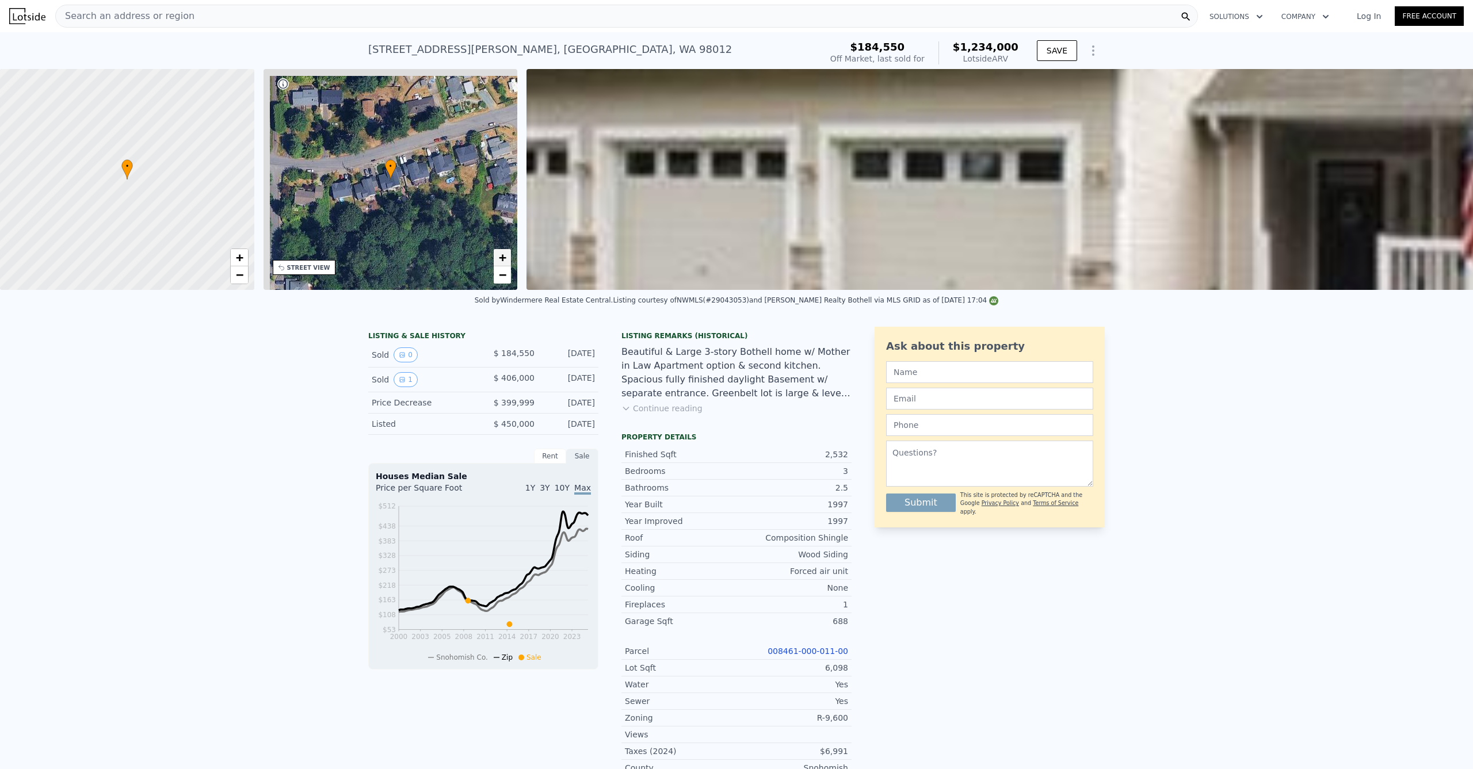
click at [503, 258] on span "+" at bounding box center [502, 257] width 7 height 14
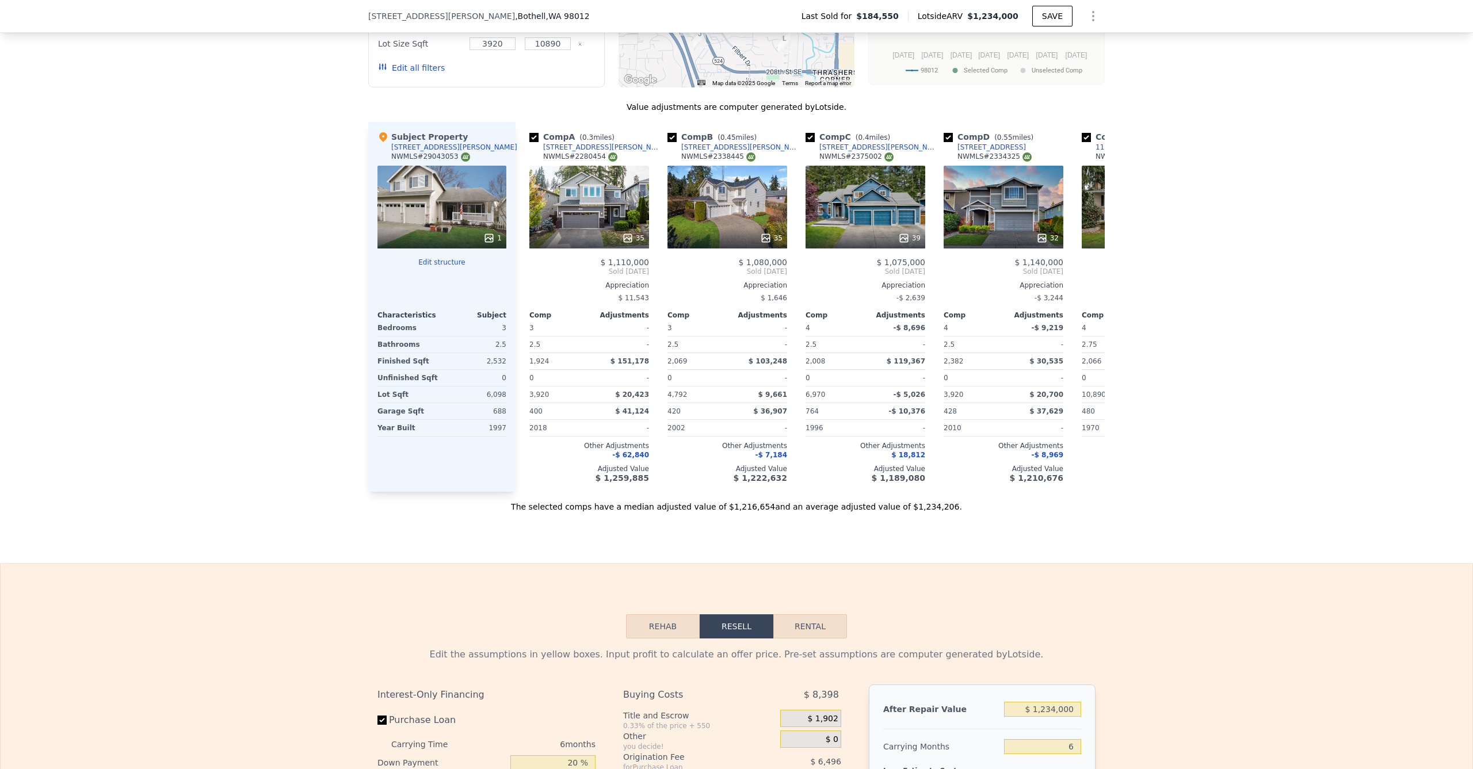
scroll to position [1374, 0]
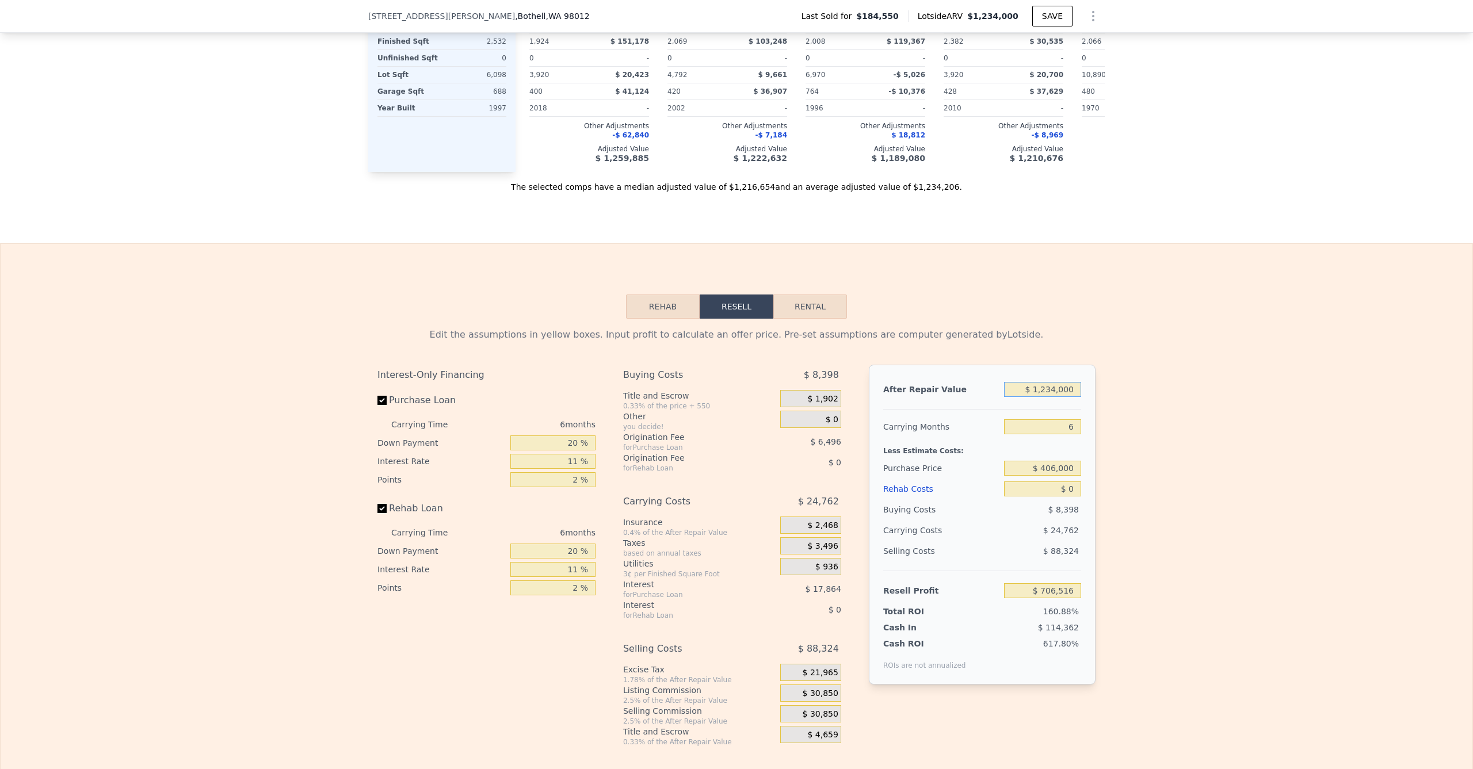
click at [1052, 397] on input "$ 1,234,000" at bounding box center [1042, 389] width 77 height 15
drag, startPoint x: 1042, startPoint y: 409, endPoint x: 1067, endPoint y: 407, distance: 25.4
click at [1075, 397] on input "$ 1,234,000" at bounding box center [1042, 389] width 77 height 15
type input "$ 120"
type input "-$ 437,130"
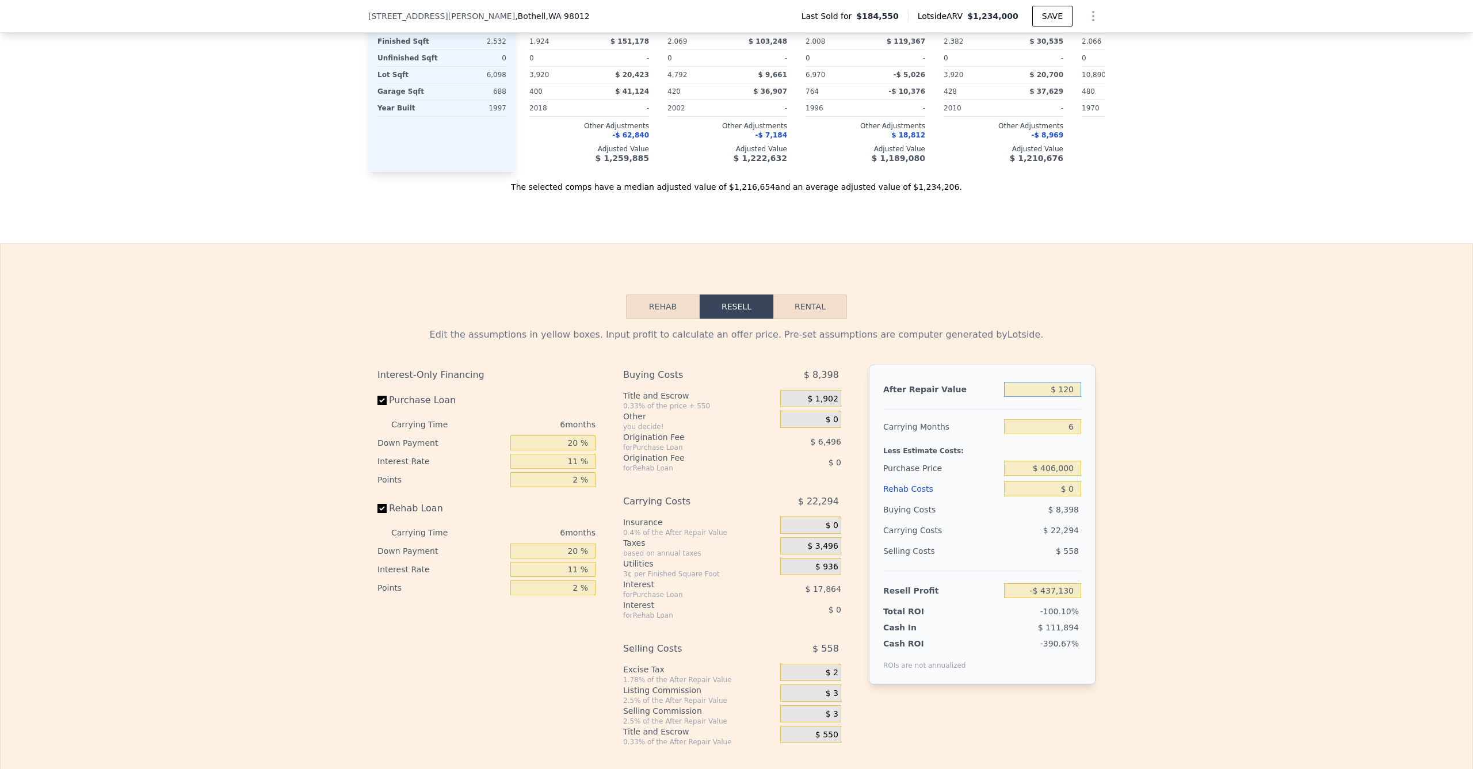
type input "$ 1,200"
type input "-$ 436,129"
type input "$ 12,000"
type input "-$ 426,120"
type input "$ 120,000"
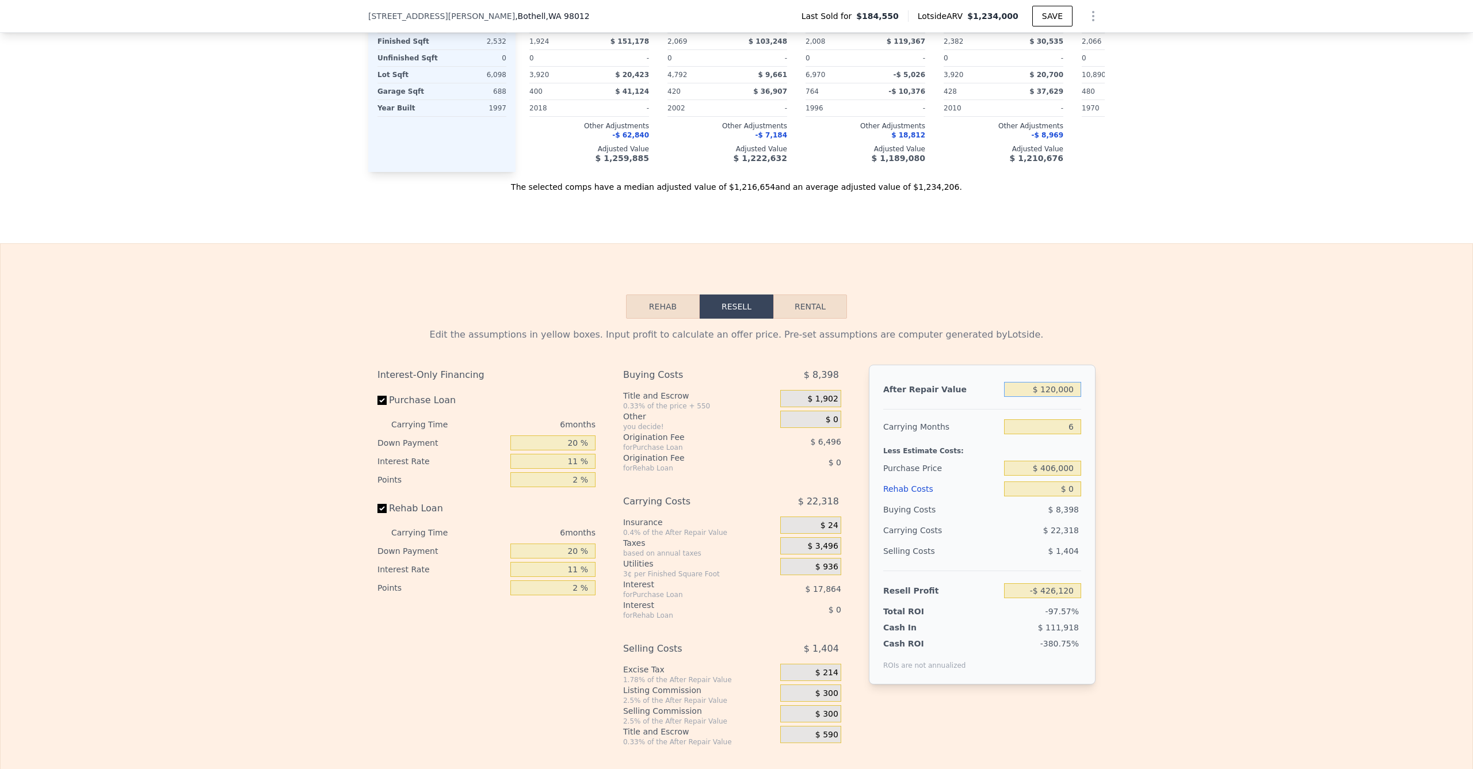
type input "-$ 326,018"
type input "$ 1,200,000"
type input "$ 675,002"
click at [1062, 479] on div "$ 406,000" at bounding box center [1042, 468] width 77 height 21
click at [1059, 476] on input "$ 406,000" at bounding box center [1042, 468] width 77 height 15
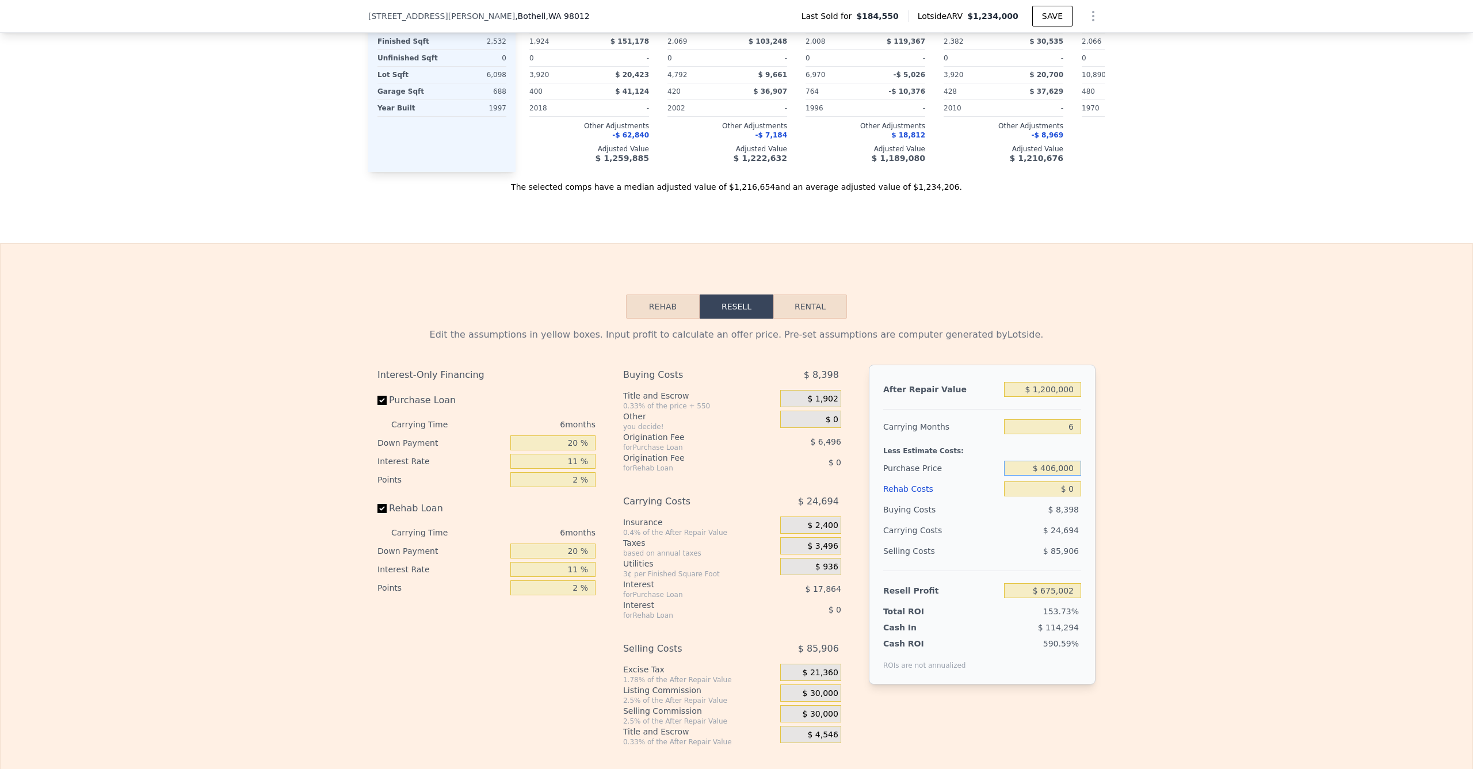
click at [1059, 476] on input "$ 406,000" at bounding box center [1042, 468] width 77 height 15
type input "$ 850,000"
type input "$ 202,883"
click at [1039, 497] on input "$ 0" at bounding box center [1042, 489] width 77 height 15
type input "$ 01"
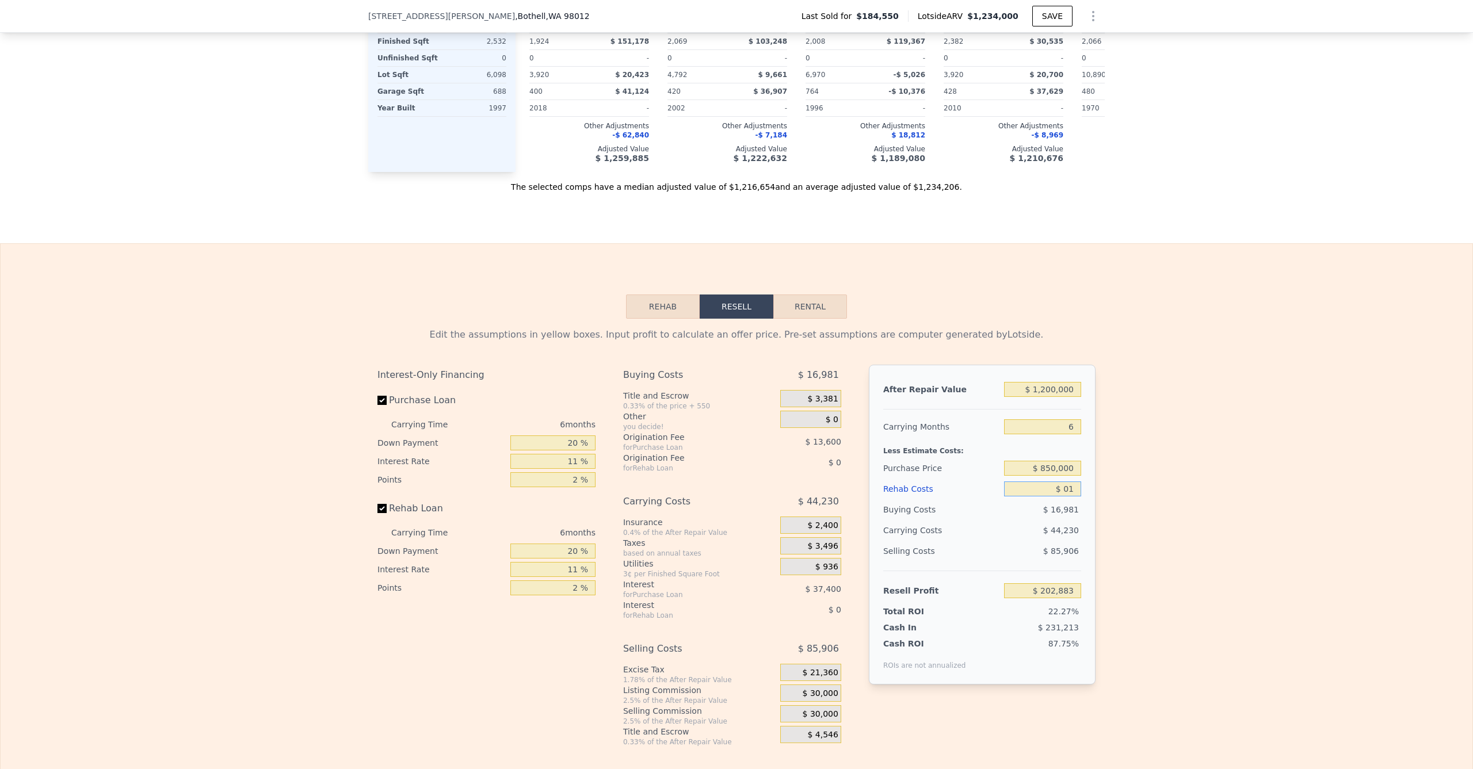
type input "$ 202,882"
type input "$ 010"
type input "$ 202,873"
type input "$ 0100"
type input "$ 202,775"
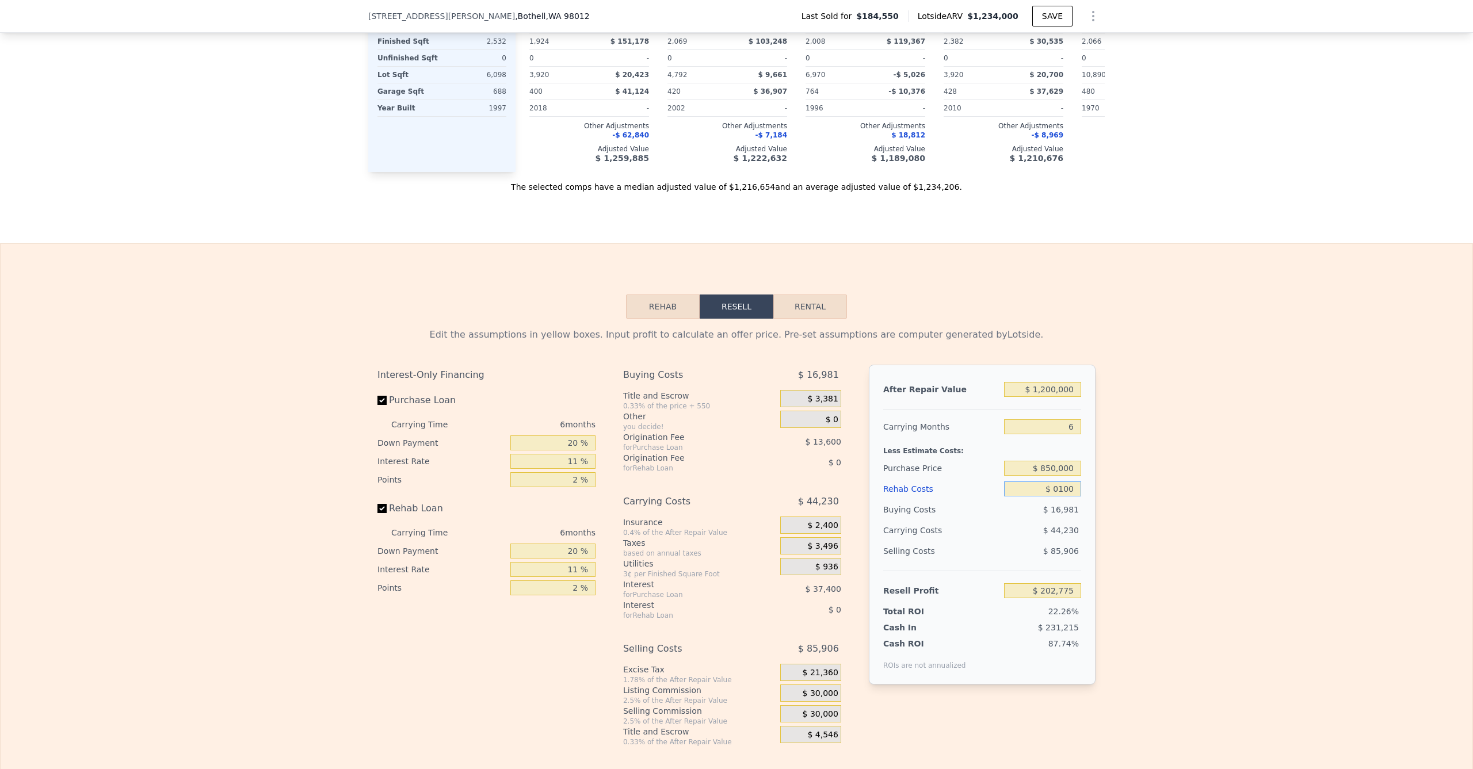
type input "$ 01,000"
type input "$ 201,825"
type input "$ 010,000"
type input "$ 192,285"
type input "$ 0100,000"
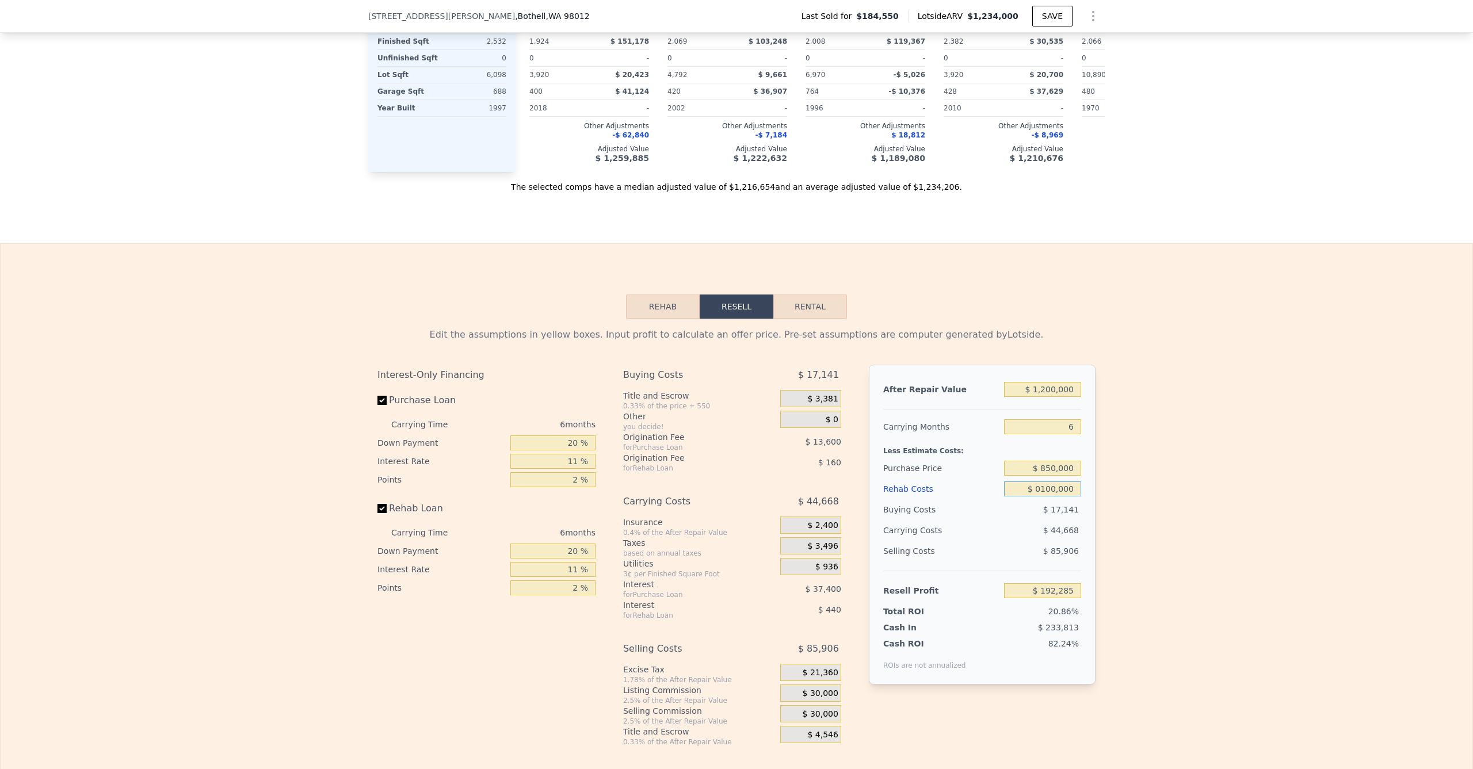
type input "$ 96,885"
click at [1106, 514] on div "Edit the assumptions in yellow boxes. Input profit to calculate an offer price.…" at bounding box center [737, 533] width 1472 height 428
type input "$ 100,000"
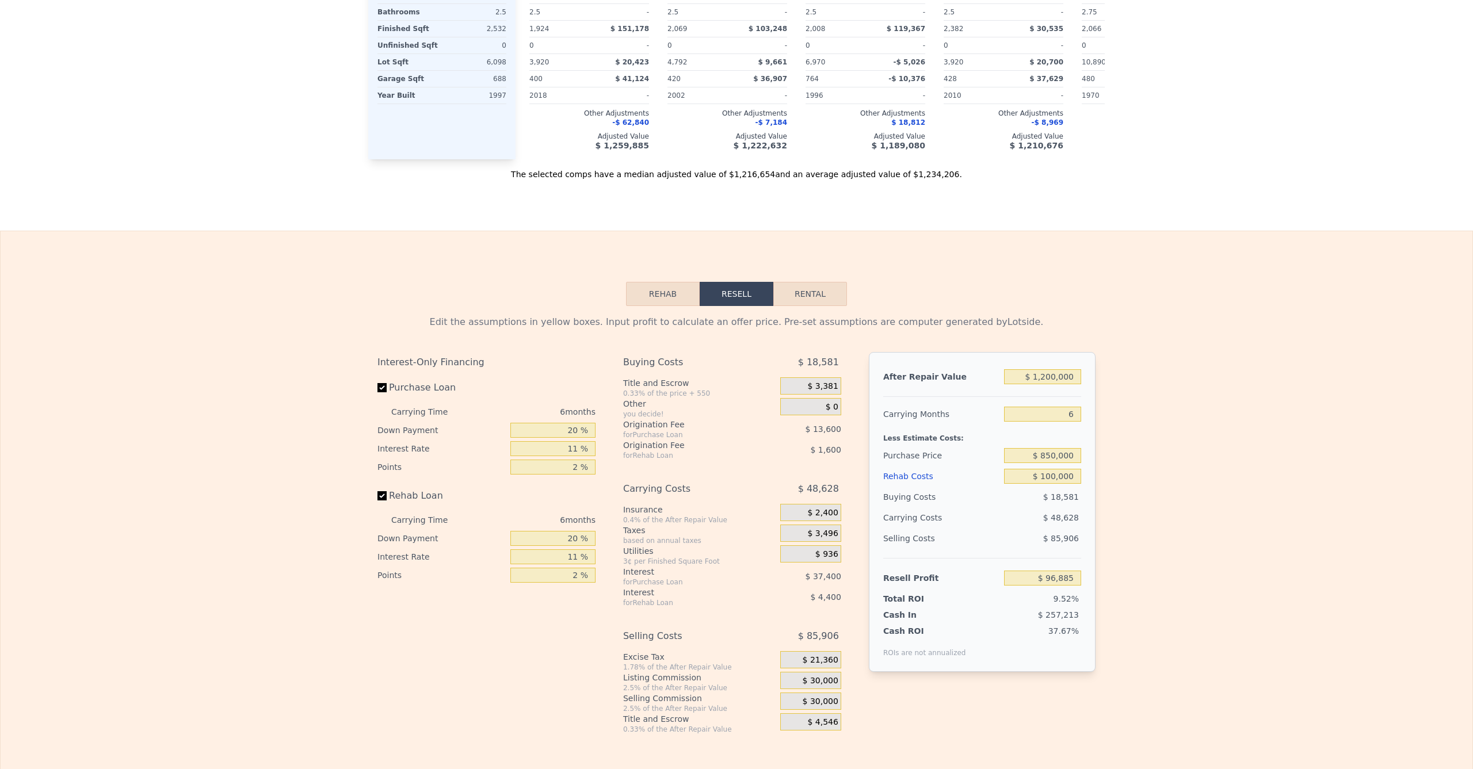
scroll to position [0, 0]
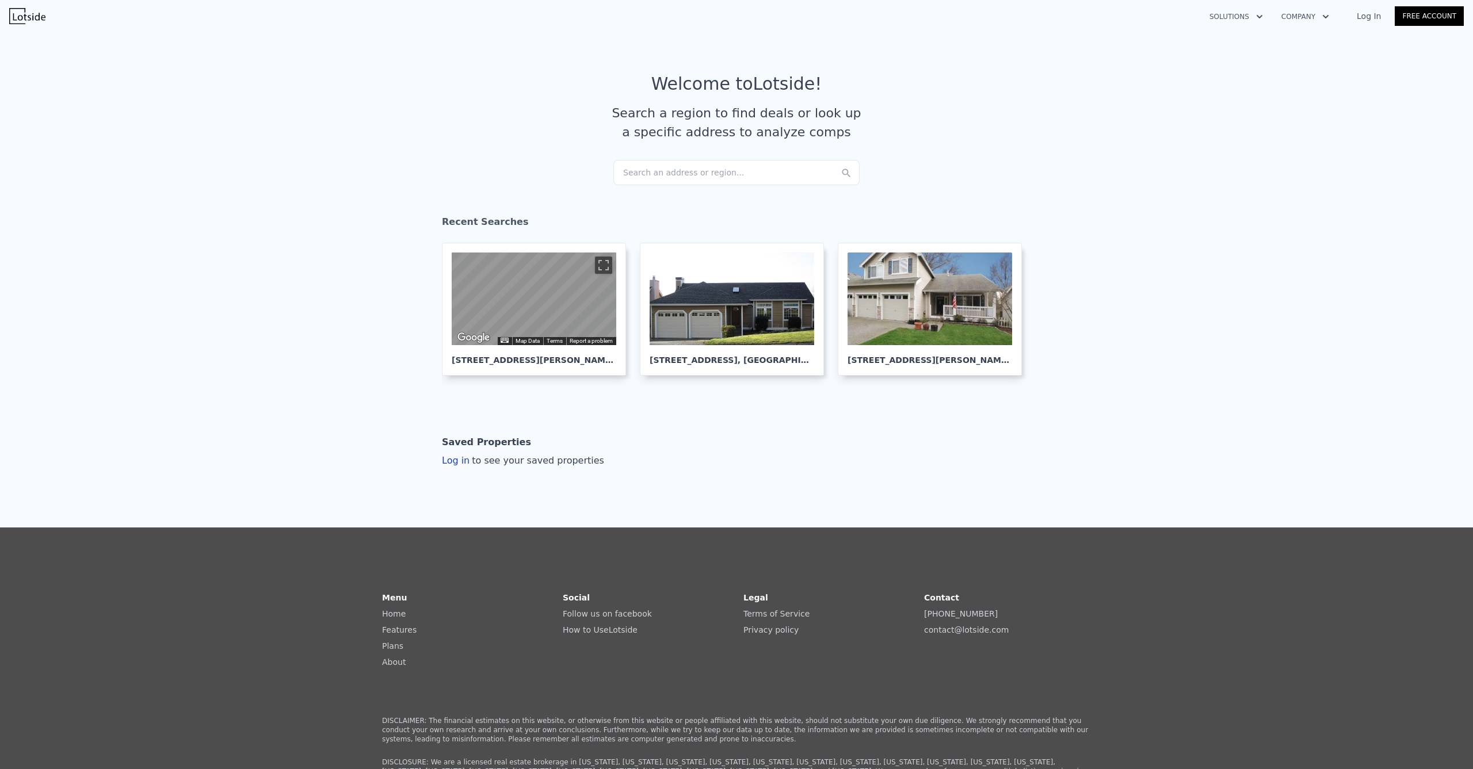
click at [670, 175] on div "Search an address or region..." at bounding box center [736, 172] width 246 height 25
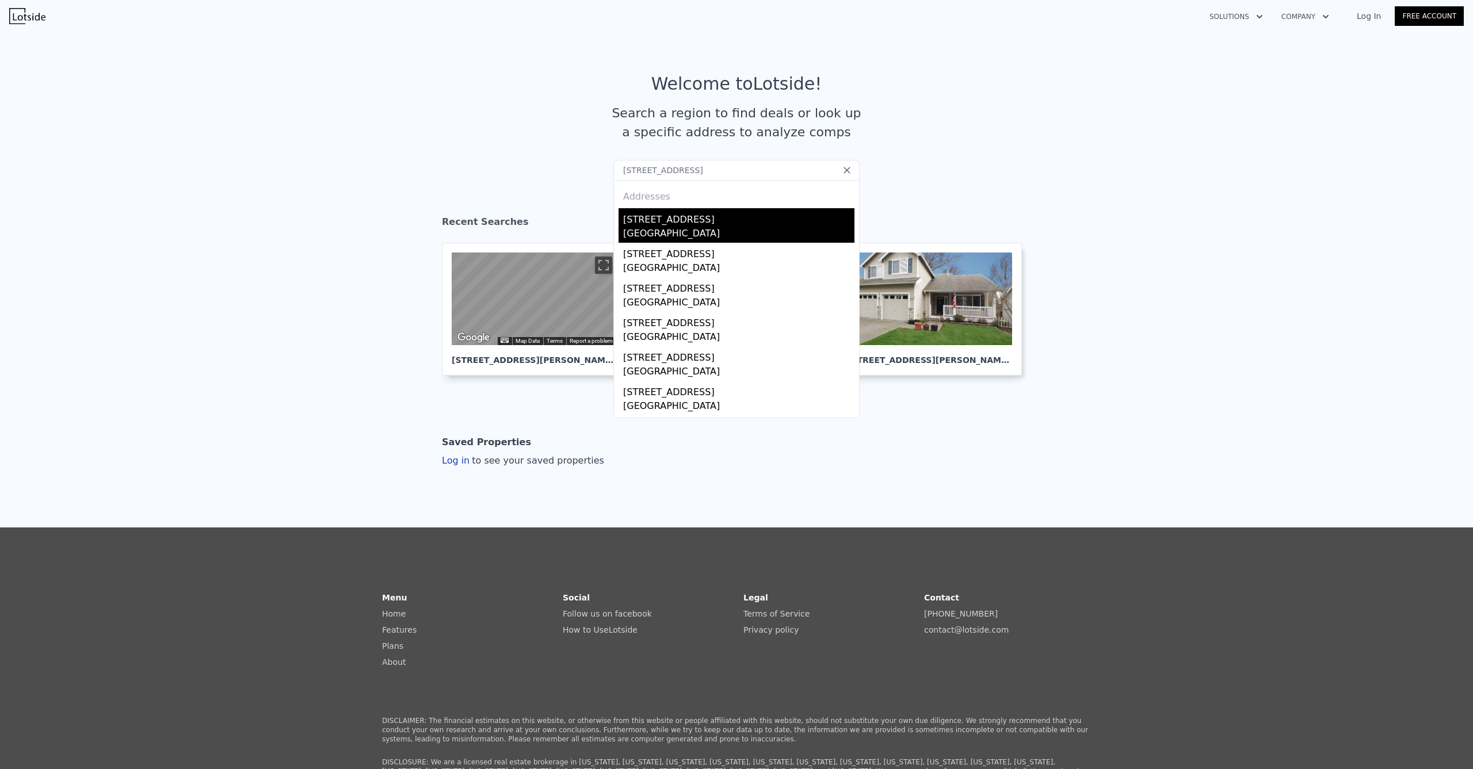
type input "6433 Hawks Prairie Rd NEOlympia, WA 98516"
click at [692, 222] on div "6433 Hawks Prairie Rd NE" at bounding box center [738, 217] width 231 height 18
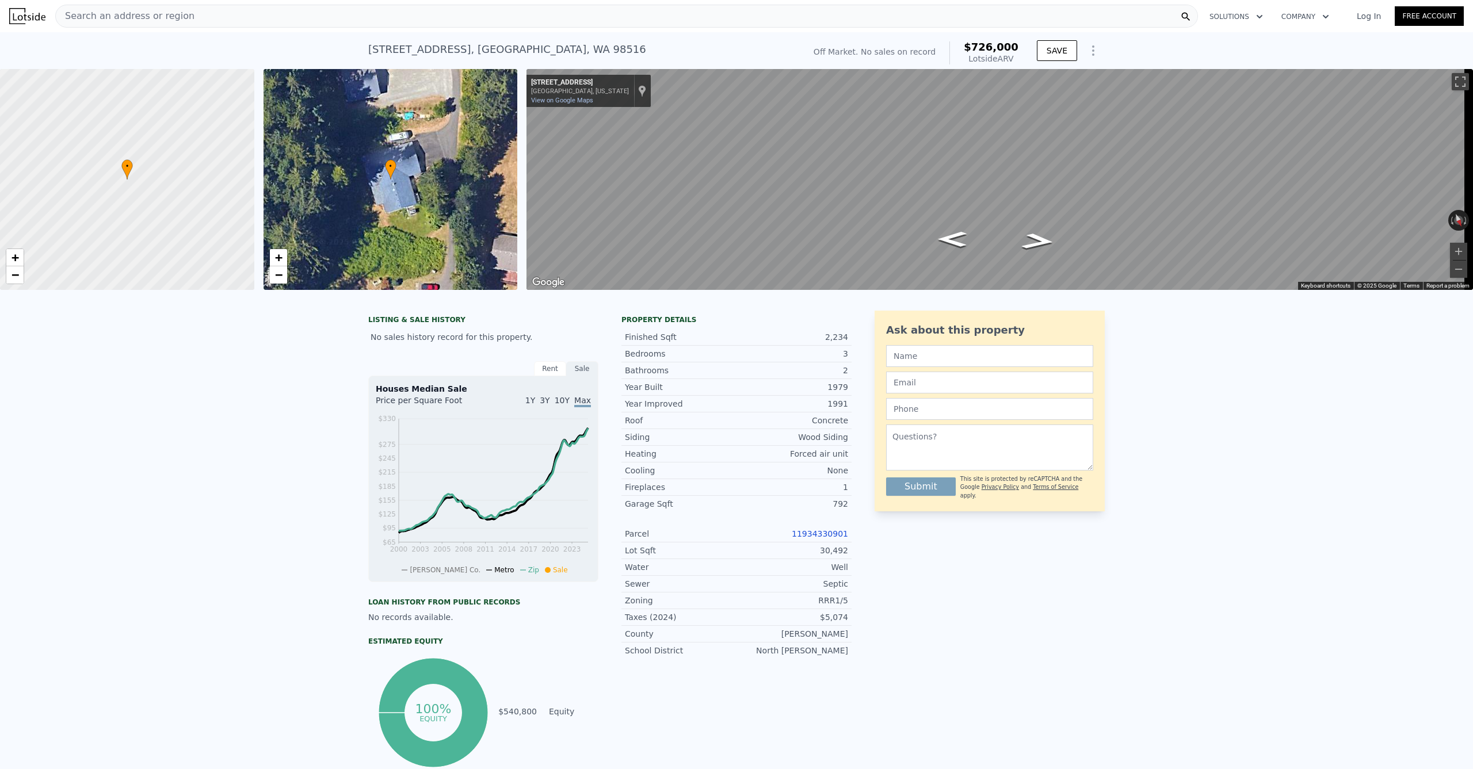
click at [453, 20] on div "Search an address or region" at bounding box center [626, 16] width 1143 height 23
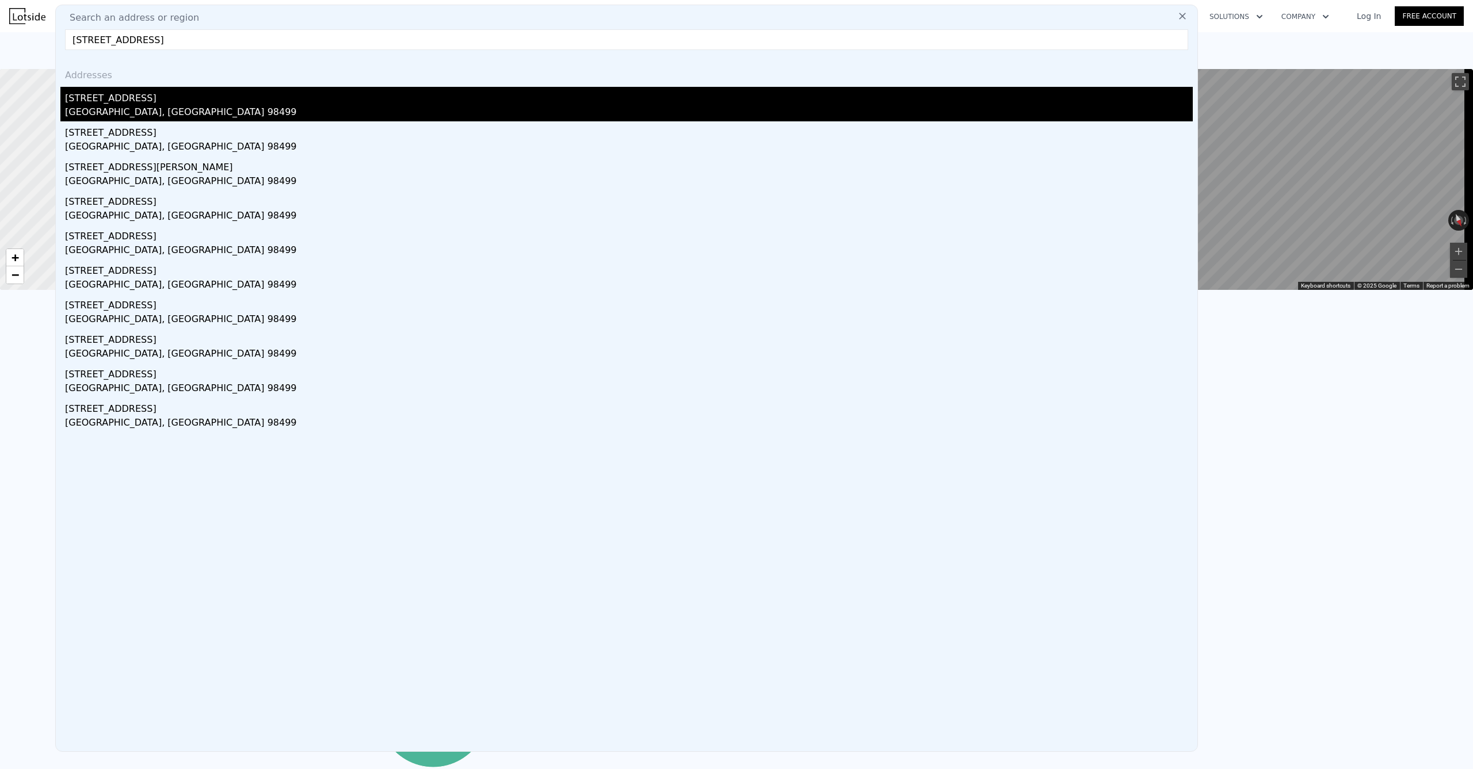
type input "10317 Cadillac Ave SWLakewood, WA 98499"
click at [163, 101] on div "10317 Cadillac Ave SW" at bounding box center [629, 96] width 1128 height 18
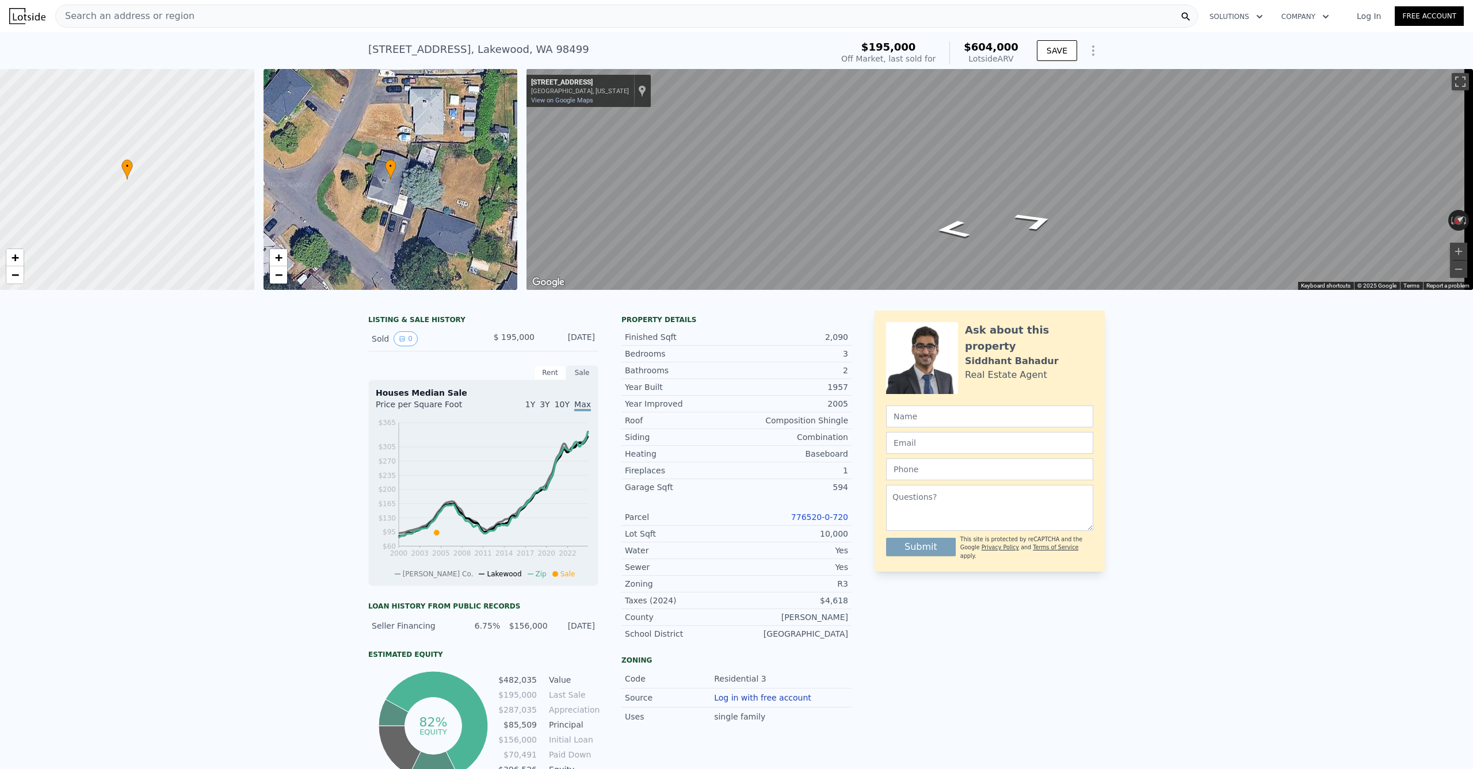
click at [231, 21] on div "Search an address or region" at bounding box center [626, 16] width 1143 height 23
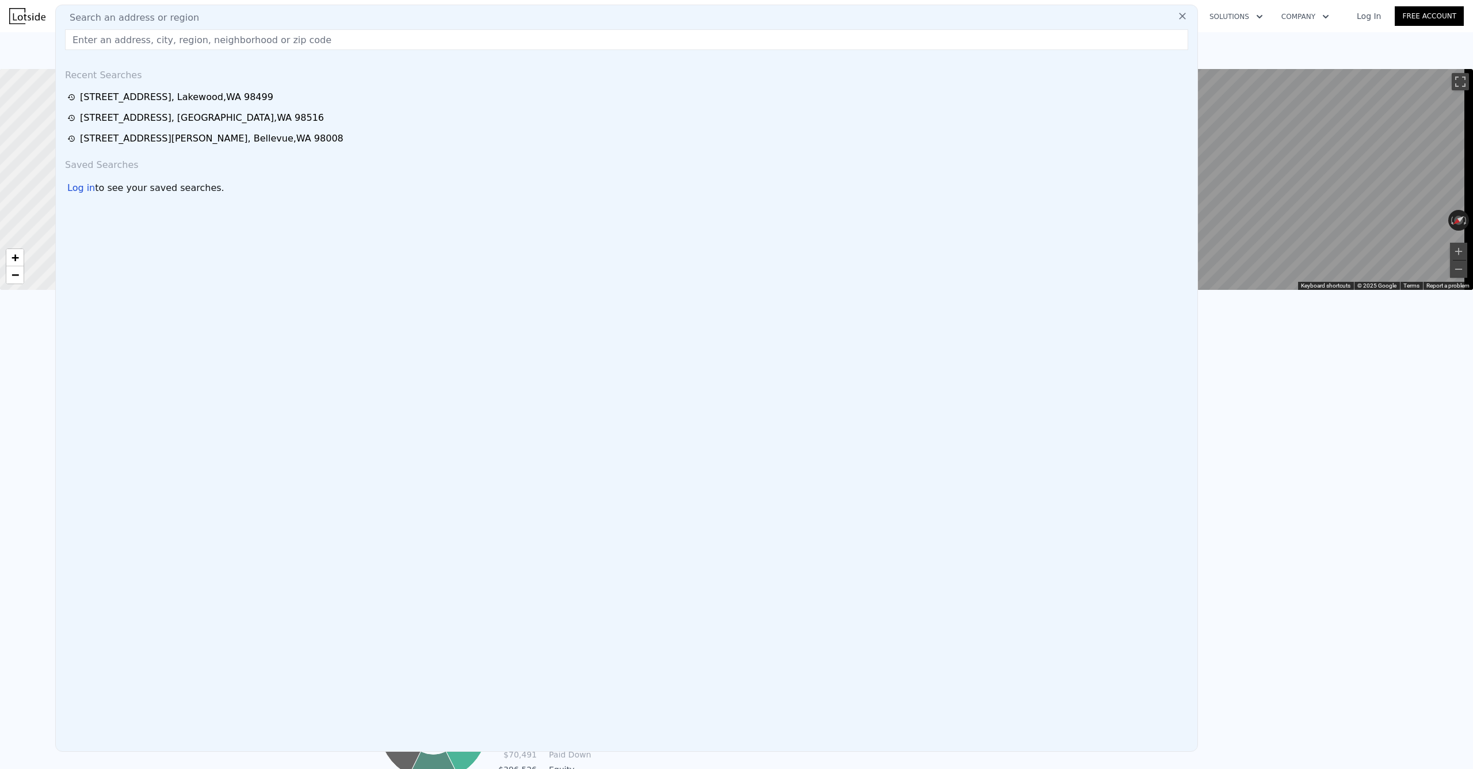
type input "18311 40th Ave E, Tacoma, WA 98446"
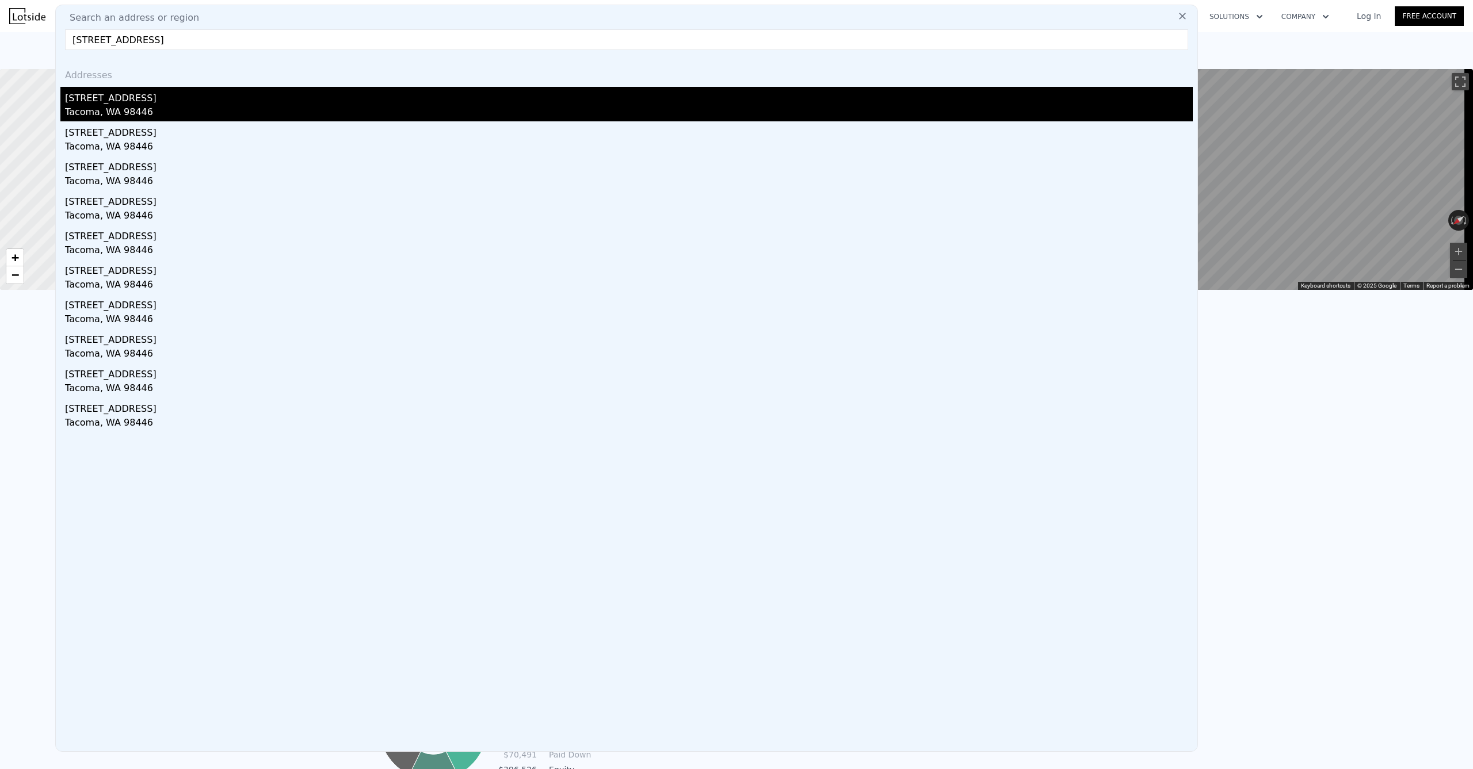
click at [185, 94] on div "18311 40th Ave E" at bounding box center [629, 96] width 1128 height 18
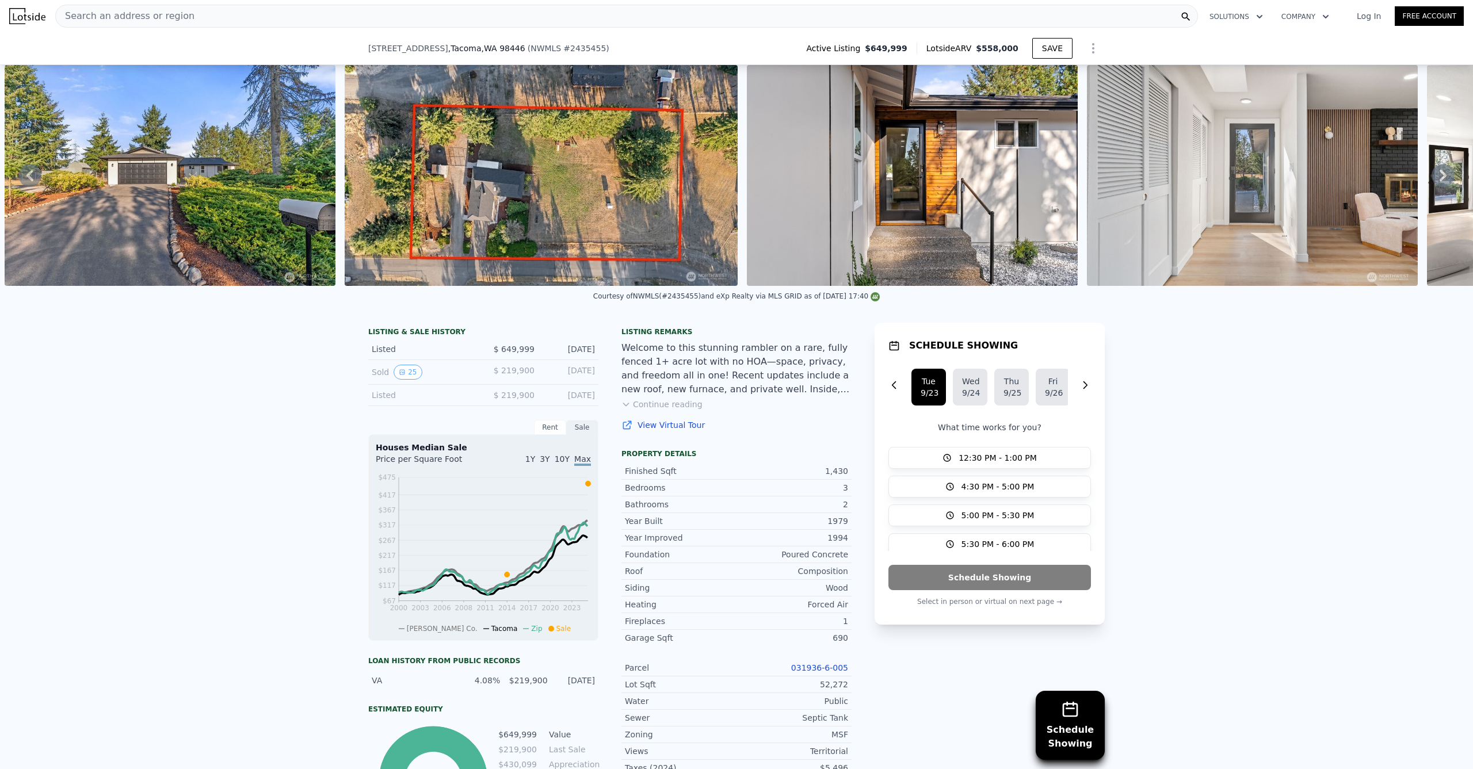
scroll to position [980, 0]
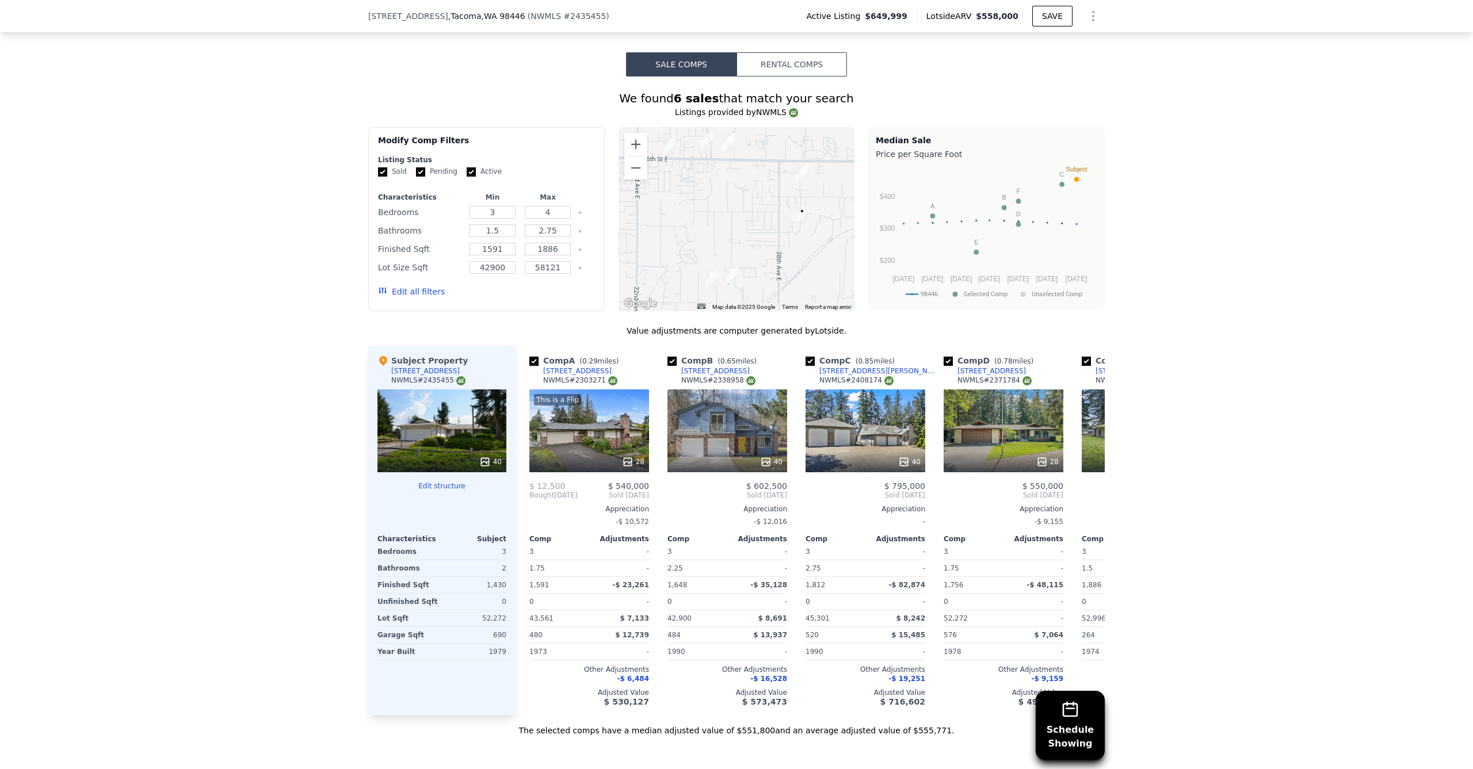
drag, startPoint x: 448, startPoint y: 388, endPoint x: 419, endPoint y: 391, distance: 28.4
click at [419, 386] on div "NWMLS # 2435455" at bounding box center [428, 381] width 74 height 10
copy div "2435455"
